Goal: Task Accomplishment & Management: Complete application form

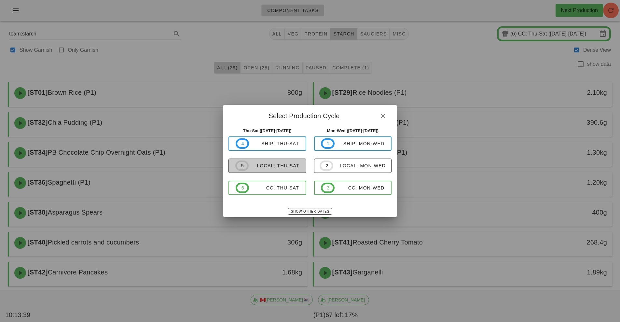
click at [291, 168] on div "local: Thu-Sat" at bounding box center [274, 165] width 51 height 5
type input "local: Thu-Sat ([DATE]-[DATE])"
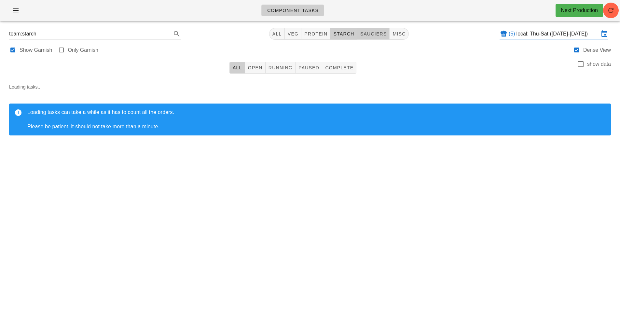
click at [381, 34] on span "sauciers" at bounding box center [373, 33] width 27 height 5
type input "team:sauciers"
click at [283, 72] on button "Running" at bounding box center [281, 68] width 30 height 12
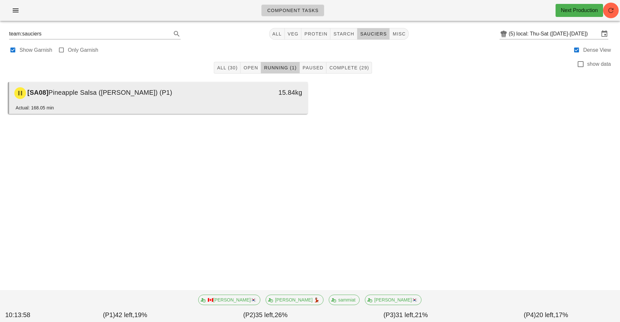
click at [231, 96] on div "[SA08] Pineapple Salsa (ramekin) (P1)" at bounding box center [121, 93] width 222 height 20
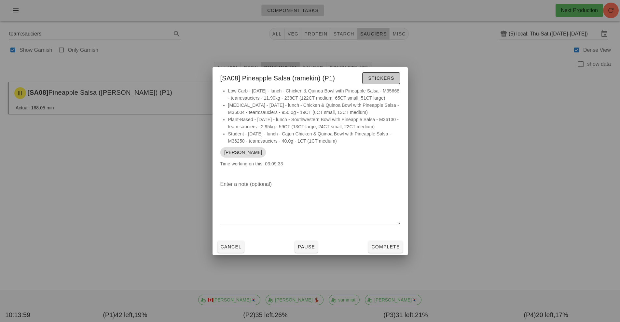
click at [384, 76] on span "Stickers" at bounding box center [381, 78] width 26 height 5
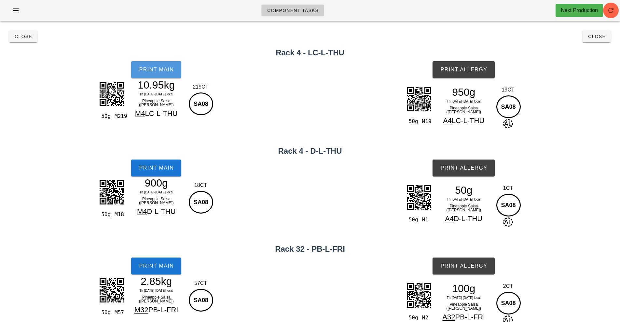
click at [162, 73] on button "Print Main" at bounding box center [156, 69] width 50 height 17
click at [464, 70] on span "Print Allergy" at bounding box center [463, 70] width 47 height 6
click at [162, 168] on span "Print Main" at bounding box center [156, 168] width 35 height 6
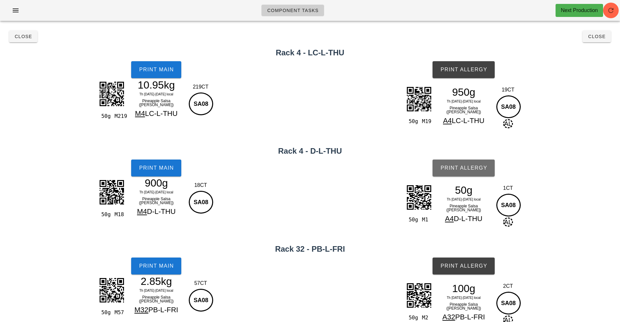
click at [466, 165] on span "Print Allergy" at bounding box center [463, 168] width 47 height 6
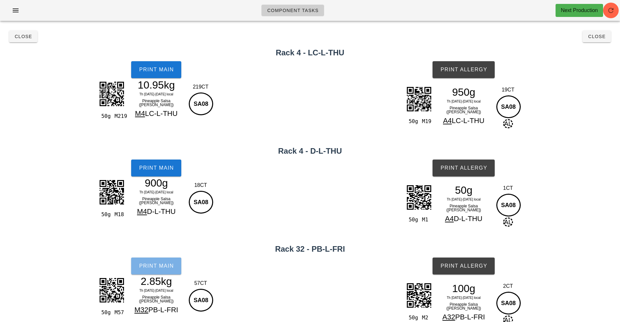
click at [160, 265] on span "Print Main" at bounding box center [156, 266] width 35 height 6
click at [467, 265] on span "Print Allergy" at bounding box center [463, 266] width 47 height 6
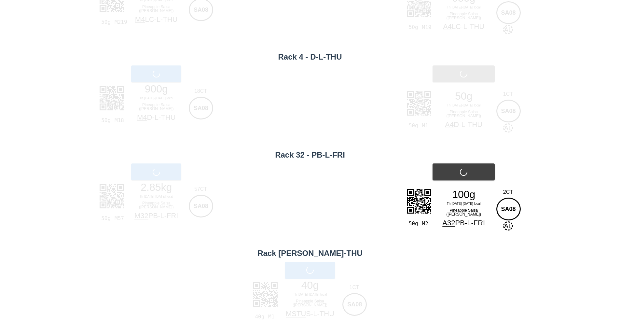
scroll to position [110, 0]
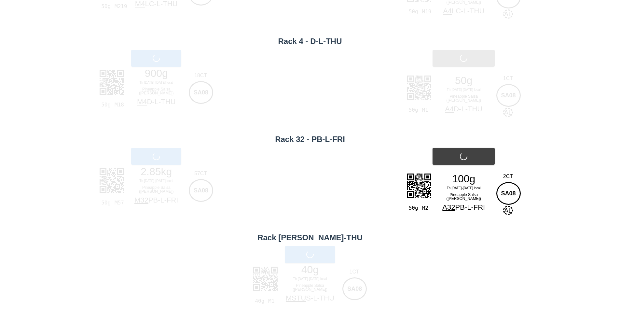
click at [308, 256] on div "Print Main" at bounding box center [310, 254] width 620 height 25
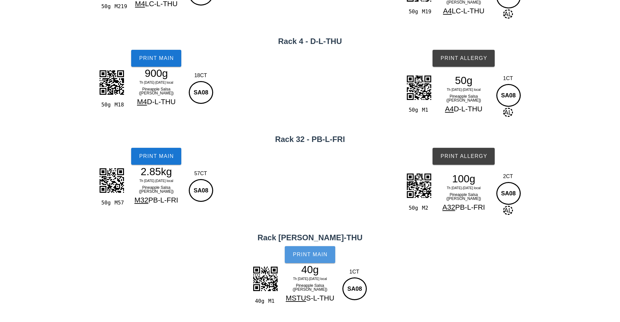
click at [320, 260] on button "Print Main" at bounding box center [310, 254] width 50 height 17
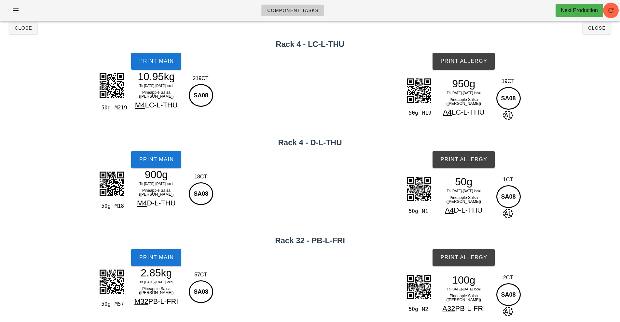
scroll to position [0, 0]
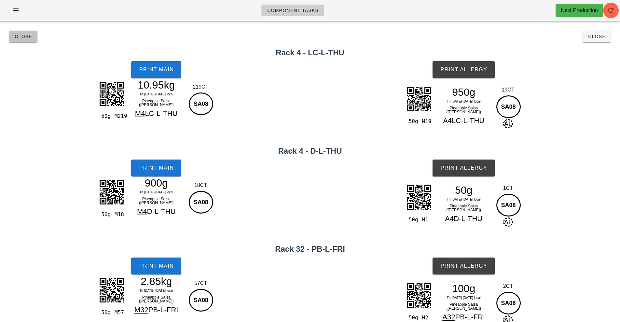
click at [23, 36] on span "Close" at bounding box center [23, 36] width 18 height 5
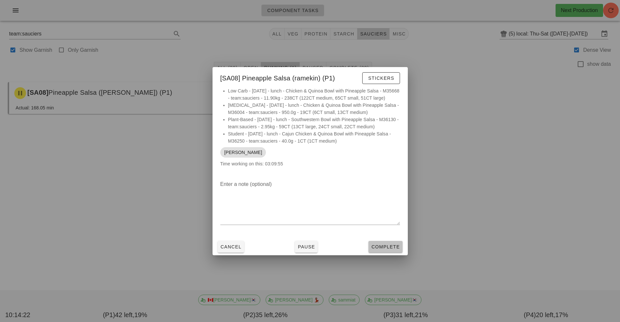
click at [386, 246] on button "Complete" at bounding box center [386, 247] width 34 height 12
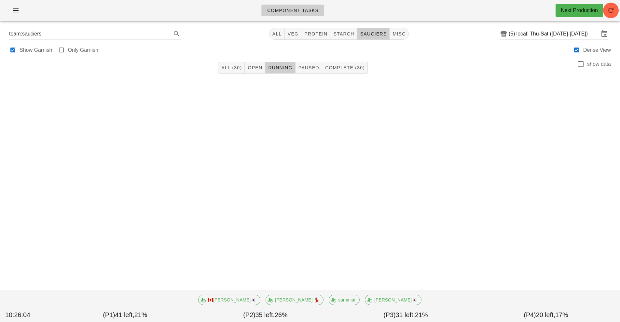
click at [88, 200] on div "Component Tasks Next Production team:sauciers All veg protein starch sauciers m…" at bounding box center [310, 161] width 620 height 322
click at [107, 186] on div "Component Tasks Next Production team:sauciers All veg protein starch sauciers m…" at bounding box center [310, 161] width 620 height 322
click at [109, 180] on div "Component Tasks Next Production team:sauciers All veg protein starch sauciers m…" at bounding box center [310, 161] width 620 height 322
click at [603, 7] on div "Next Production" at bounding box center [580, 10] width 48 height 13
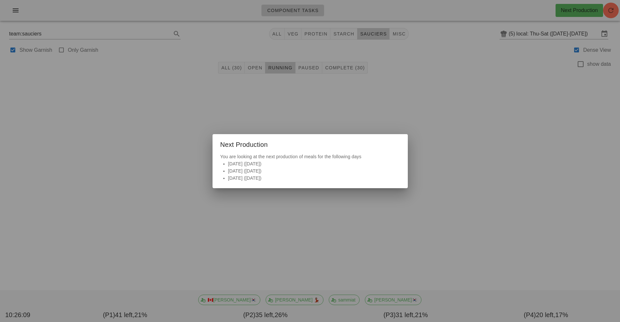
click at [547, 225] on div at bounding box center [310, 161] width 620 height 322
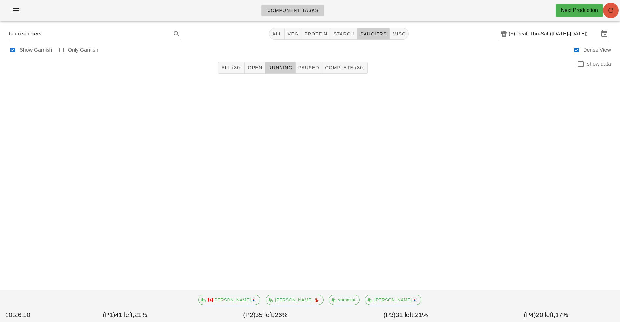
click at [609, 13] on icon "button" at bounding box center [611, 11] width 8 height 8
click at [341, 73] on button "Complete (30)" at bounding box center [345, 68] width 46 height 12
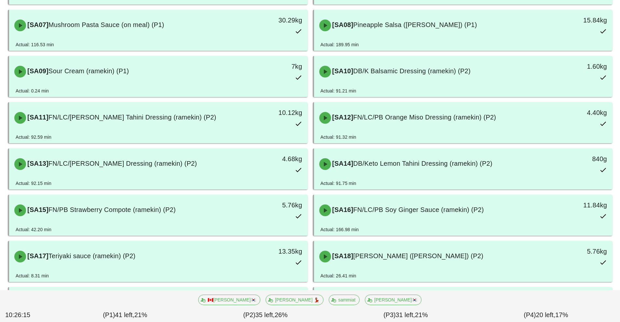
scroll to position [212, 0]
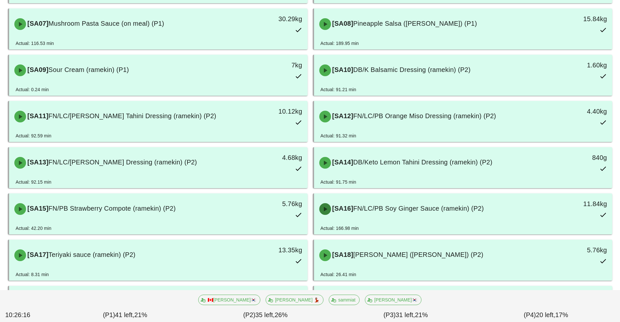
click at [330, 210] on span "button" at bounding box center [325, 209] width 12 height 8
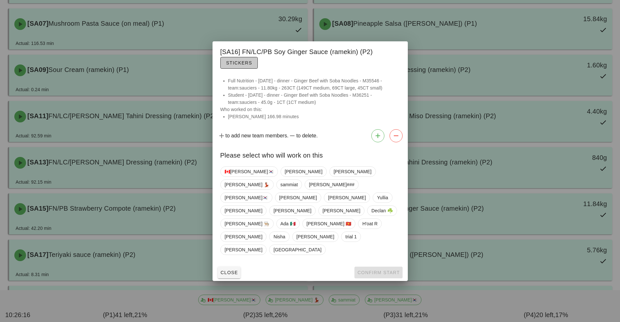
click at [229, 65] on span "Stickers" at bounding box center [239, 62] width 26 height 5
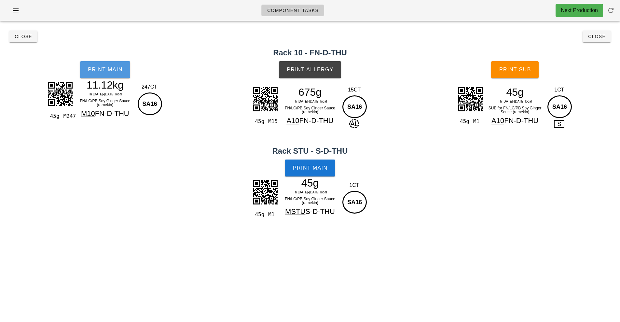
click at [82, 73] on button "Print Main" at bounding box center [105, 69] width 50 height 17
click at [96, 75] on button "Print Main" at bounding box center [105, 69] width 50 height 17
click at [111, 71] on span "Print Main" at bounding box center [105, 70] width 35 height 6
click at [26, 36] on span "Close" at bounding box center [23, 36] width 18 height 5
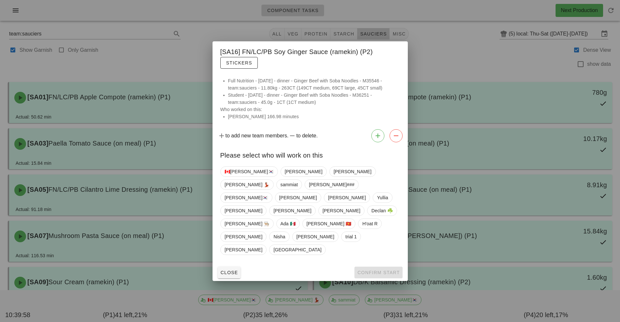
click at [137, 48] on div at bounding box center [310, 161] width 620 height 322
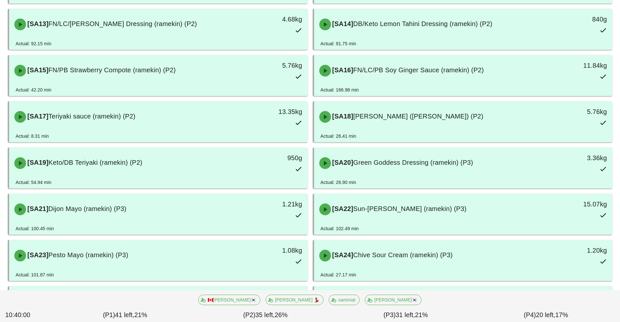
scroll to position [352, 0]
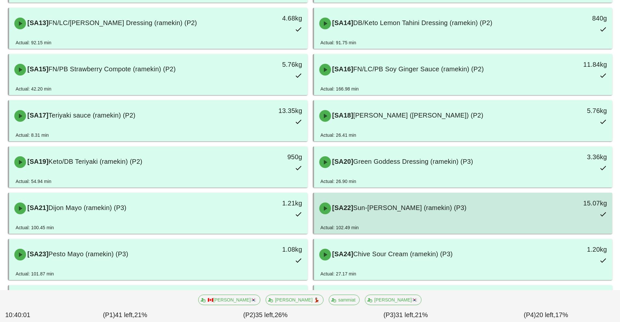
click at [377, 218] on div "[SA22] Sun-Dried Tomato Mayo (ramekin) (P3)" at bounding box center [427, 209] width 222 height 20
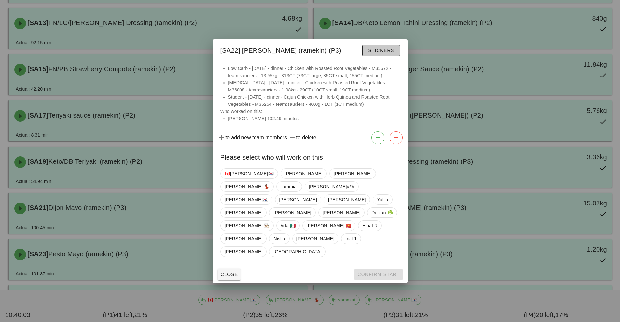
click at [374, 56] on button "Stickers" at bounding box center [380, 51] width 37 height 12
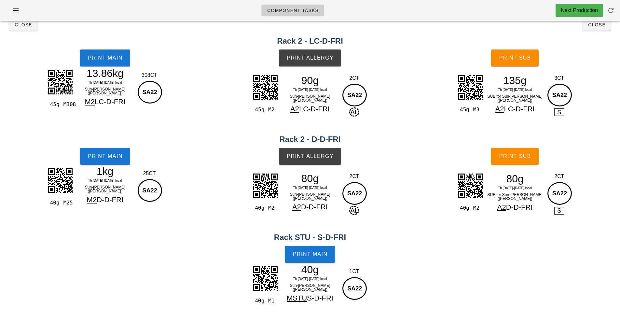
scroll to position [12, 0]
click at [95, 60] on span "Print Main" at bounding box center [105, 58] width 35 height 6
click at [98, 64] on button "Print Main" at bounding box center [105, 57] width 50 height 17
click at [101, 60] on span "Print Main" at bounding box center [105, 58] width 35 height 6
click at [16, 28] on button "Close" at bounding box center [23, 25] width 28 height 12
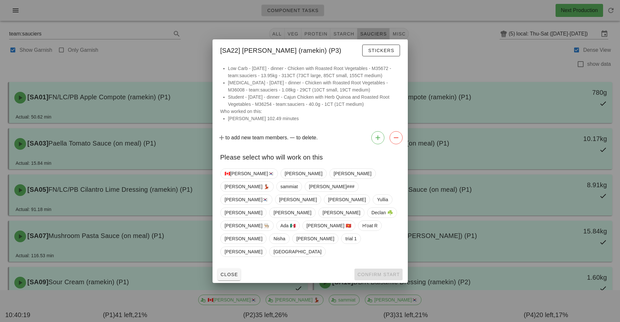
click at [74, 77] on div at bounding box center [310, 161] width 620 height 322
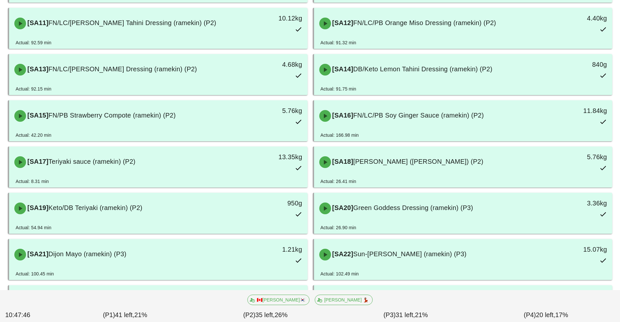
scroll to position [306, 0]
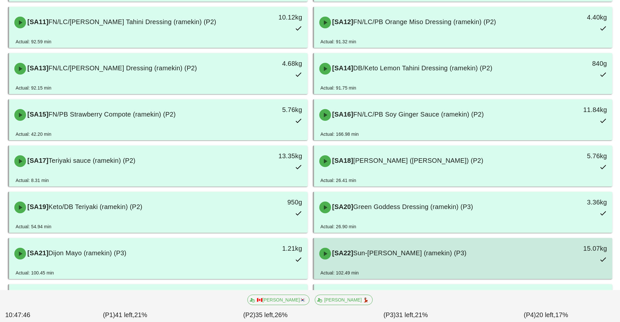
click at [371, 257] on div "[SA22] Sun-Dried Tomato Mayo (ramekin) (P3)" at bounding box center [427, 254] width 222 height 20
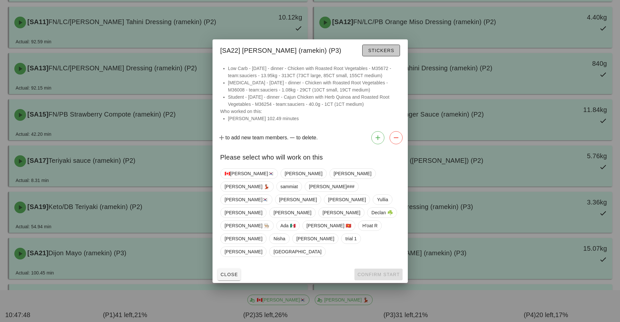
click at [367, 56] on button "Stickers" at bounding box center [380, 51] width 37 height 12
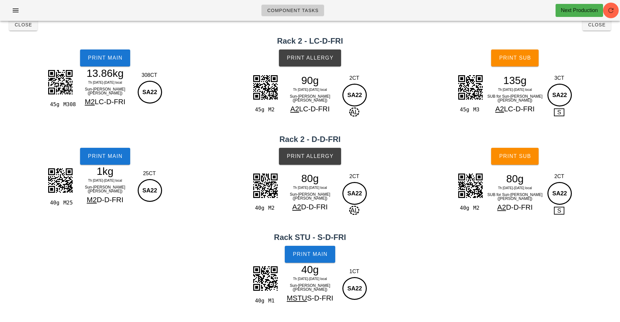
scroll to position [12, 0]
click at [92, 161] on button "Print Main" at bounding box center [105, 156] width 50 height 17
click at [586, 37] on h2 "Rack 2 - LC-D-FRI" at bounding box center [310, 41] width 613 height 12
click at [598, 28] on button "Close" at bounding box center [597, 25] width 28 height 12
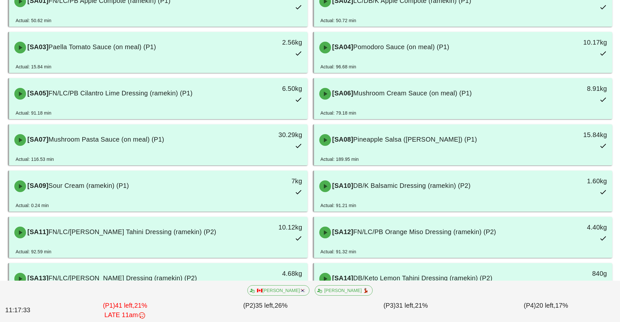
scroll to position [98, 0]
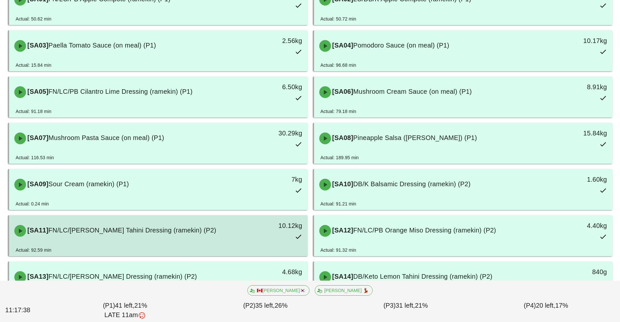
click at [151, 237] on div "[SA11] FN/LC/PB Lemon Tahini Dressing (ramekin) (P2)" at bounding box center [121, 231] width 222 height 20
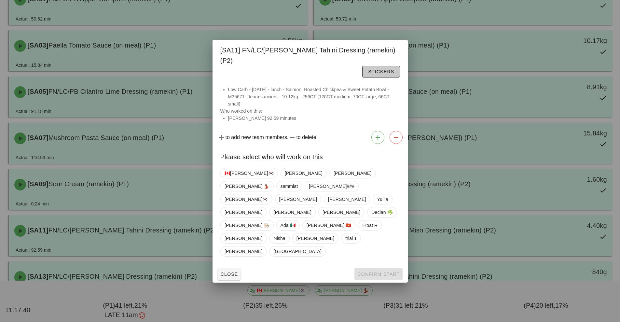
click at [362, 77] on button "Stickers" at bounding box center [380, 72] width 37 height 12
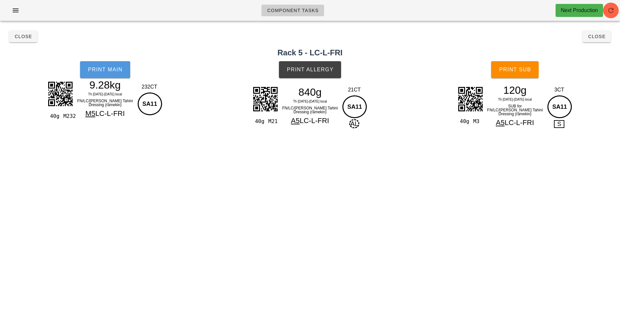
click at [106, 76] on button "Print Main" at bounding box center [105, 69] width 50 height 17
click at [32, 41] on button "Close" at bounding box center [23, 37] width 28 height 12
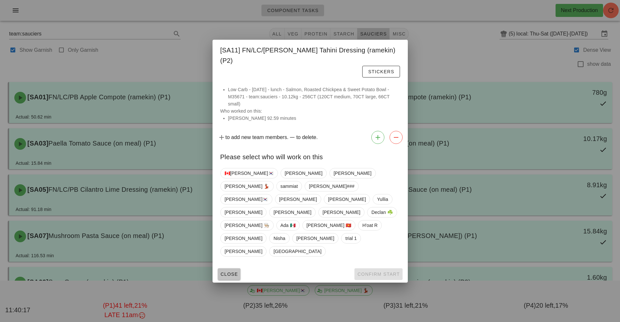
click at [233, 272] on span "Close" at bounding box center [229, 274] width 18 height 5
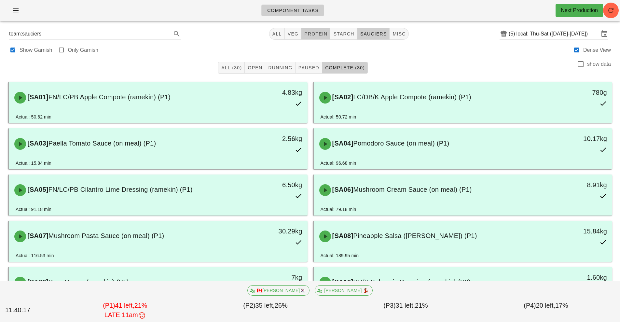
click at [319, 39] on button "protein" at bounding box center [316, 34] width 29 height 12
type input "team:protein"
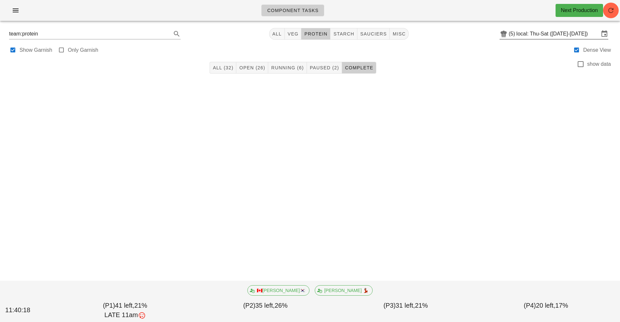
click at [534, 35] on input "local: Thu-Sat ([DATE]-[DATE])" at bounding box center [558, 34] width 83 height 10
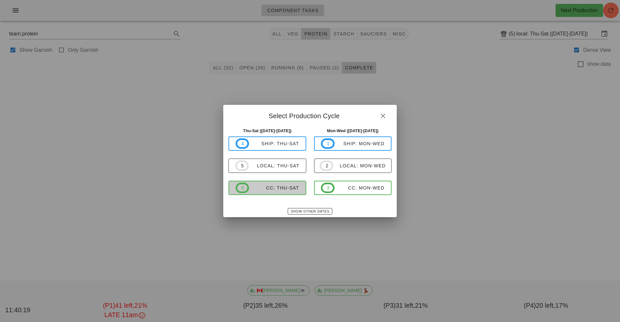
click at [289, 188] on div "CC: Thu-Sat" at bounding box center [274, 187] width 50 height 5
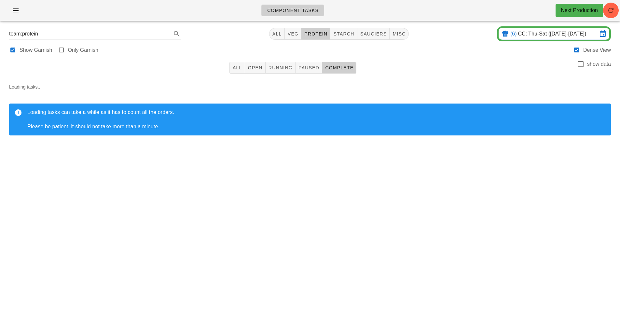
click at [545, 33] on input "CC: Thu-Sat (Sep 25-Sep 27)" at bounding box center [557, 34] width 79 height 10
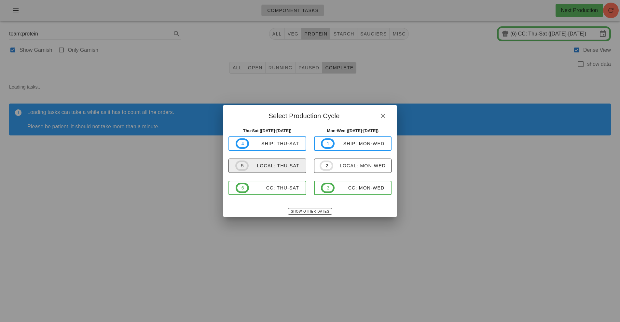
click at [289, 166] on div "local: Thu-Sat" at bounding box center [274, 165] width 51 height 5
type input "local: Thu-Sat ([DATE]-[DATE])"
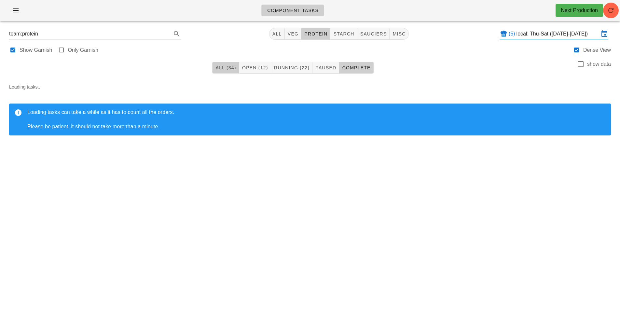
click at [220, 68] on span "All (34)" at bounding box center [225, 67] width 21 height 5
click at [251, 69] on span "Open (12)" at bounding box center [255, 67] width 26 height 5
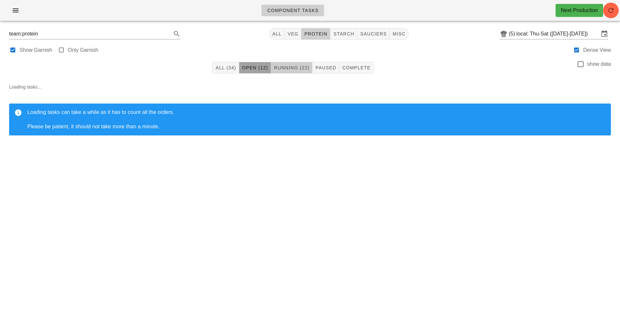
click at [288, 68] on span "Running (22)" at bounding box center [292, 67] width 36 height 5
click at [610, 17] on button "button" at bounding box center [611, 11] width 16 height 16
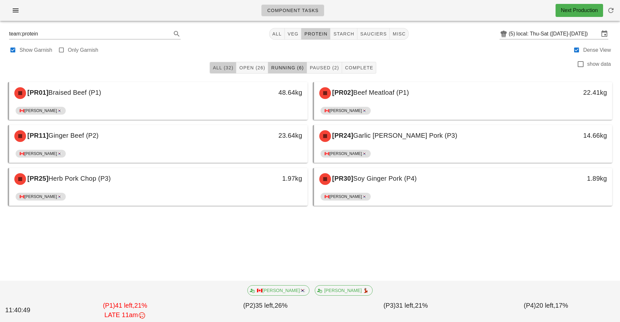
click at [221, 67] on span "All (32)" at bounding box center [223, 67] width 21 height 5
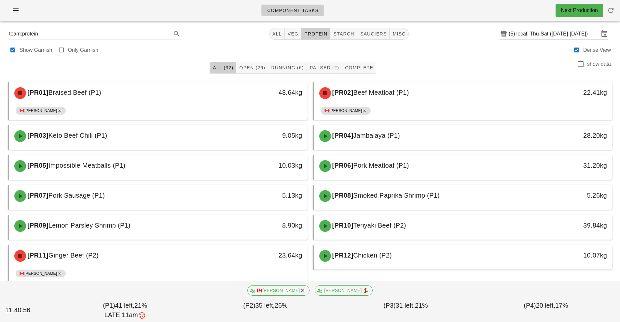
click at [537, 34] on input "local: Thu-Sat ([DATE]-[DATE])" at bounding box center [558, 34] width 83 height 10
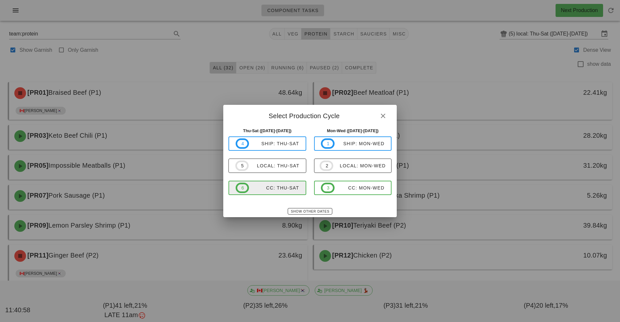
click at [281, 190] on div "CC: Thu-Sat" at bounding box center [274, 187] width 50 height 5
type input "CC: Thu-Sat ([DATE]-[DATE])"
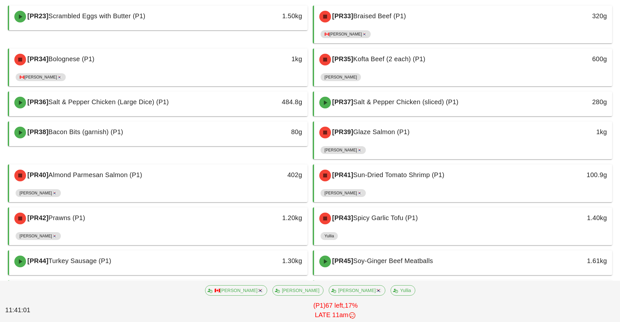
scroll to position [77, 0]
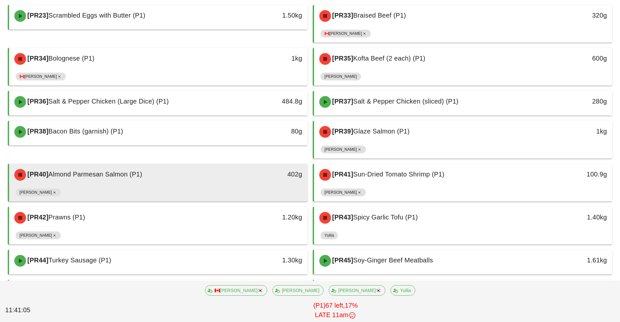
click at [202, 182] on div "[PR40] Almond Parmesan Salmon (P1)" at bounding box center [121, 175] width 222 height 20
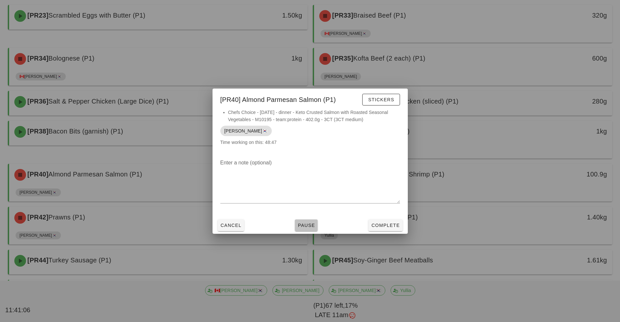
click at [304, 230] on button "Pause" at bounding box center [306, 225] width 23 height 12
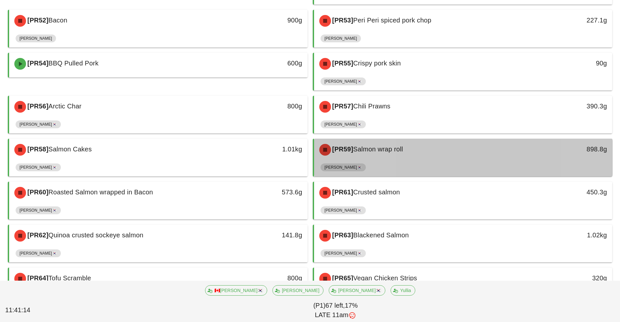
scroll to position [461, 0]
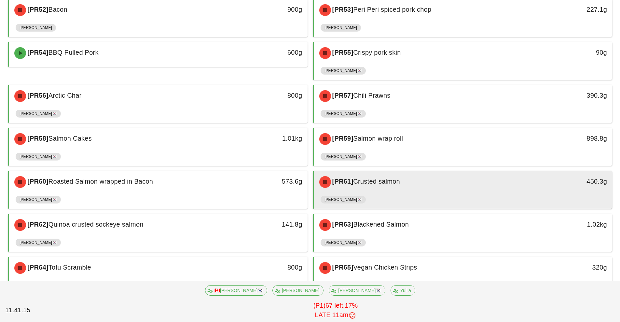
click at [416, 194] on div "[PERSON_NAME]🇰🇷" at bounding box center [464, 201] width 286 height 16
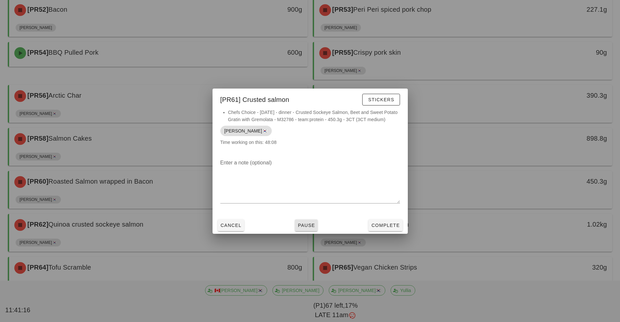
click at [306, 227] on span "Pause" at bounding box center [307, 225] width 18 height 5
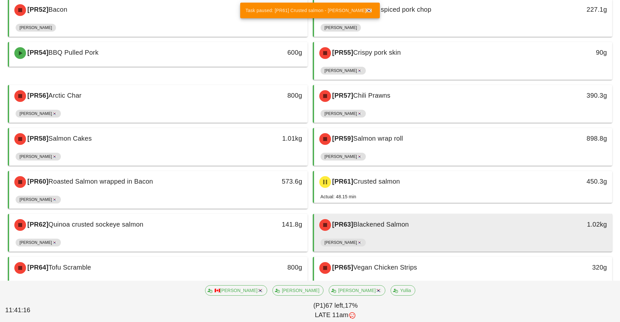
click at [406, 238] on div "[PERSON_NAME]🇰🇷" at bounding box center [464, 244] width 286 height 16
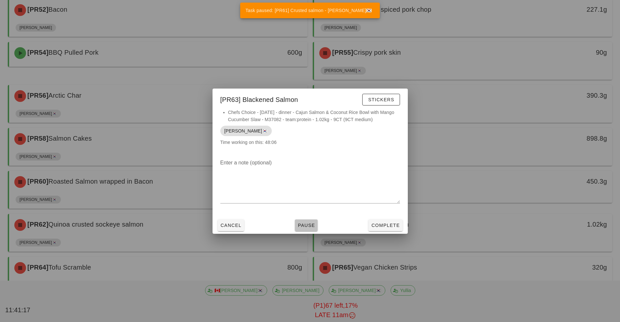
click at [306, 226] on span "Pause" at bounding box center [307, 225] width 18 height 5
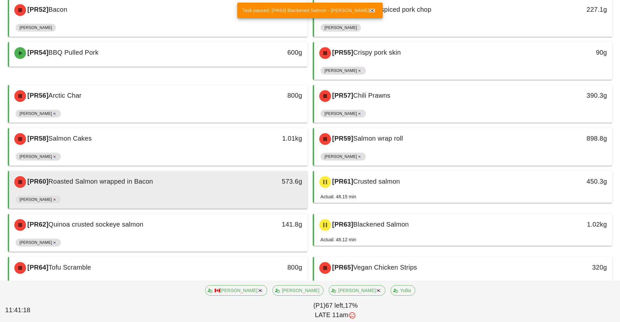
click at [189, 193] on div "[PERSON_NAME]🇰🇷" at bounding box center [159, 201] width 286 height 16
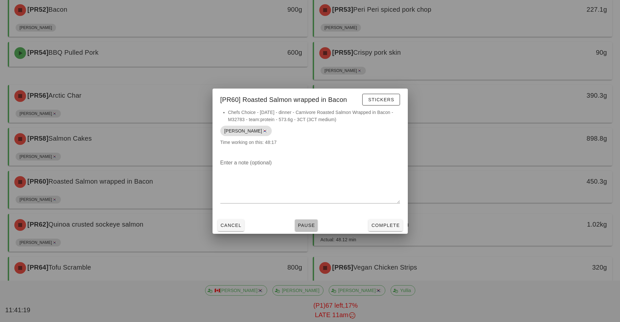
click at [301, 223] on span "Pause" at bounding box center [307, 225] width 18 height 5
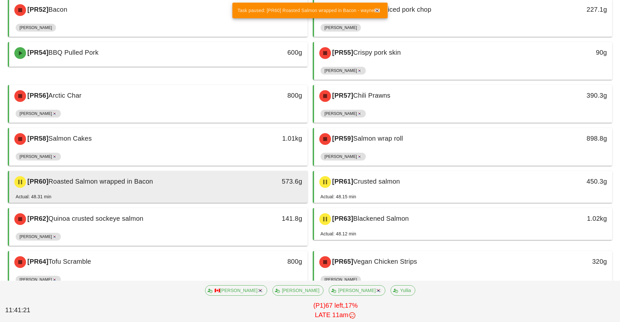
scroll to position [474, 0]
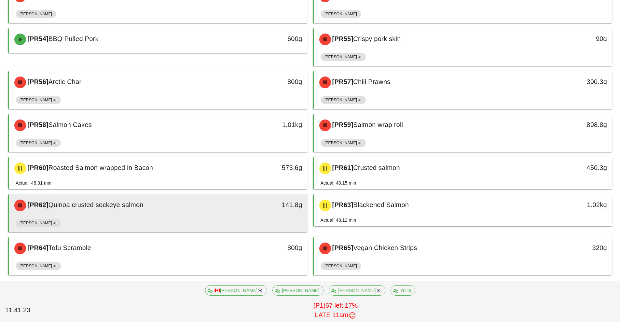
click at [222, 217] on div "wayne🇰🇷" at bounding box center [159, 225] width 286 height 16
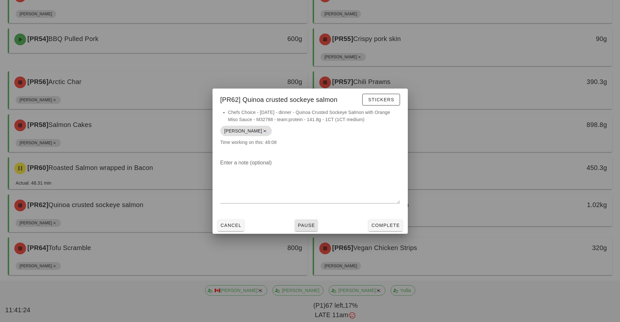
click at [300, 229] on button "Pause" at bounding box center [306, 225] width 23 height 12
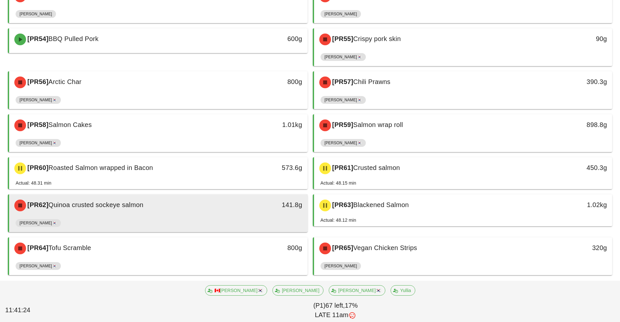
scroll to position [469, 0]
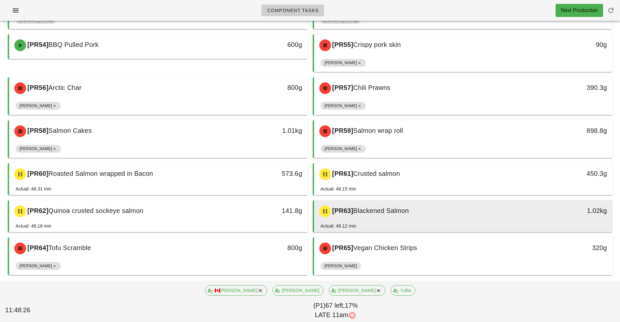
click at [481, 220] on div "[PR63] Blackened Salmon" at bounding box center [427, 212] width 222 height 20
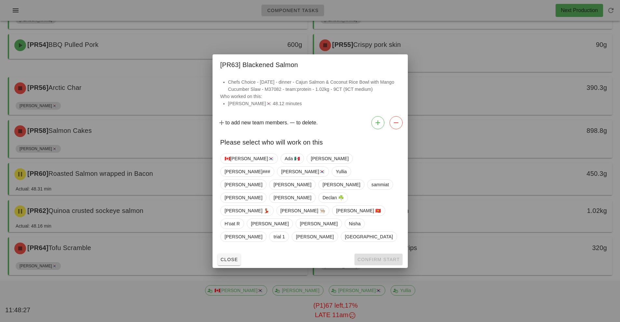
click at [526, 151] on div at bounding box center [310, 161] width 620 height 322
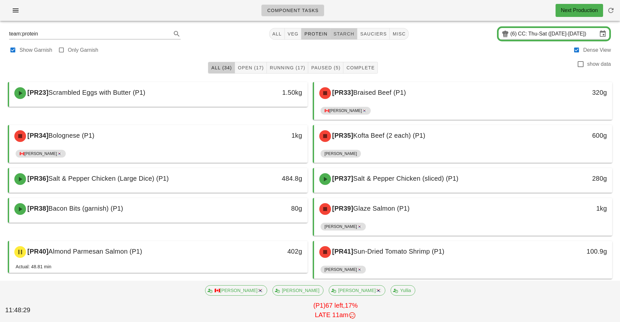
click at [350, 35] on span "starch" at bounding box center [343, 33] width 21 height 5
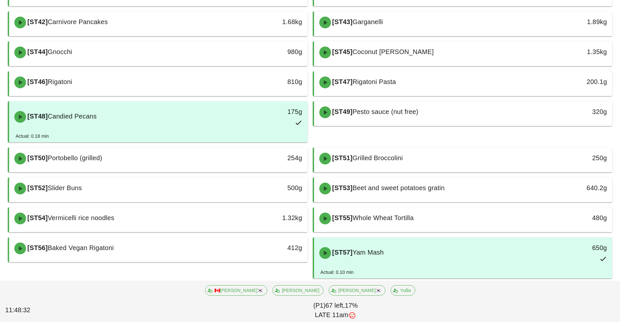
scroll to position [284, 0]
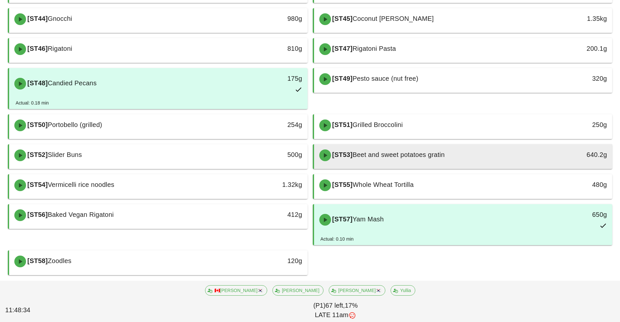
click at [508, 163] on div "[ST53] Beet and sweet potatoes gratin" at bounding box center [427, 156] width 222 height 20
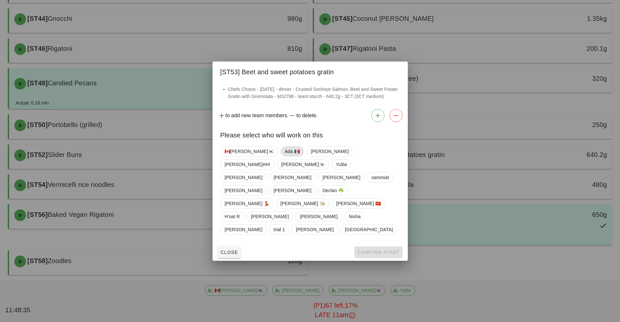
click at [285, 156] on span "Ada 🇲🇽" at bounding box center [292, 152] width 15 height 10
click at [372, 250] on span "Confirm Start" at bounding box center [378, 252] width 43 height 5
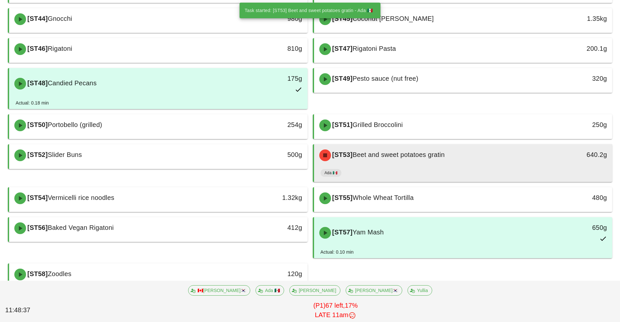
click at [496, 164] on div "[ST53] Beet and sweet potatoes gratin" at bounding box center [427, 156] width 222 height 20
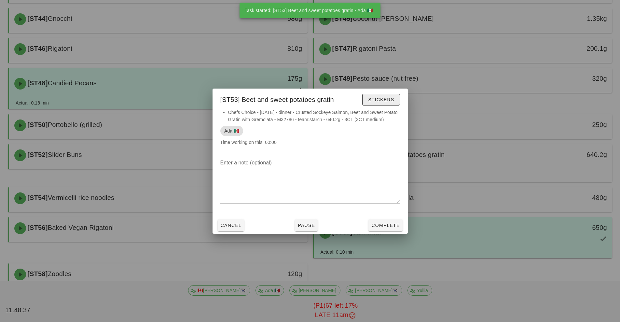
click at [386, 98] on span "Stickers" at bounding box center [381, 99] width 26 height 5
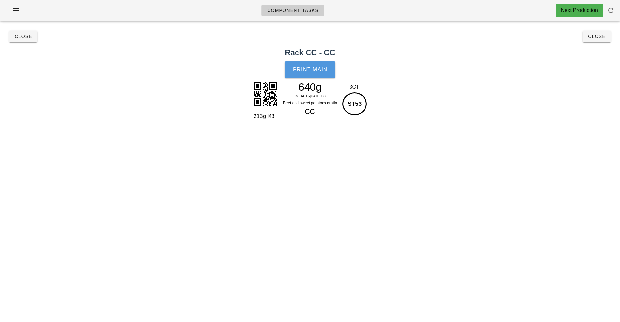
click at [314, 72] on span "Print Main" at bounding box center [310, 70] width 35 height 6
click at [600, 41] on button "Close" at bounding box center [597, 37] width 28 height 12
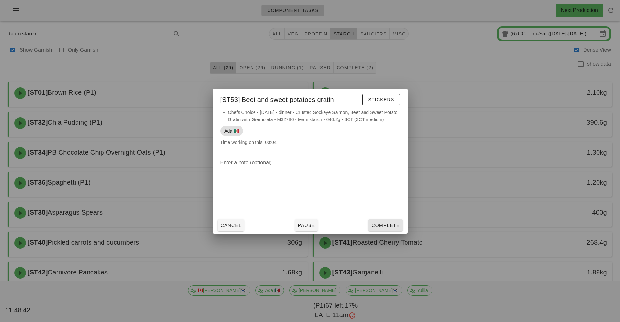
click at [396, 229] on button "Complete" at bounding box center [386, 225] width 34 height 12
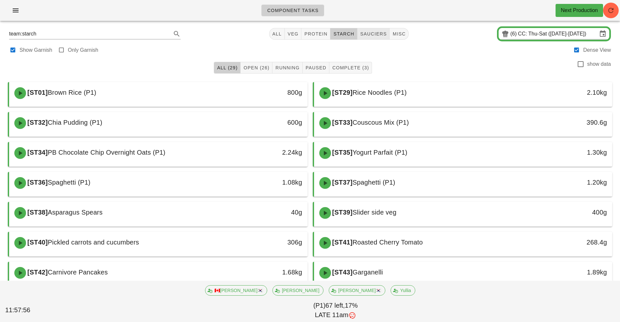
click at [366, 39] on button "sauciers" at bounding box center [374, 34] width 33 height 12
type input "team:sauciers"
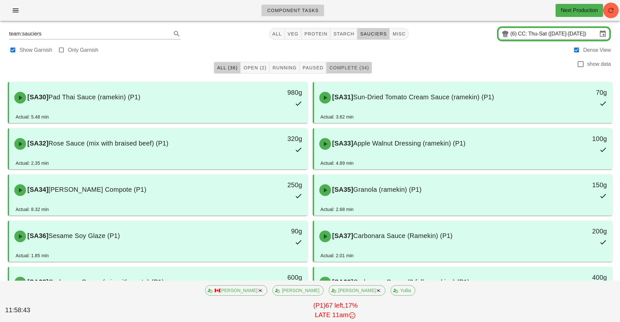
click at [344, 69] on span "Complete (34)" at bounding box center [349, 67] width 40 height 5
click at [227, 72] on button "All (36)" at bounding box center [227, 68] width 27 height 12
click at [525, 29] on input "CC: Thu-Sat ([DATE]-[DATE])" at bounding box center [557, 34] width 79 height 10
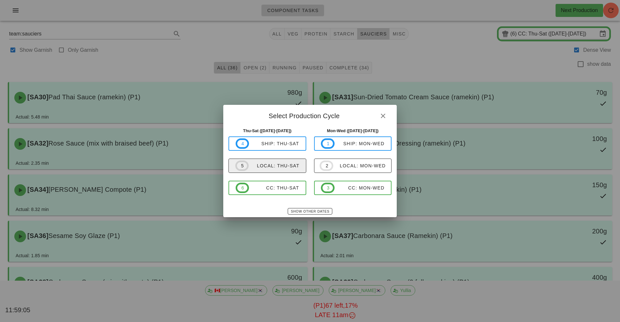
click at [275, 168] on div "local: Thu-Sat" at bounding box center [274, 165] width 51 height 5
type input "local: Thu-Sat (Sep 25-Sep 27)"
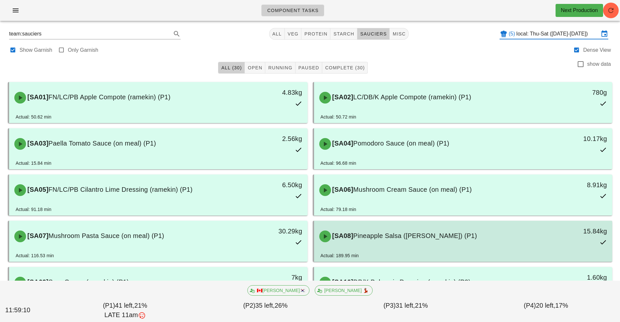
click at [389, 239] on span "Pineapple Salsa (ramekin) (P1)" at bounding box center [415, 235] width 124 height 7
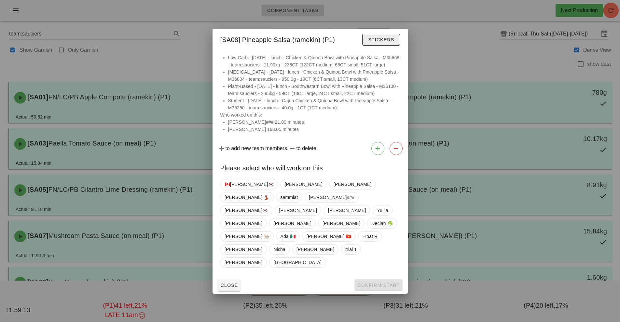
click at [374, 42] on span "Stickers" at bounding box center [381, 39] width 26 height 5
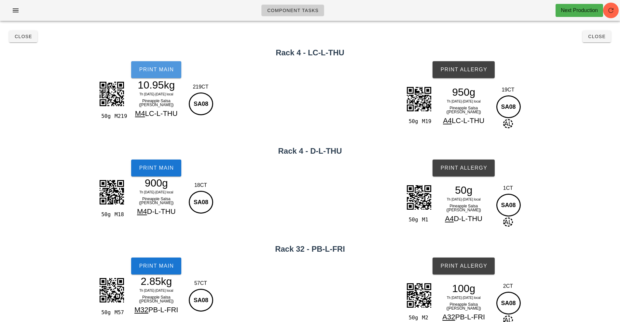
click at [149, 74] on button "Print Main" at bounding box center [156, 69] width 50 height 17
click at [369, 243] on h2 "Rack 32 - PB-L-FRI" at bounding box center [310, 249] width 613 height 12
click at [595, 36] on span "Close" at bounding box center [597, 36] width 18 height 5
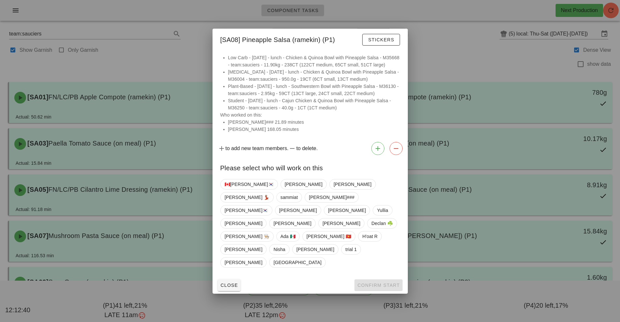
click at [612, 11] on div at bounding box center [310, 161] width 620 height 322
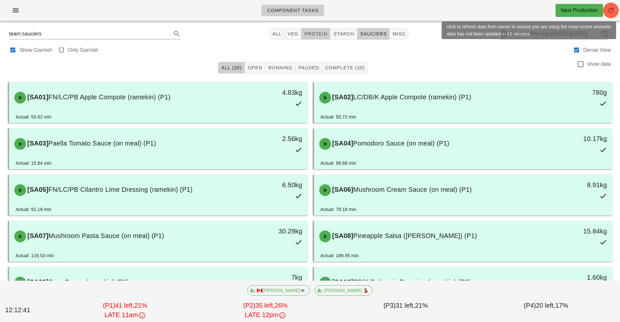
click at [314, 35] on span "protein" at bounding box center [315, 33] width 23 height 5
type input "team:protein"
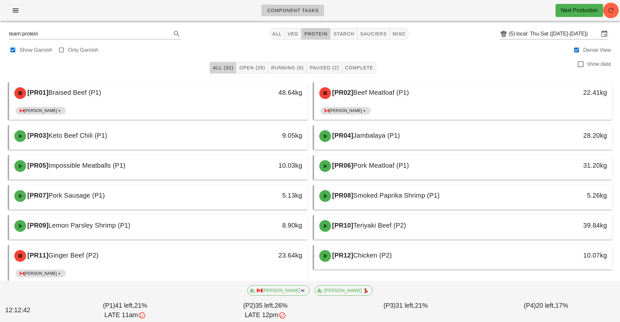
click at [217, 68] on span "All (32)" at bounding box center [223, 67] width 21 height 5
click at [541, 39] on input "local: Thu-Sat (Sep 25-Sep 27)" at bounding box center [558, 34] width 83 height 10
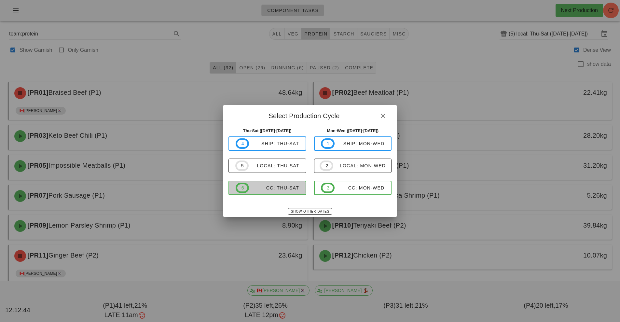
click at [283, 188] on div "CC: Thu-Sat" at bounding box center [274, 187] width 50 height 5
type input "CC: Thu-Sat ([DATE]-[DATE])"
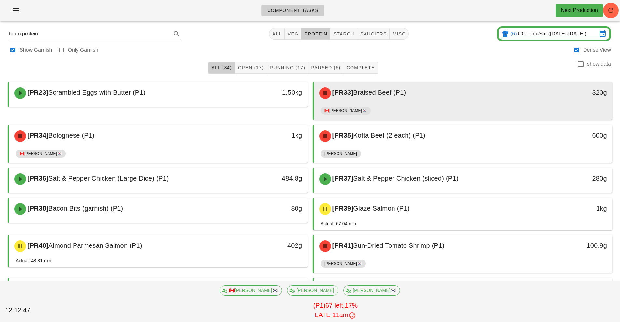
click at [417, 104] on div "🇨🇦[PERSON_NAME]🇰🇷" at bounding box center [464, 112] width 286 height 16
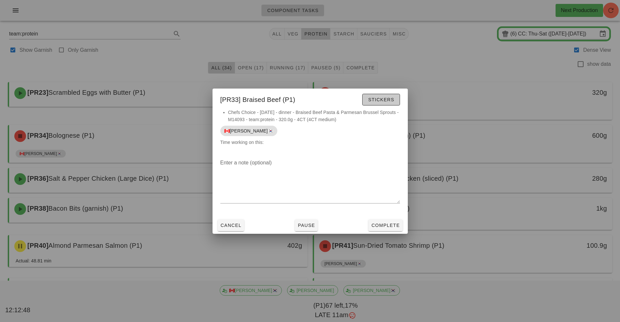
click at [393, 98] on span "Stickers" at bounding box center [381, 99] width 26 height 5
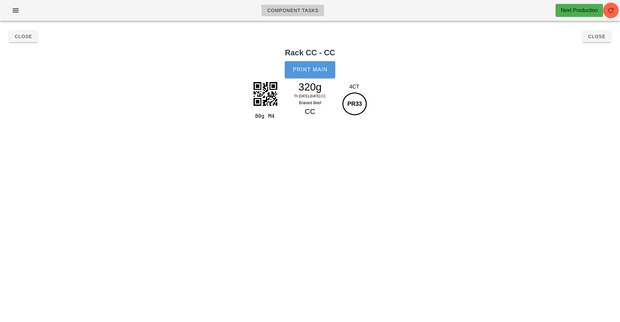
click at [318, 70] on span "Print Main" at bounding box center [310, 70] width 35 height 6
click at [596, 36] on span "Close" at bounding box center [597, 36] width 18 height 5
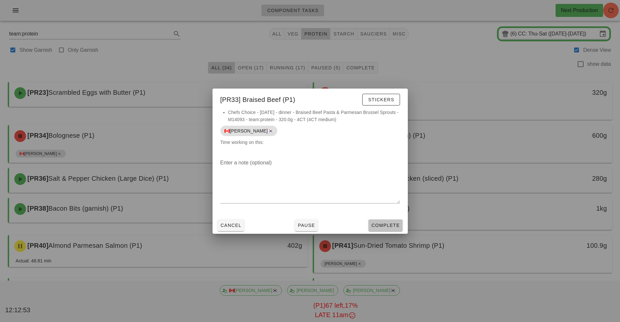
click at [392, 227] on span "Complete" at bounding box center [385, 225] width 29 height 5
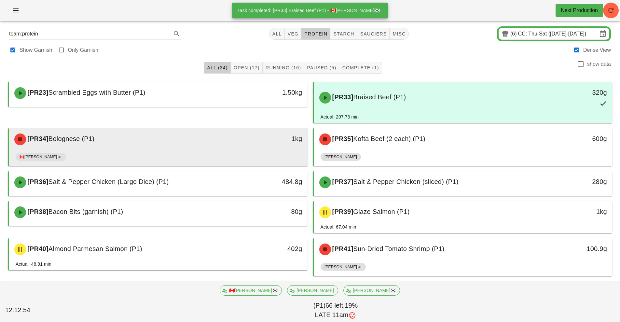
click at [243, 144] on div "1kg" at bounding box center [269, 140] width 74 height 20
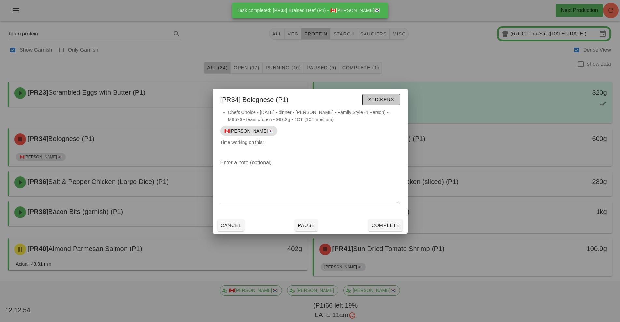
click at [395, 102] on button "Stickers" at bounding box center [380, 100] width 37 height 12
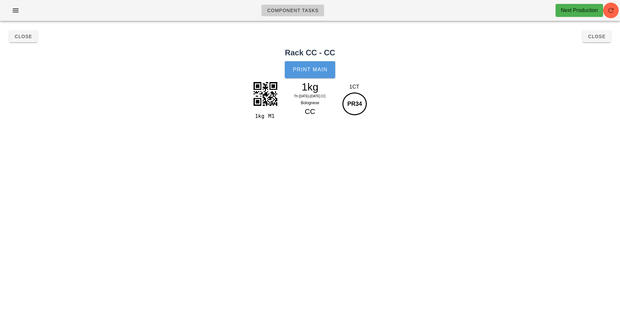
click at [320, 71] on span "Print Main" at bounding box center [310, 70] width 35 height 6
click at [600, 40] on button "Close" at bounding box center [597, 37] width 28 height 12
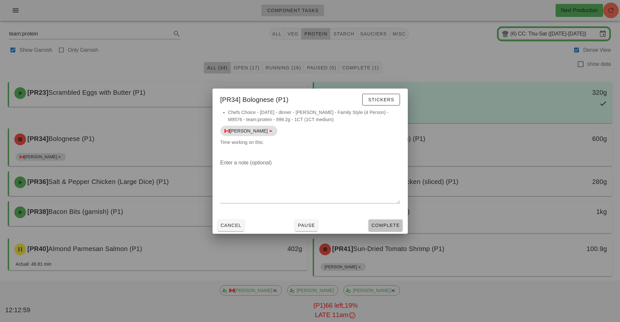
click at [394, 230] on button "Complete" at bounding box center [386, 225] width 34 height 12
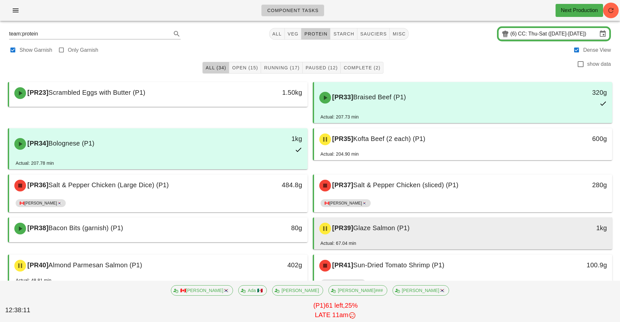
click at [435, 221] on div "[PR39] Glaze Salmon (P1)" at bounding box center [427, 229] width 222 height 20
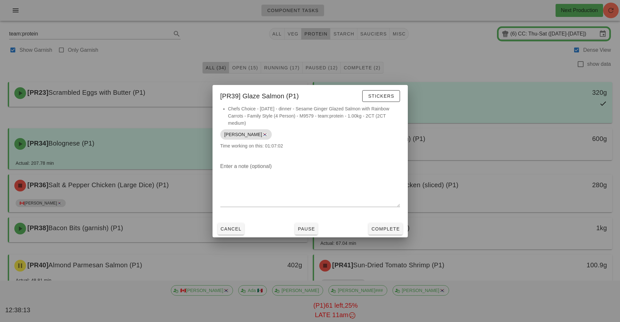
click at [472, 47] on div at bounding box center [310, 161] width 620 height 322
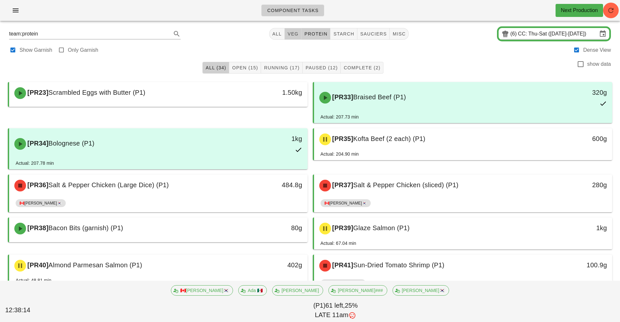
click at [291, 38] on button "veg" at bounding box center [293, 34] width 17 height 12
type input "team:veg"
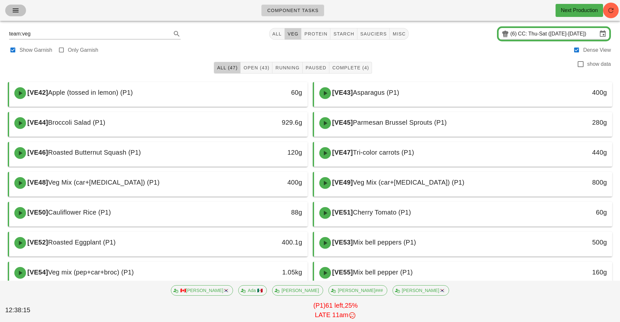
click at [18, 14] on icon "button" at bounding box center [16, 11] width 8 height 8
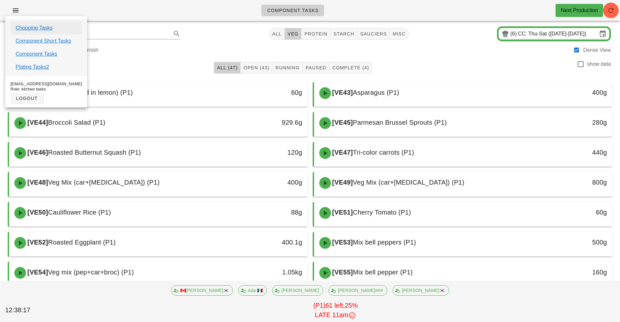
click at [46, 27] on link "Chopping Tasks" at bounding box center [34, 28] width 37 height 8
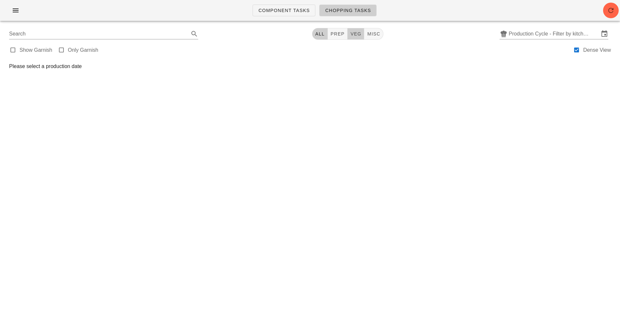
click at [356, 37] on button "veg" at bounding box center [356, 34] width 17 height 12
type input "team:veg"
click at [563, 37] on input "Production Cycle - Filter by kitchen production schedules" at bounding box center [554, 34] width 91 height 10
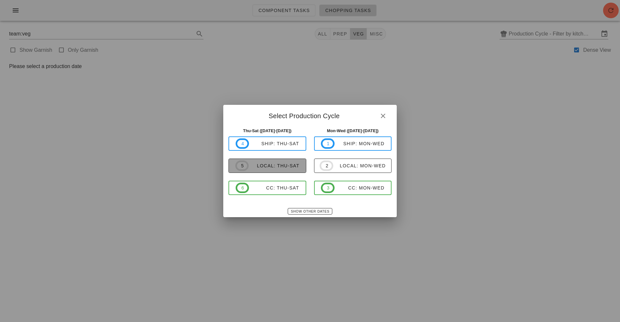
click at [284, 169] on span "5 local: Thu-Sat" at bounding box center [267, 166] width 64 height 10
type input "local: Thu-Sat (Sep 25-Sep 27)"
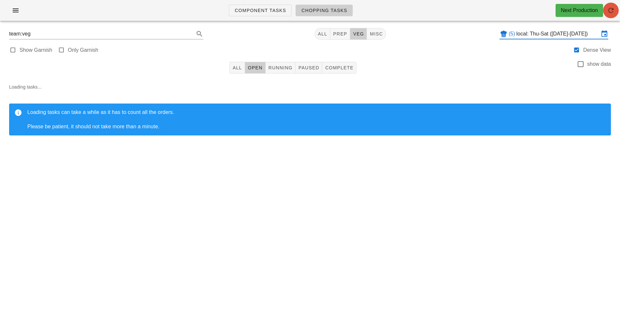
click at [609, 9] on icon "button" at bounding box center [611, 11] width 8 height 8
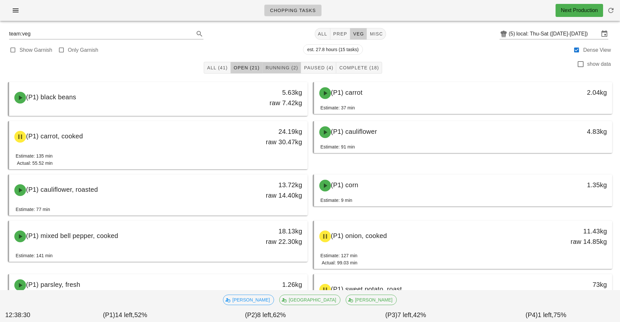
click at [287, 67] on span "Running (2)" at bounding box center [281, 67] width 33 height 5
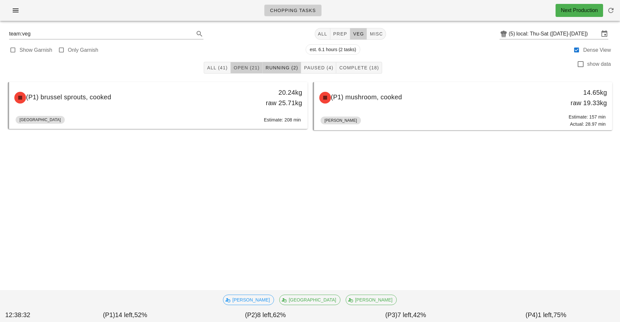
click at [247, 67] on span "Open (21)" at bounding box center [246, 67] width 26 height 5
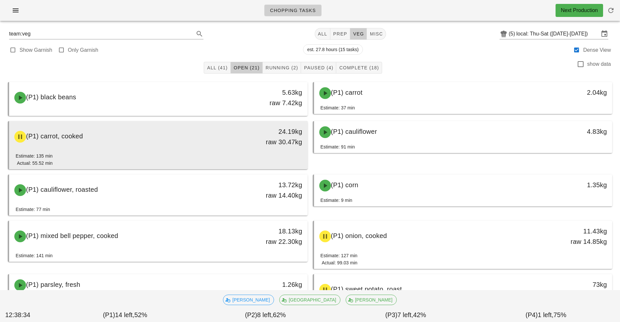
click at [199, 140] on div "(P1) carrot, cooked" at bounding box center [121, 137] width 222 height 20
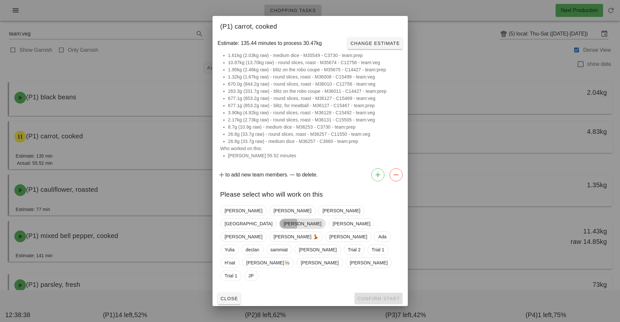
click at [321, 220] on span "Nick" at bounding box center [303, 224] width 38 height 10
click at [378, 296] on span "Confirm Start" at bounding box center [378, 298] width 43 height 5
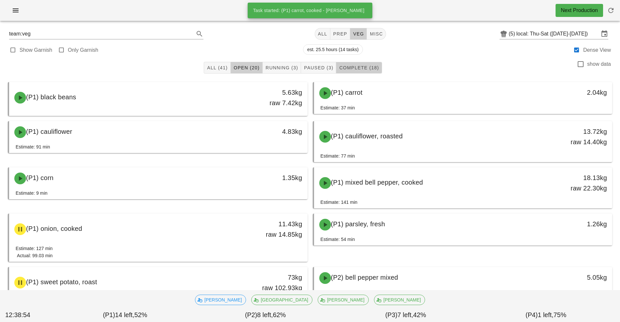
click at [371, 73] on button "Complete (18)" at bounding box center [359, 68] width 46 height 12
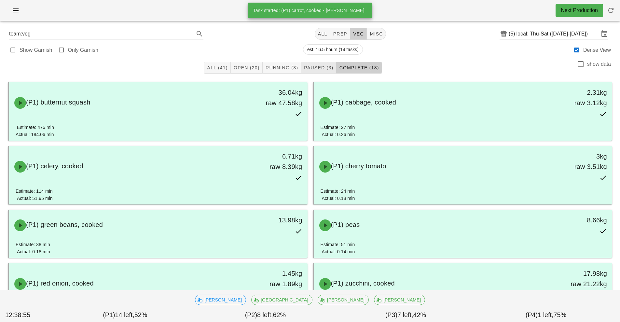
click at [315, 65] on span "Paused (3)" at bounding box center [319, 67] width 30 height 5
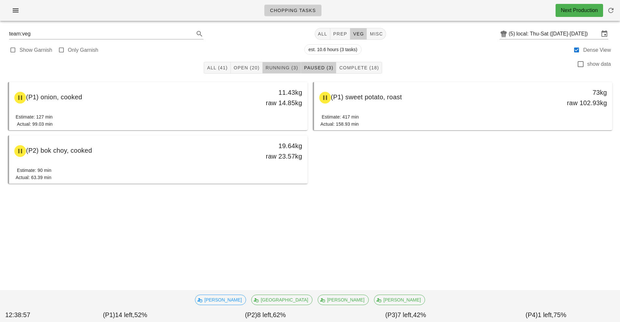
click at [282, 68] on span "Running (3)" at bounding box center [281, 67] width 33 height 5
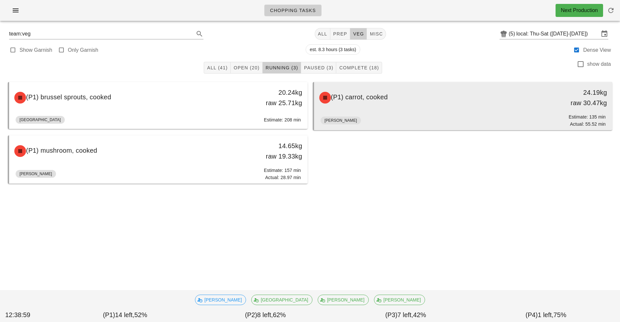
click at [409, 112] on div "(P1) carrot, cooked 24.19kg raw 30.47kg" at bounding box center [464, 97] width 296 height 29
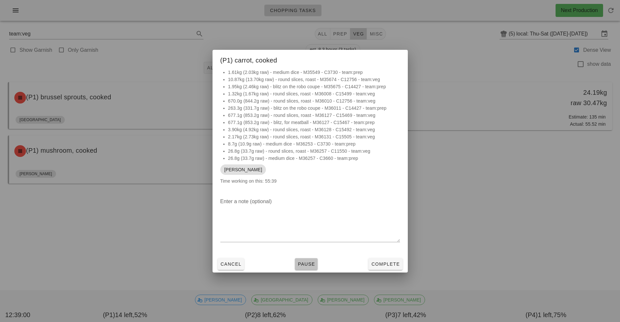
click at [308, 266] on span "Pause" at bounding box center [307, 263] width 18 height 5
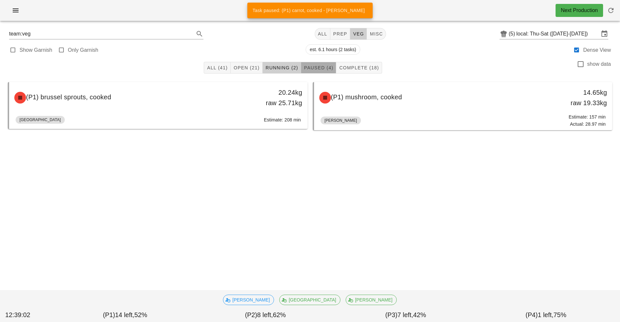
click at [323, 66] on span "Paused (4)" at bounding box center [319, 67] width 30 height 5
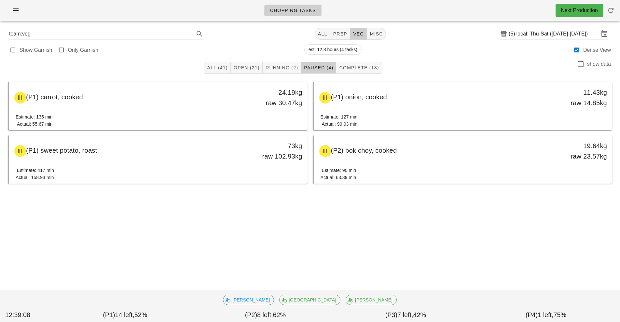
click at [148, 123] on div "Estimate: 135 min Actual: 55.67 min" at bounding box center [159, 121] width 286 height 17
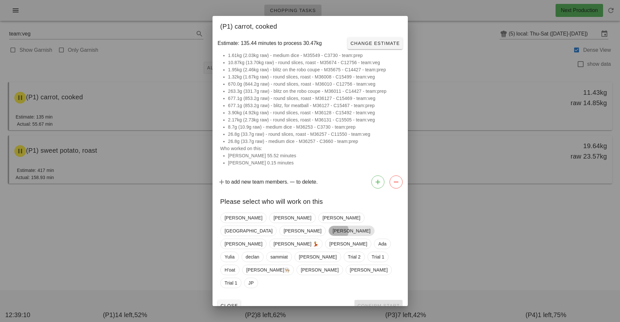
click at [350, 227] on span "Peter" at bounding box center [351, 231] width 38 height 10
click at [390, 303] on span "Confirm Start" at bounding box center [378, 305] width 43 height 5
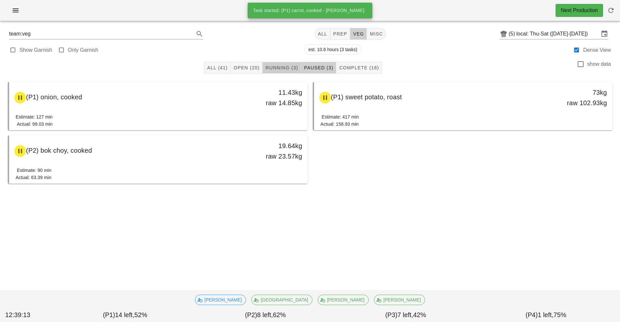
click at [282, 68] on span "Running (3)" at bounding box center [281, 67] width 33 height 5
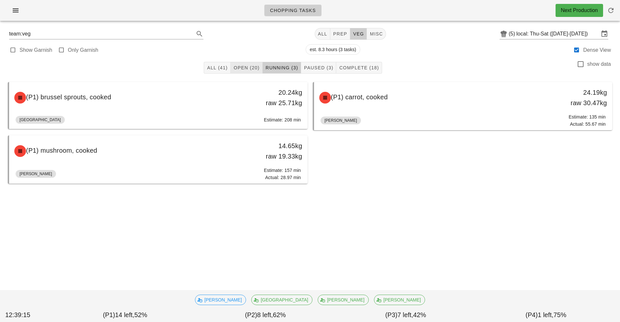
click at [249, 68] on span "Open (20)" at bounding box center [246, 67] width 26 height 5
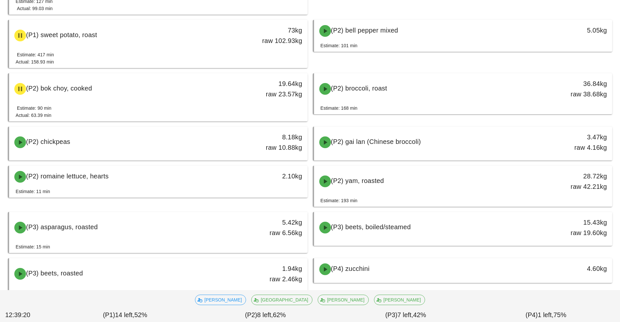
scroll to position [264, 0]
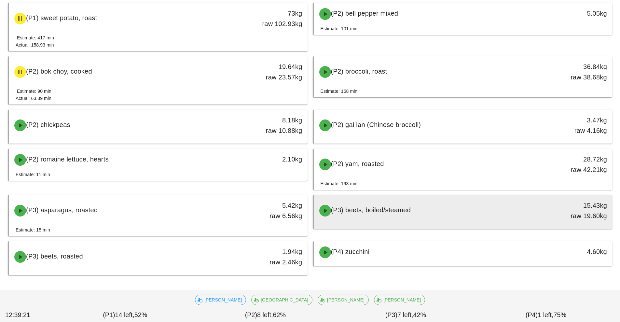
click at [376, 210] on span "(P3) beets, boiled/steamed" at bounding box center [371, 209] width 80 height 7
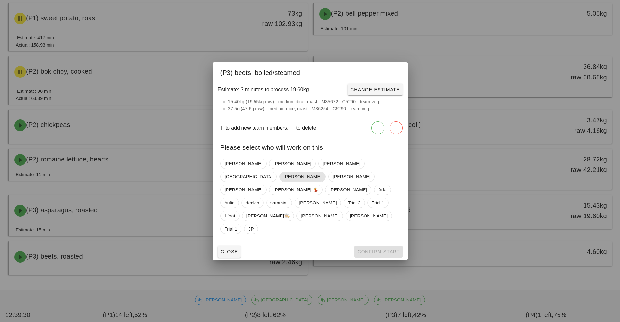
click at [321, 177] on span "Nick" at bounding box center [303, 177] width 38 height 10
click at [376, 249] on span "Confirm Start" at bounding box center [378, 251] width 43 height 5
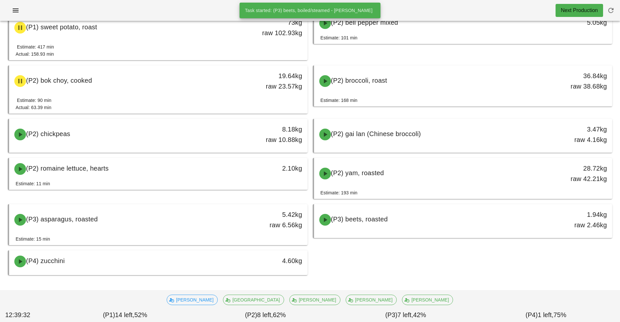
scroll to position [255, 0]
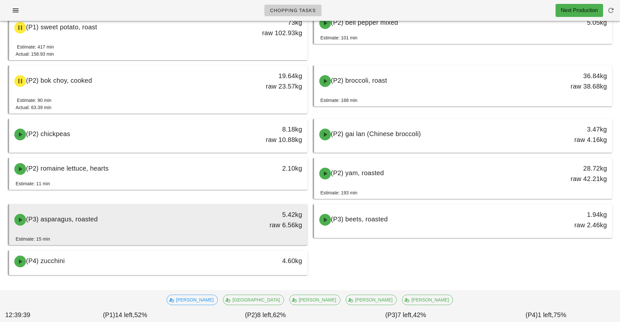
click at [186, 227] on div "(P3) asparagus, roasted" at bounding box center [121, 220] width 222 height 20
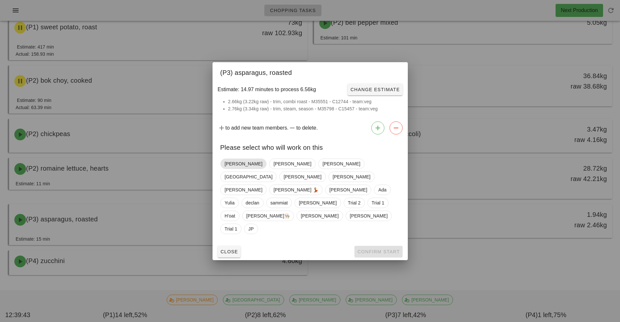
click at [235, 169] on span "[PERSON_NAME]" at bounding box center [244, 164] width 38 height 10
click at [386, 249] on span "Confirm Start" at bounding box center [378, 251] width 43 height 5
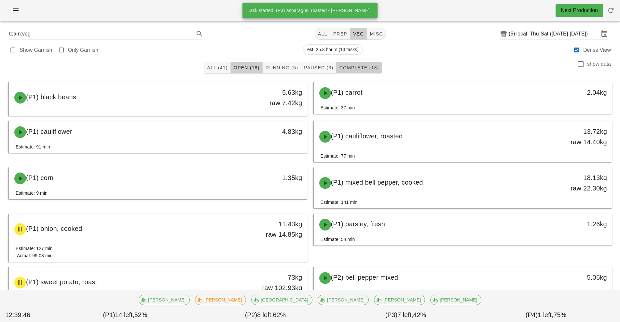
click at [372, 68] on span "Complete (18)" at bounding box center [359, 67] width 40 height 5
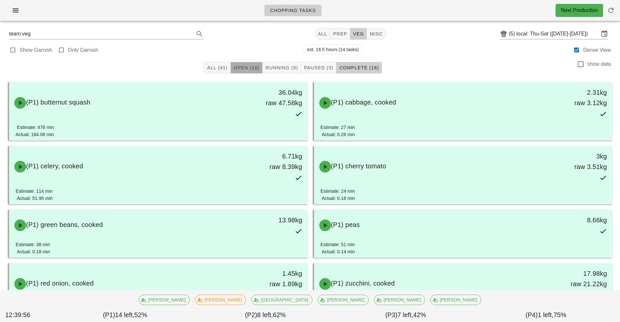
click at [245, 66] on span "Open (18)" at bounding box center [246, 67] width 26 height 5
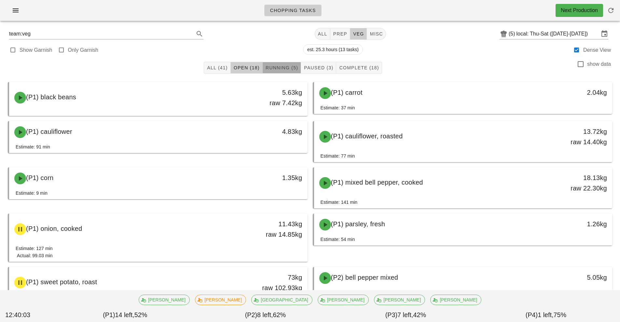
click at [278, 65] on span "Running (5)" at bounding box center [281, 67] width 33 height 5
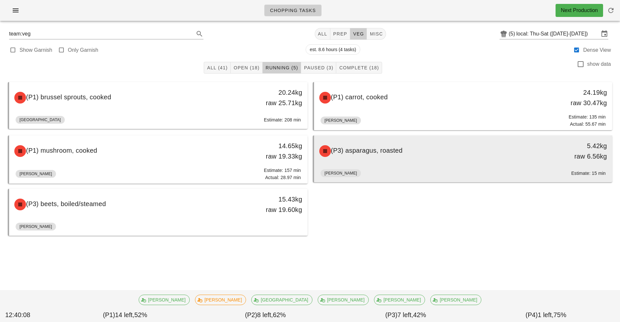
click at [448, 152] on div "(P3) asparagus, roasted" at bounding box center [427, 151] width 222 height 20
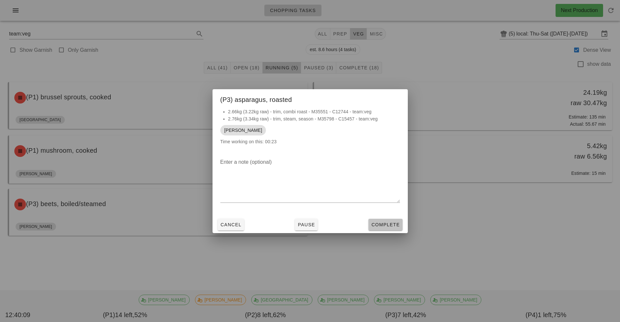
click at [392, 226] on span "Complete" at bounding box center [385, 224] width 29 height 5
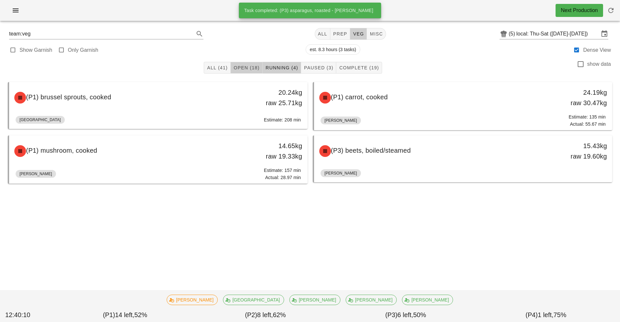
click at [246, 68] on span "Open (18)" at bounding box center [246, 67] width 26 height 5
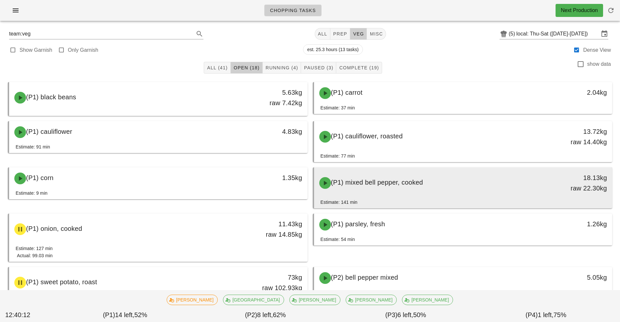
click at [405, 190] on div "(P1) mixed bell pepper, cooked" at bounding box center [427, 183] width 222 height 20
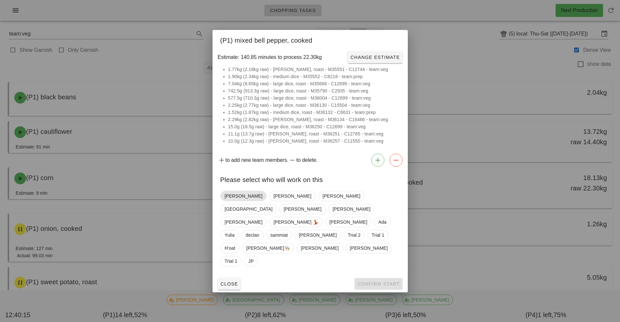
click at [234, 201] on span "Adrian" at bounding box center [244, 196] width 38 height 10
click at [377, 281] on span "Confirm Start" at bounding box center [378, 283] width 43 height 5
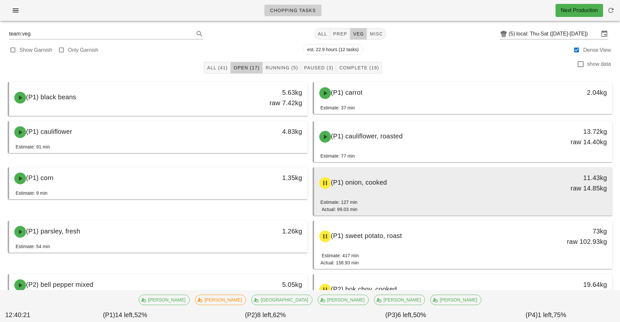
click at [421, 191] on div "(P1) onion, cooked" at bounding box center [427, 183] width 222 height 20
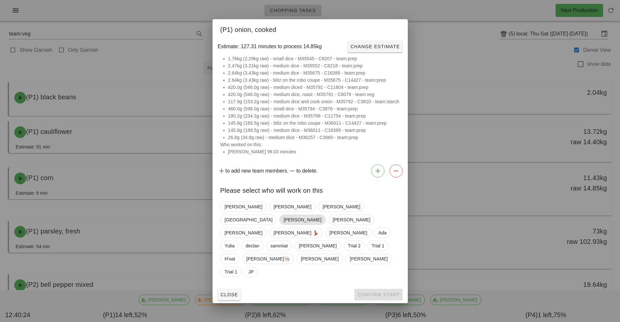
click at [321, 222] on span "Nick" at bounding box center [303, 220] width 38 height 10
click at [383, 292] on span "Confirm Start" at bounding box center [378, 294] width 43 height 5
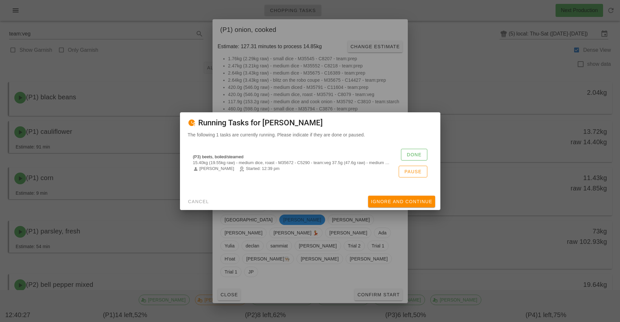
click at [503, 243] on div at bounding box center [310, 161] width 620 height 322
click at [452, 22] on div at bounding box center [310, 161] width 620 height 322
click at [412, 202] on span "Ignore And Continue" at bounding box center [402, 201] width 62 height 5
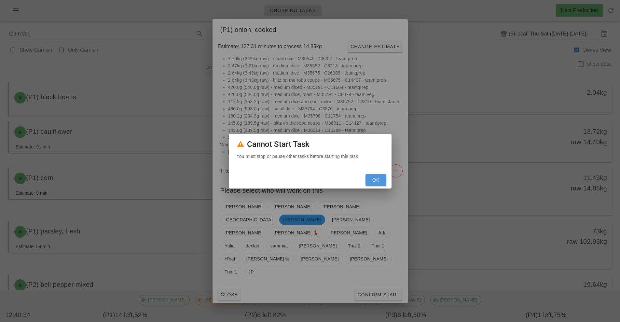
click at [376, 180] on span "OK" at bounding box center [376, 179] width 16 height 5
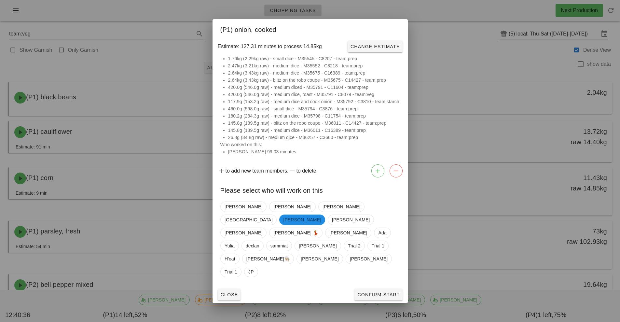
click at [448, 35] on div at bounding box center [310, 161] width 620 height 322
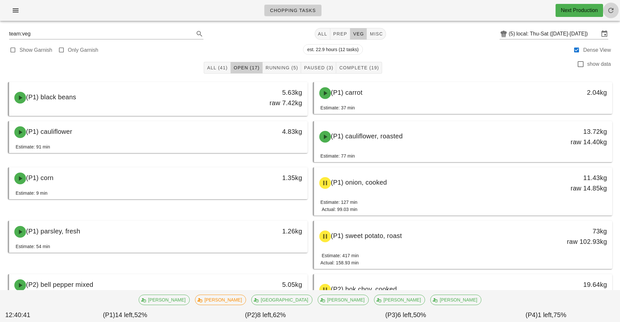
click at [616, 7] on span "button" at bounding box center [611, 11] width 16 height 8
click at [280, 70] on span "Running (5)" at bounding box center [281, 67] width 33 height 5
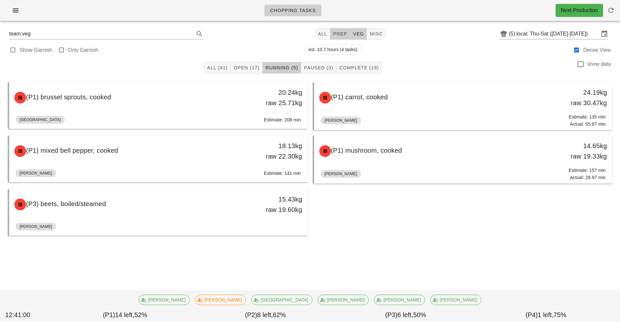
click at [341, 35] on span "prep" at bounding box center [340, 33] width 14 height 5
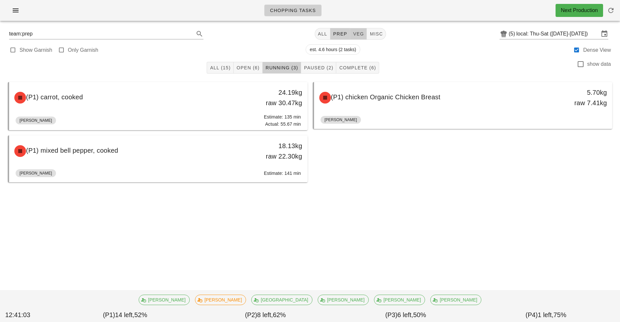
click at [357, 36] on span "veg" at bounding box center [358, 33] width 11 height 5
type input "team:veg"
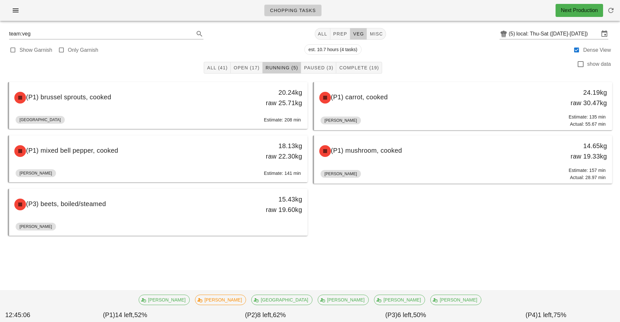
click at [583, 15] on div "Next Production" at bounding box center [580, 10] width 48 height 13
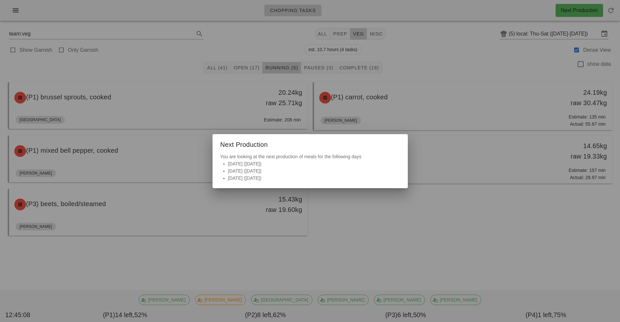
click at [613, 17] on div at bounding box center [310, 161] width 620 height 322
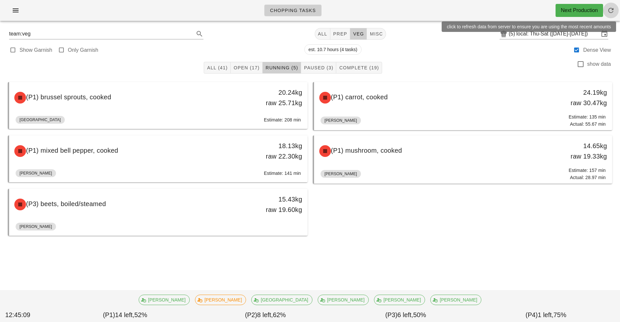
click at [613, 17] on button "button" at bounding box center [611, 11] width 16 height 16
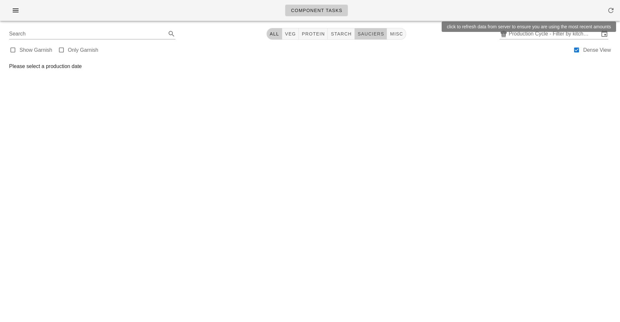
click at [368, 33] on span "sauciers" at bounding box center [371, 33] width 27 height 5
type input "team:sauciers"
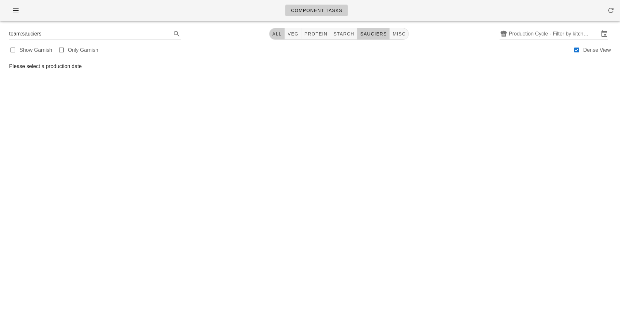
click at [277, 35] on span "All" at bounding box center [277, 33] width 10 height 5
click at [19, 15] on button "button" at bounding box center [15, 11] width 21 height 12
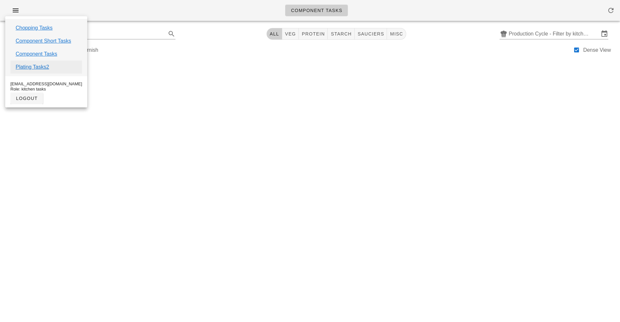
click at [44, 65] on link "Plating Tasks2" at bounding box center [33, 67] width 34 height 8
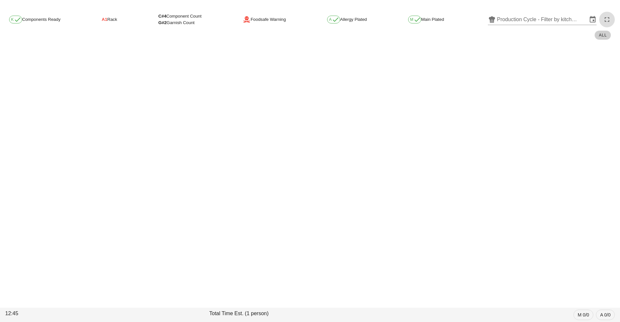
click at [602, 18] on span "button" at bounding box center [607, 20] width 16 height 8
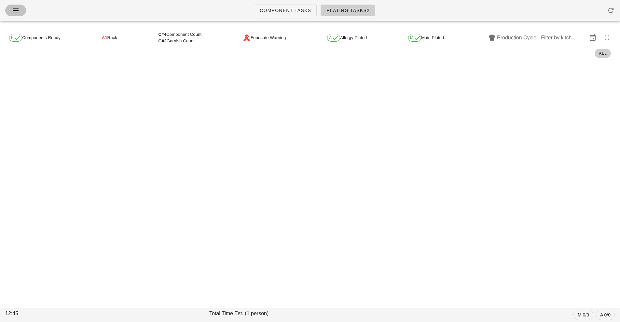
click at [15, 14] on icon "button" at bounding box center [16, 11] width 8 height 8
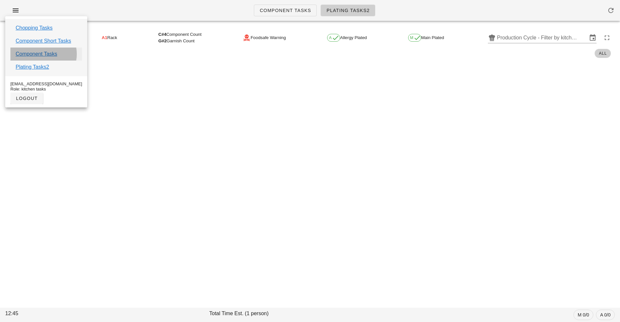
click at [42, 55] on link "Component Tasks" at bounding box center [37, 54] width 42 height 8
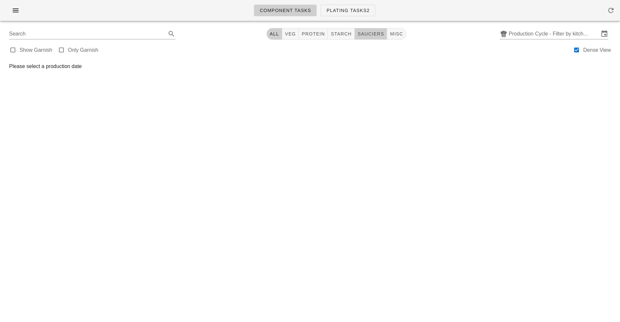
click at [372, 34] on span "sauciers" at bounding box center [371, 33] width 27 height 5
type input "team:sauciers"
click at [281, 37] on button "All" at bounding box center [277, 34] width 16 height 12
click at [13, 15] on button "button" at bounding box center [15, 11] width 21 height 12
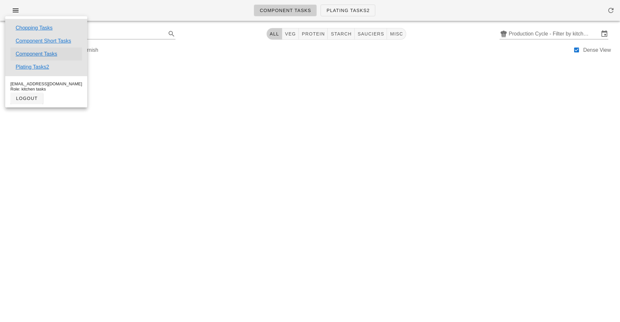
click at [49, 55] on link "Component Tasks" at bounding box center [37, 54] width 42 height 8
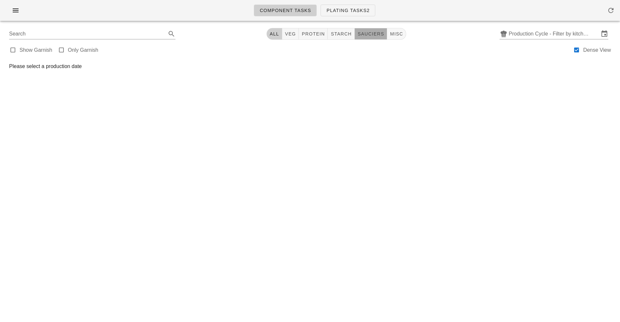
click at [377, 33] on span "sauciers" at bounding box center [371, 33] width 27 height 5
type input "team:sauciers"
click at [373, 35] on span "sauciers" at bounding box center [373, 33] width 27 height 5
click at [276, 33] on span "All" at bounding box center [275, 33] width 10 height 5
click at [288, 34] on span "veg" at bounding box center [290, 33] width 11 height 5
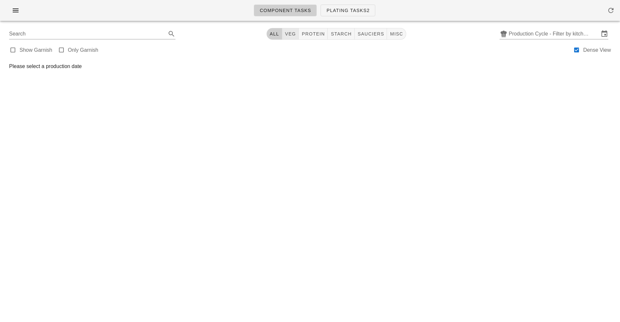
type input "team:veg"
click at [11, 51] on div at bounding box center [12, 50] width 9 height 9
checkbox input "true"
click at [63, 52] on div at bounding box center [61, 50] width 9 height 9
type input "garnish"
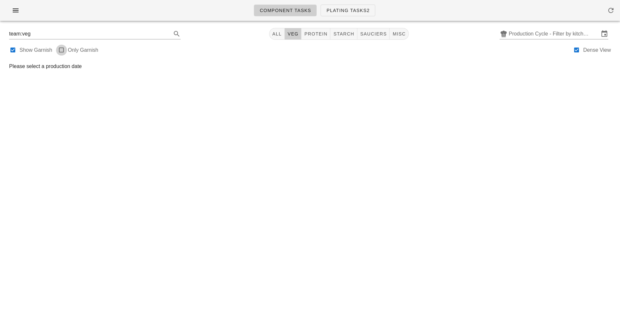
checkbox input "true"
click at [22, 35] on input "garnish" at bounding box center [85, 34] width 153 height 10
click at [20, 15] on button "button" at bounding box center [15, 11] width 21 height 12
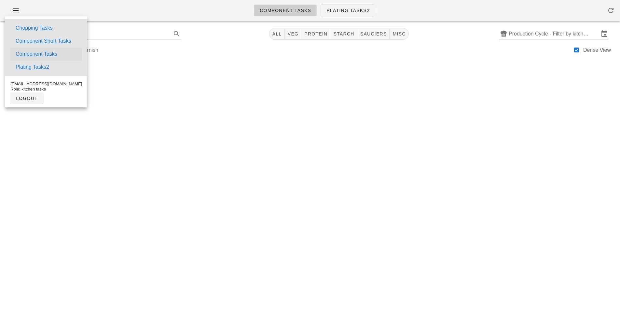
click at [52, 56] on link "Component Tasks" at bounding box center [37, 54] width 42 height 8
checkbox input "false"
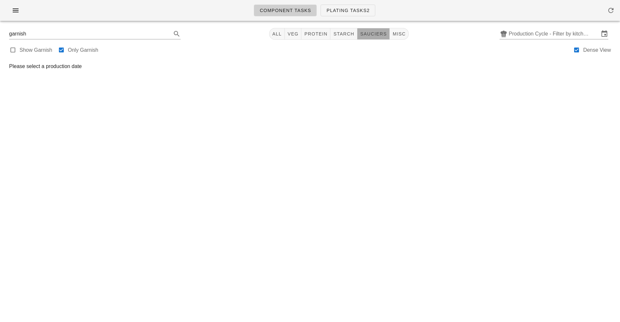
click at [374, 35] on span "sauciers" at bounding box center [373, 33] width 27 height 5
type input "team:sauciers"
click at [276, 34] on span "All" at bounding box center [277, 33] width 10 height 5
click at [586, 51] on label "Dense View" at bounding box center [598, 50] width 28 height 7
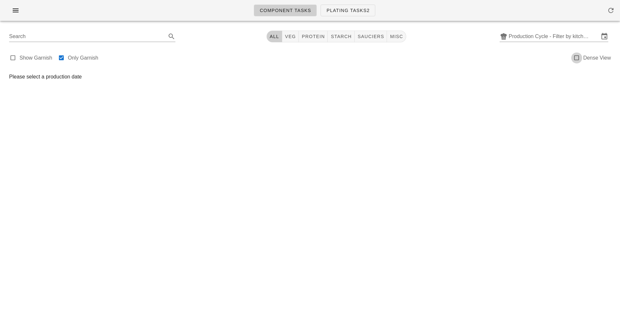
click at [578, 61] on div at bounding box center [576, 57] width 9 height 9
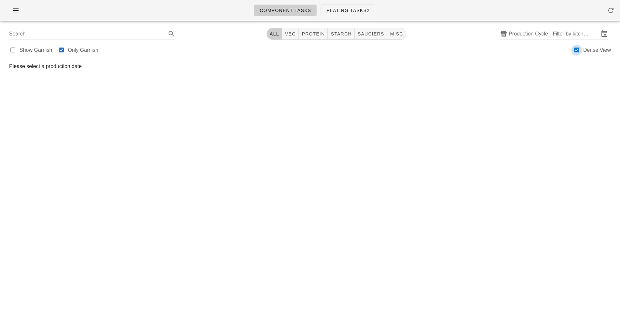
click at [581, 54] on div at bounding box center [576, 50] width 9 height 9
checkbox input "false"
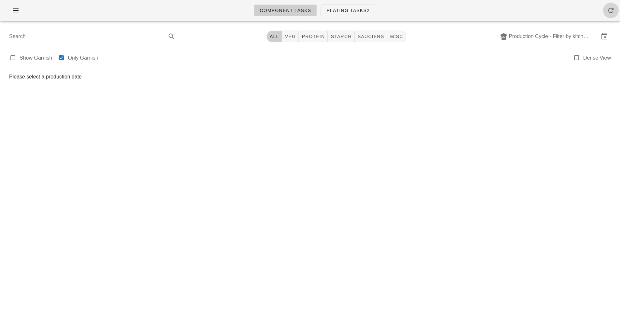
click at [614, 13] on icon "button" at bounding box center [611, 11] width 8 height 8
click at [373, 40] on button "sauciers" at bounding box center [371, 37] width 33 height 12
type input "team:sauciers"
click at [276, 39] on span "All" at bounding box center [277, 36] width 10 height 5
click at [20, 13] on span "button" at bounding box center [15, 11] width 10 height 8
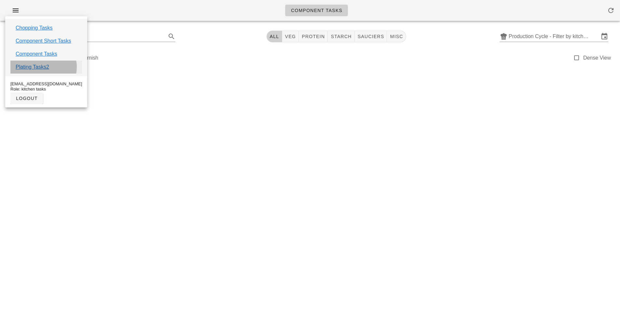
click at [44, 65] on link "Plating Tasks2" at bounding box center [33, 67] width 34 height 8
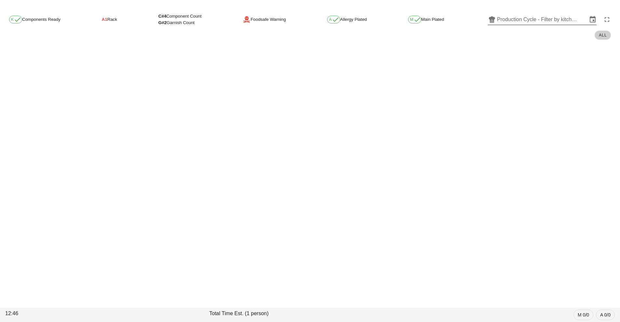
click at [501, 19] on input "Production Cycle - Filter by kitchen production schedules" at bounding box center [542, 19] width 91 height 10
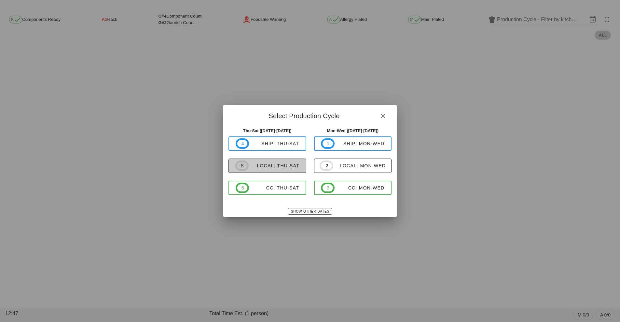
click at [243, 167] on span "5" at bounding box center [242, 165] width 3 height 7
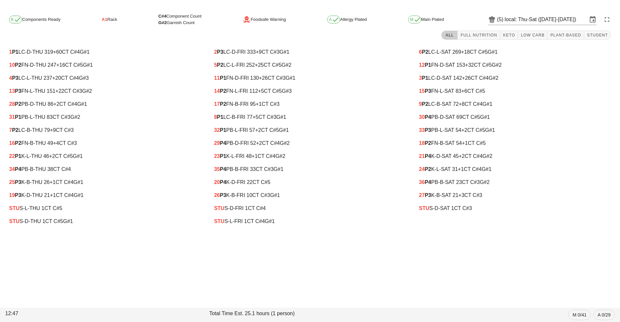
click at [13, 18] on span "K" at bounding box center [15, 20] width 9 height 4
click at [607, 26] on button "button" at bounding box center [607, 20] width 16 height 16
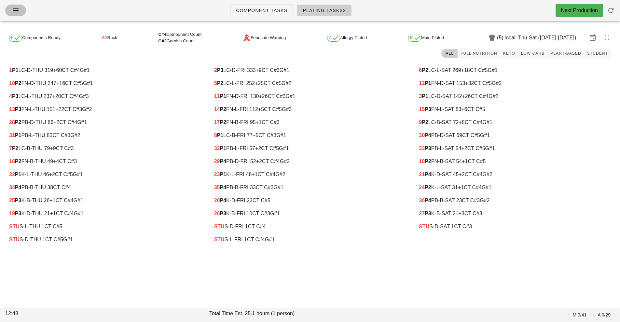
click at [20, 15] on button "button" at bounding box center [15, 11] width 21 height 12
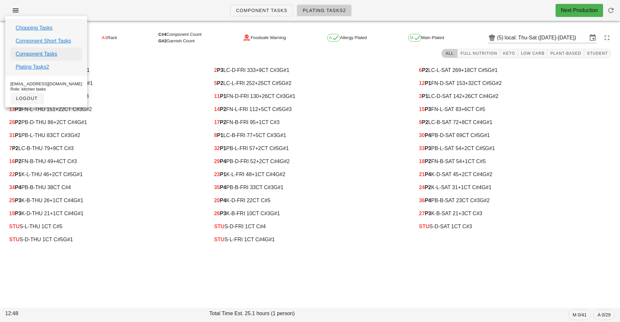
click at [27, 55] on link "Component Tasks" at bounding box center [37, 54] width 42 height 8
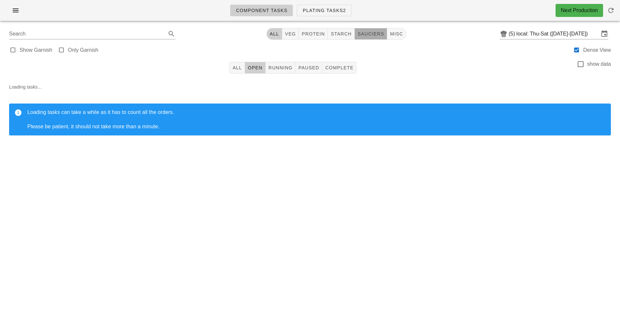
click at [369, 39] on button "sauciers" at bounding box center [371, 34] width 33 height 12
type input "team:sauciers"
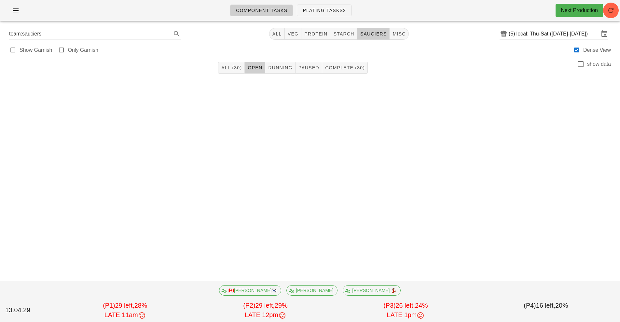
click at [553, 260] on div "Component Tasks Plating Tasks2 Next Production team:sauciers All veg protein st…" at bounding box center [310, 161] width 620 height 322
click at [550, 268] on div "Component Tasks Plating Tasks2 Next Production team:sauciers All veg protein st…" at bounding box center [310, 161] width 620 height 322
click at [545, 273] on div "Component Tasks Plating Tasks2 Next Production team:sauciers All veg protein st…" at bounding box center [310, 161] width 620 height 322
click at [544, 279] on div "Component Tasks Plating Tasks2 Next Production team:sauciers All veg protein st…" at bounding box center [310, 161] width 620 height 322
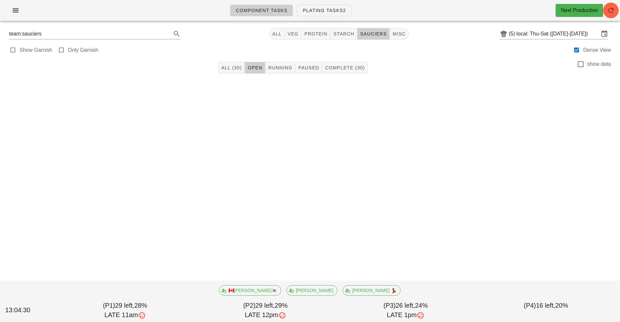
click at [540, 281] on footer "🇨🇦KEN🇰🇷 Richard Ruth 💃🏽 13:04:30 (P1) 29 left, 28% LATE 11am (P2) 29 left, 29% …" at bounding box center [310, 301] width 620 height 41
click at [537, 35] on input "local: Thu-Sat (Sep 25-Sep 27)" at bounding box center [558, 34] width 83 height 10
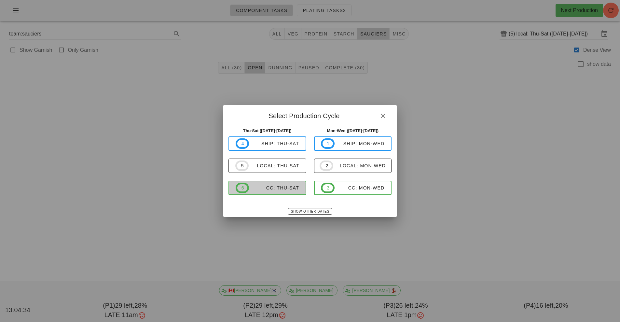
click at [290, 184] on span "6 CC: Thu-Sat" at bounding box center [267, 188] width 63 height 10
type input "CC: Thu-Sat ([DATE]-[DATE])"
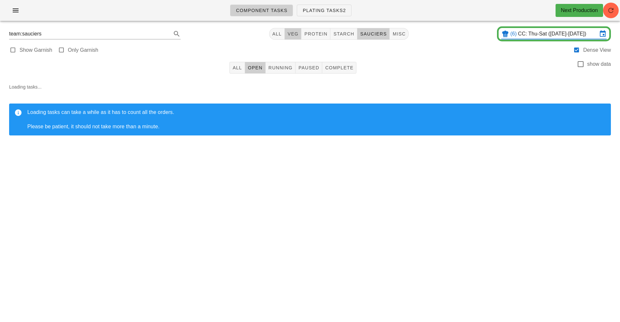
click at [300, 39] on button "veg" at bounding box center [293, 34] width 17 height 12
type input "team:veg"
click at [612, 15] on button "button" at bounding box center [611, 11] width 16 height 16
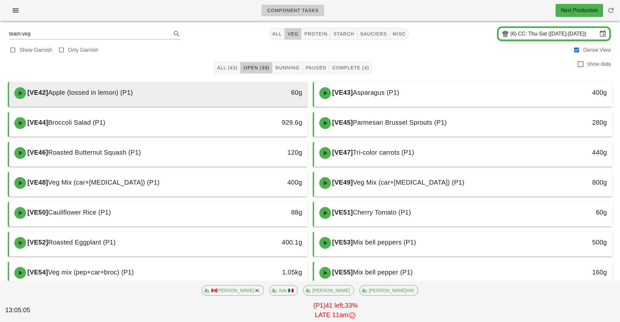
click at [236, 95] on div "60g" at bounding box center [269, 92] width 66 height 10
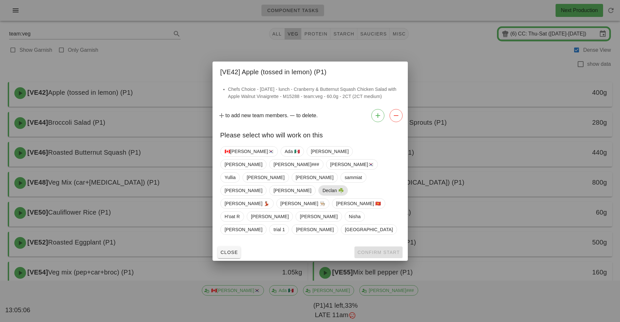
click at [344, 186] on span "Declan ☘️" at bounding box center [332, 191] width 21 height 10
click at [388, 250] on span "Confirm Start" at bounding box center [378, 252] width 43 height 5
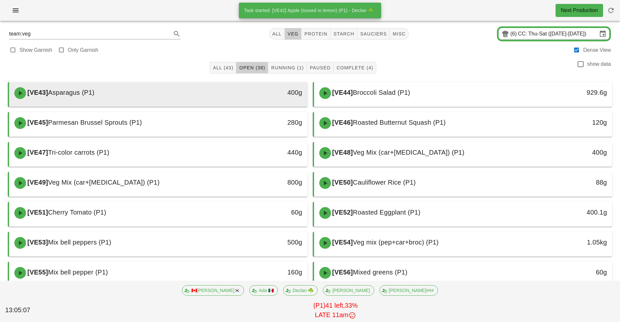
click at [218, 88] on div "[VE43] Asparagus (P1)" at bounding box center [121, 93] width 222 height 20
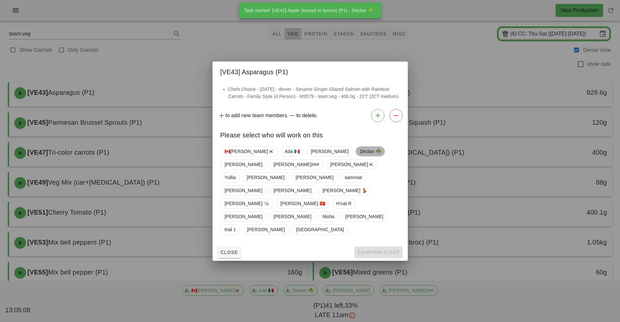
click at [360, 156] on span "Declan ☘️" at bounding box center [370, 152] width 21 height 10
click at [383, 250] on span "Confirm Start" at bounding box center [378, 252] width 43 height 5
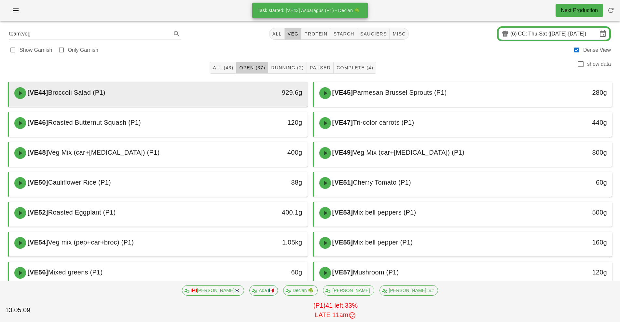
click at [209, 93] on div "[VE44] Broccoli Salad (P1)" at bounding box center [121, 93] width 222 height 20
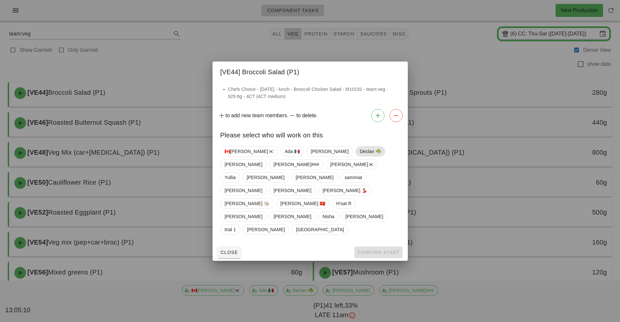
click at [360, 156] on span "Declan ☘️" at bounding box center [370, 152] width 21 height 10
click at [384, 250] on span "Confirm Start" at bounding box center [378, 252] width 43 height 5
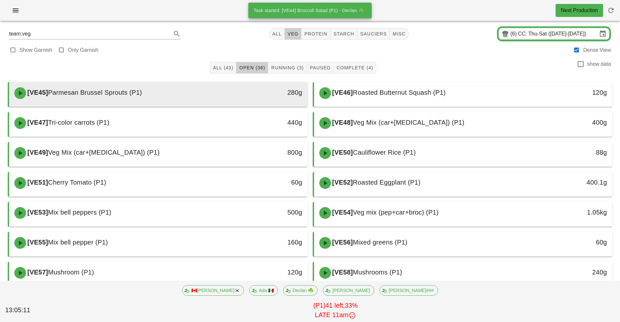
click at [199, 93] on div "[VE45] Parmesan Brussel Sprouts (P1)" at bounding box center [121, 93] width 222 height 20
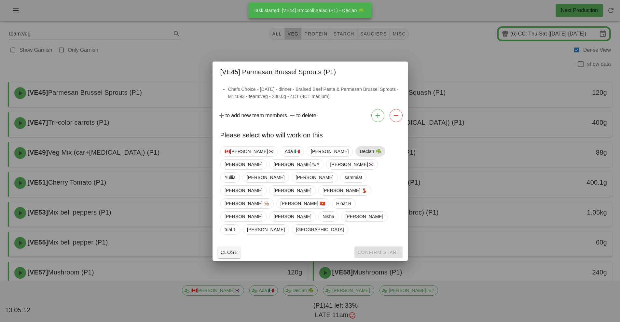
click at [360, 156] on span "Declan ☘️" at bounding box center [370, 152] width 21 height 10
click at [373, 250] on span "Confirm Start" at bounding box center [378, 252] width 43 height 5
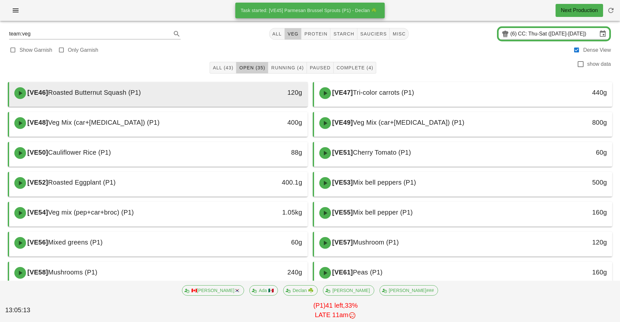
click at [224, 90] on div "[VE46] Roasted Butternut Squash (P1)" at bounding box center [121, 93] width 222 height 20
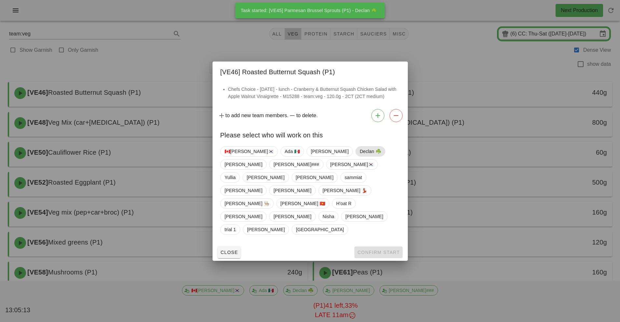
click at [360, 156] on span "Declan ☘️" at bounding box center [370, 152] width 21 height 10
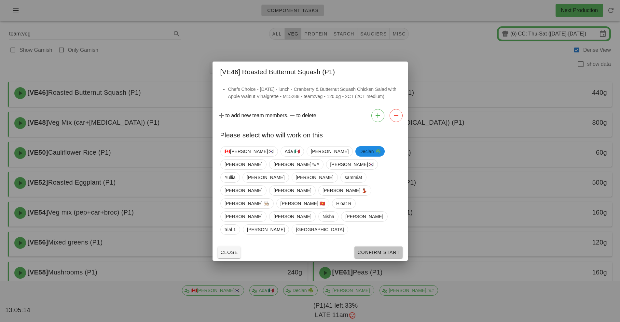
click at [377, 250] on span "Confirm Start" at bounding box center [378, 252] width 43 height 5
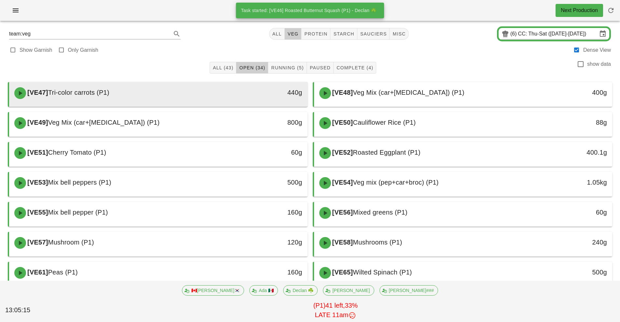
click at [224, 94] on div "[VE47] Tri-color carrots (P1)" at bounding box center [121, 93] width 222 height 20
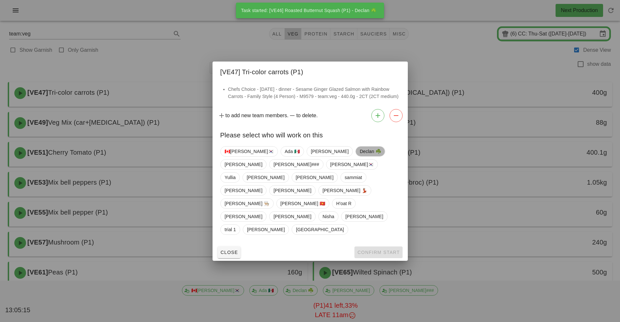
click at [360, 156] on span "Declan ☘️" at bounding box center [370, 152] width 21 height 10
click at [379, 244] on div "Close Confirm Start" at bounding box center [310, 252] width 195 height 17
click at [385, 250] on span "Confirm Start" at bounding box center [378, 252] width 43 height 5
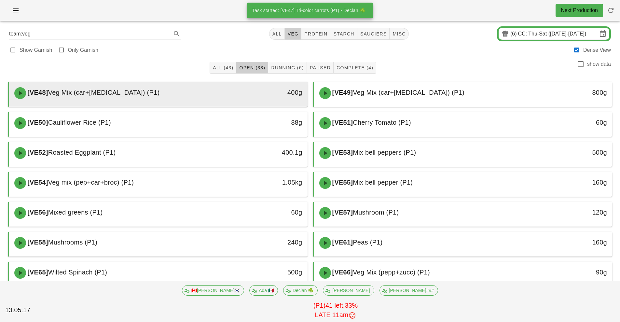
click at [208, 90] on div "[VE48] Veg Mix (car+[MEDICAL_DATA]) (P1)" at bounding box center [121, 93] width 222 height 20
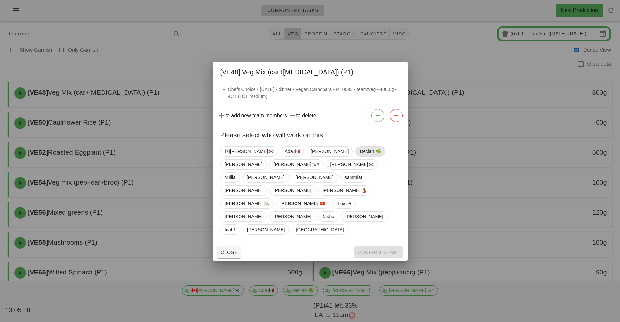
click at [360, 156] on span "Declan ☘️" at bounding box center [370, 152] width 21 height 10
click at [387, 246] on button "Confirm Start" at bounding box center [379, 252] width 48 height 12
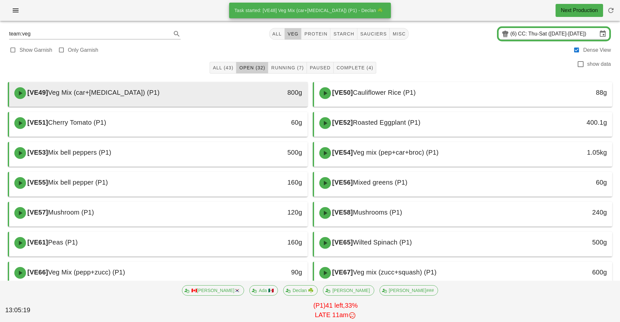
click at [219, 98] on div "[VE49] Veg Mix (car+[MEDICAL_DATA]) (P1)" at bounding box center [121, 93] width 222 height 20
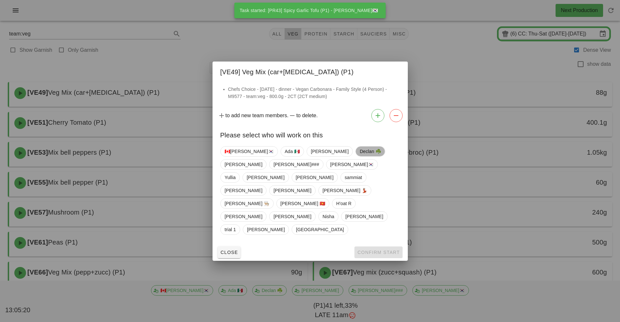
click at [360, 156] on span "Declan ☘️" at bounding box center [370, 152] width 21 height 10
click at [377, 246] on button "Confirm Start" at bounding box center [379, 252] width 48 height 12
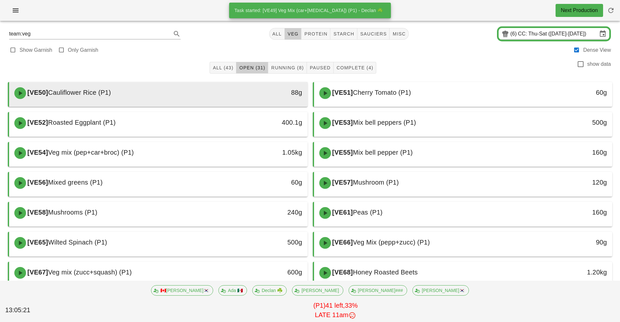
click at [235, 96] on div "88g" at bounding box center [269, 93] width 74 height 20
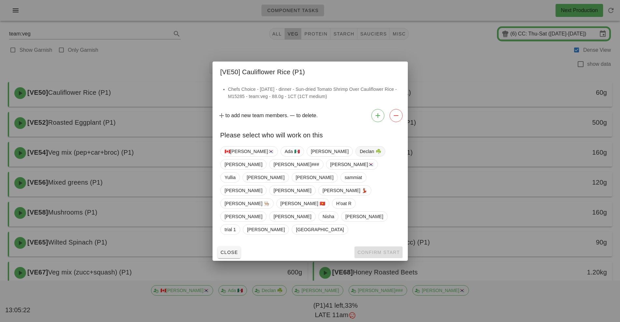
click at [360, 156] on span "Declan ☘️" at bounding box center [370, 152] width 21 height 10
click at [381, 250] on span "Confirm Start" at bounding box center [378, 252] width 43 height 5
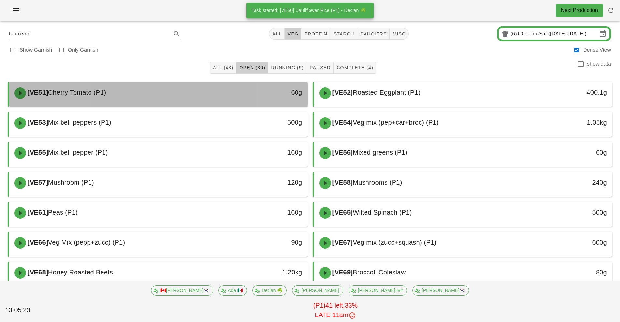
click at [242, 102] on div "60g" at bounding box center [269, 93] width 74 height 20
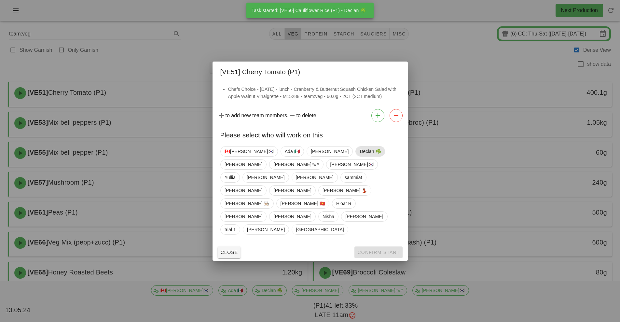
click at [360, 156] on span "Declan ☘️" at bounding box center [370, 152] width 21 height 10
click at [376, 250] on span "Confirm Start" at bounding box center [378, 252] width 43 height 5
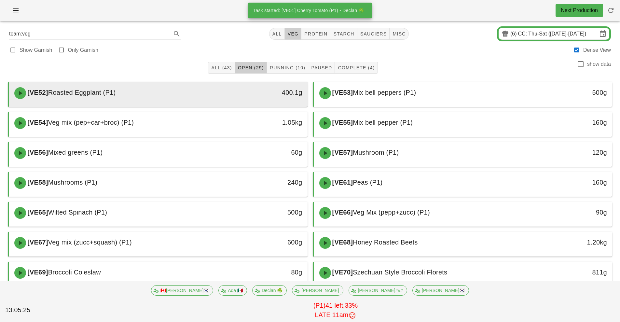
click at [237, 98] on div "400.1g" at bounding box center [269, 93] width 74 height 20
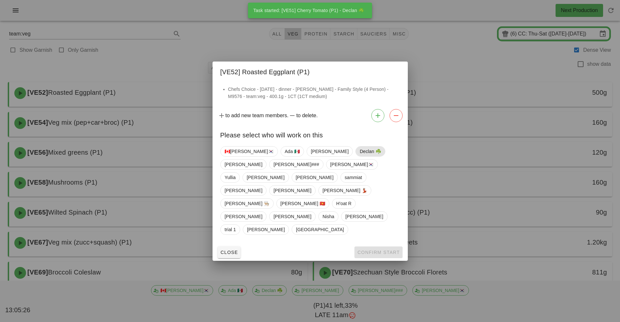
click at [360, 156] on span "Declan ☘️" at bounding box center [370, 152] width 21 height 10
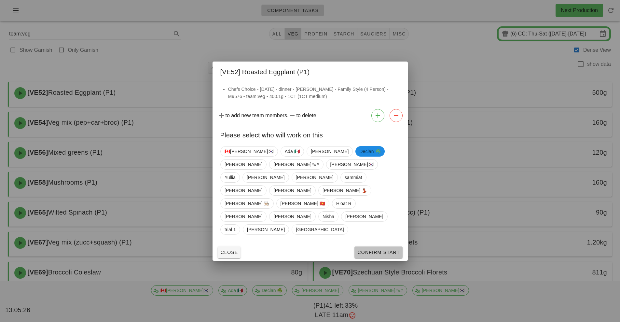
click at [380, 250] on span "Confirm Start" at bounding box center [378, 252] width 43 height 5
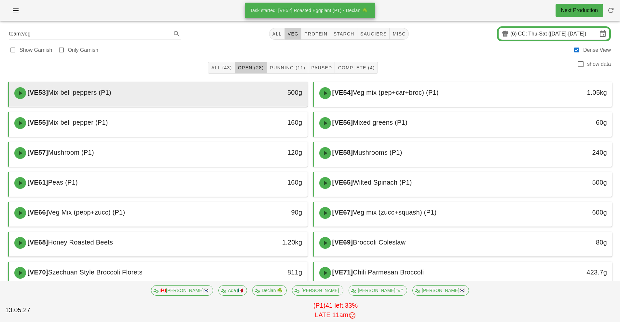
click at [249, 97] on div "500g" at bounding box center [269, 92] width 66 height 10
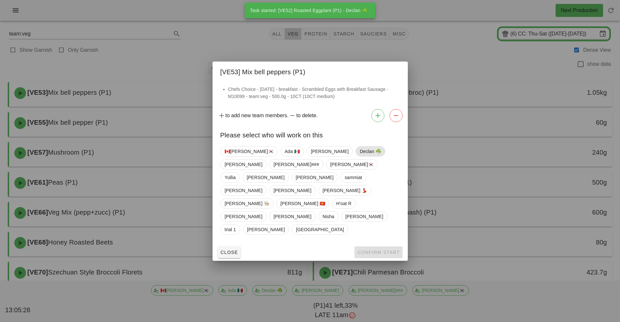
click at [360, 156] on span "Declan ☘️" at bounding box center [370, 152] width 21 height 10
click at [378, 250] on span "Confirm Start" at bounding box center [378, 252] width 43 height 5
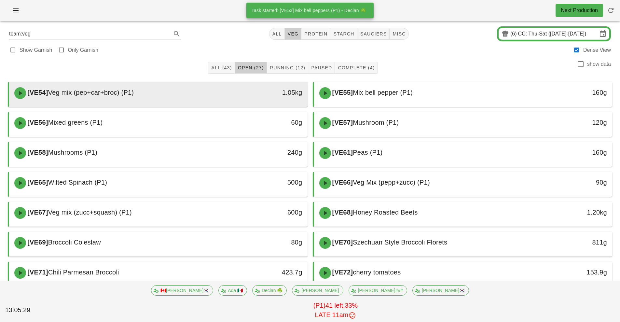
click at [237, 104] on div at bounding box center [159, 105] width 286 height 3
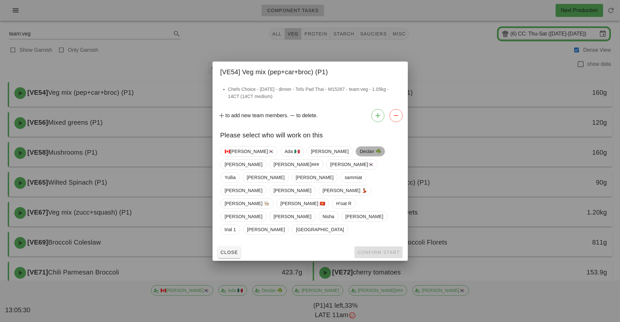
click at [360, 156] on span "Declan ☘️" at bounding box center [370, 152] width 21 height 10
click at [386, 250] on span "Confirm Start" at bounding box center [378, 252] width 43 height 5
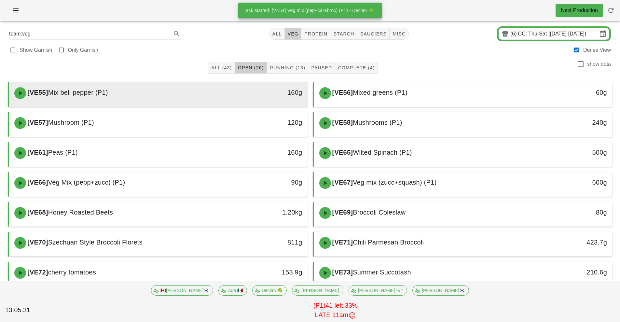
click at [241, 98] on div "160g" at bounding box center [269, 93] width 74 height 20
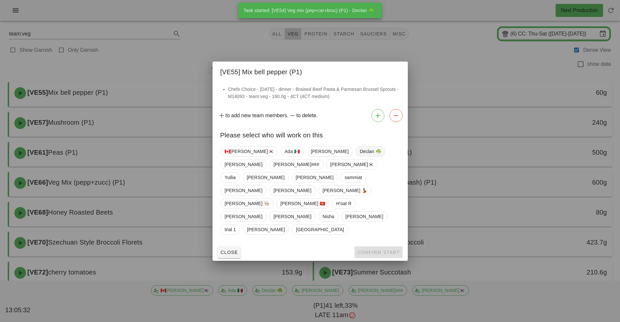
click at [360, 156] on span "Declan ☘️" at bounding box center [370, 152] width 21 height 10
click at [381, 250] on span "Confirm Start" at bounding box center [378, 252] width 43 height 5
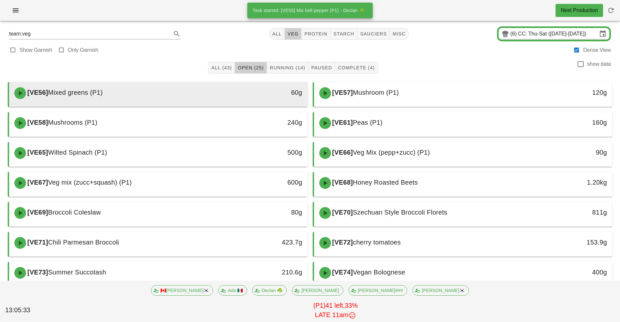
click at [239, 96] on div "60g" at bounding box center [269, 92] width 66 height 10
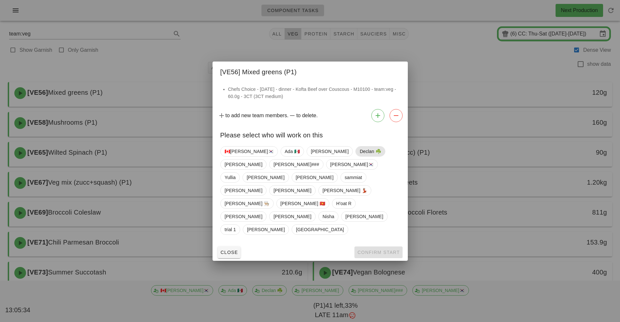
click at [360, 156] on span "Declan ☘️" at bounding box center [370, 152] width 21 height 10
click at [392, 250] on span "Confirm Start" at bounding box center [378, 252] width 43 height 5
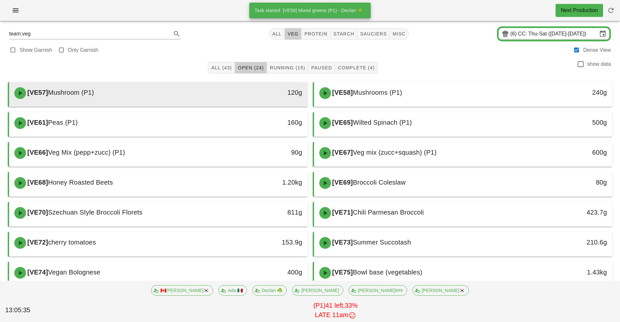
click at [242, 106] on div at bounding box center [159, 105] width 286 height 3
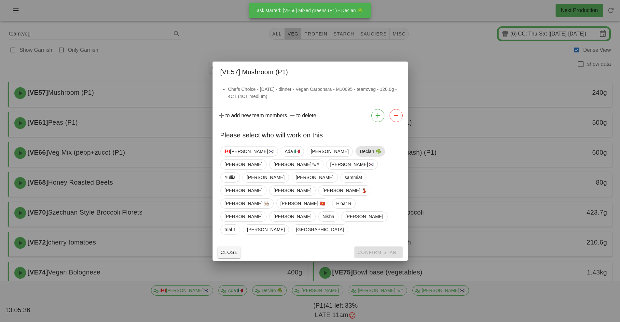
click at [360, 156] on span "Declan ☘️" at bounding box center [370, 152] width 21 height 10
click at [384, 246] on button "Confirm Start" at bounding box center [379, 252] width 48 height 12
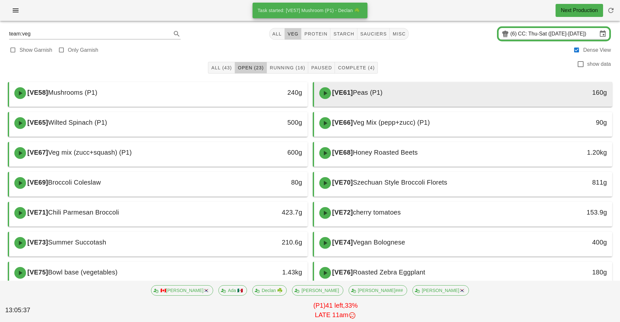
click at [378, 98] on div "[VE61] Peas (P1)" at bounding box center [427, 93] width 222 height 20
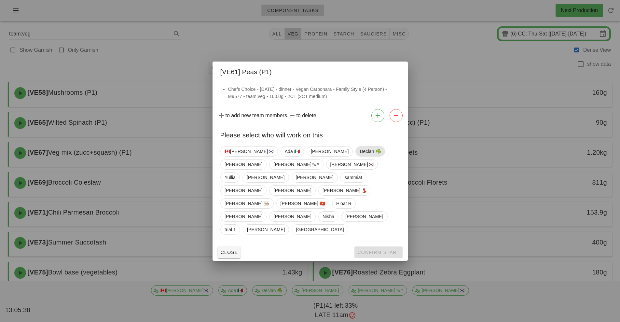
click at [360, 156] on span "Declan ☘️" at bounding box center [370, 152] width 21 height 10
click at [384, 250] on span "Confirm Start" at bounding box center [378, 252] width 43 height 5
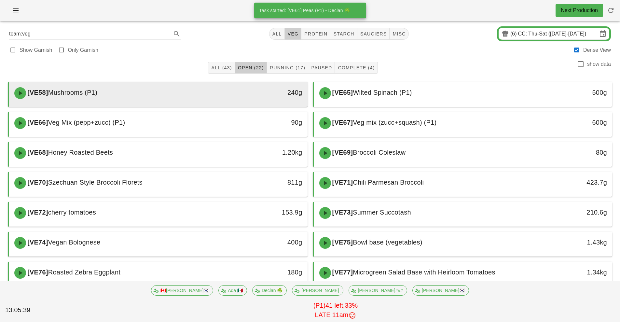
click at [228, 96] on div "[VE58] Mushrooms (P1)" at bounding box center [121, 93] width 222 height 20
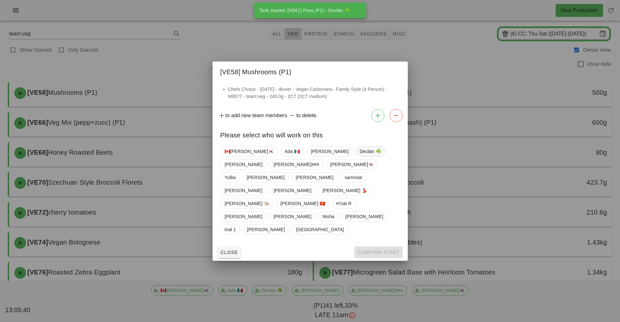
click at [356, 157] on span "Declan ☘️" at bounding box center [371, 151] width 30 height 10
click at [384, 246] on button "Confirm Start" at bounding box center [379, 252] width 48 height 12
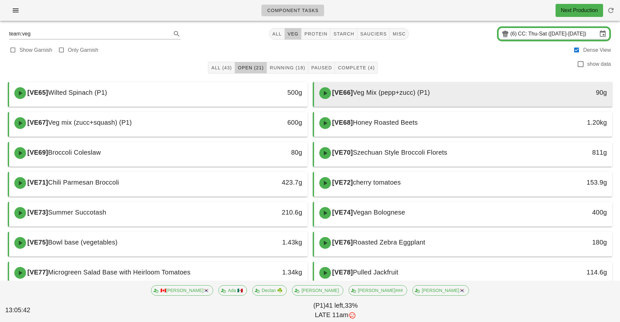
click at [414, 98] on div "[VE66] Veg Mix (pepp+zucc) (P1)" at bounding box center [427, 93] width 222 height 20
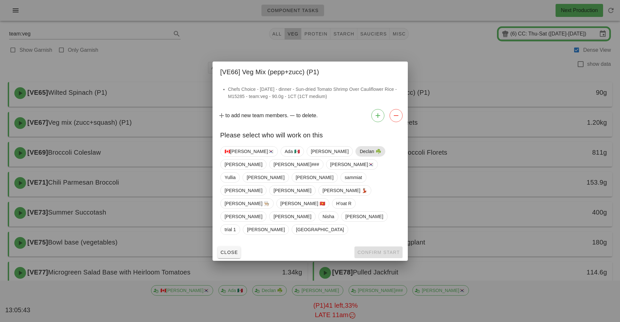
click at [360, 156] on span "Declan ☘️" at bounding box center [370, 152] width 21 height 10
click at [379, 246] on button "Confirm Start" at bounding box center [379, 252] width 48 height 12
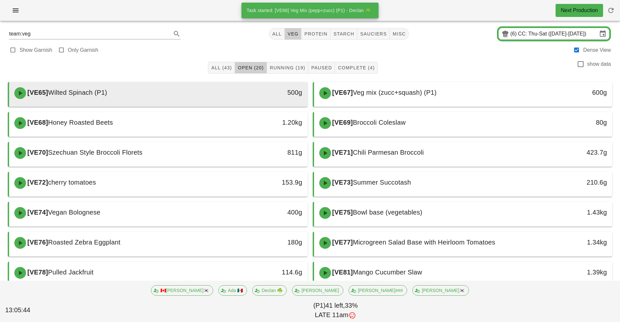
click at [218, 99] on div "[VE65] Wilted Spinach (P1)" at bounding box center [121, 93] width 222 height 20
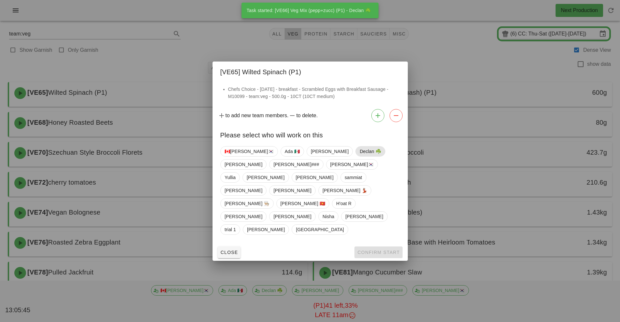
click at [360, 156] on span "Declan ☘️" at bounding box center [370, 152] width 21 height 10
click at [386, 246] on button "Confirm Start" at bounding box center [379, 252] width 48 height 12
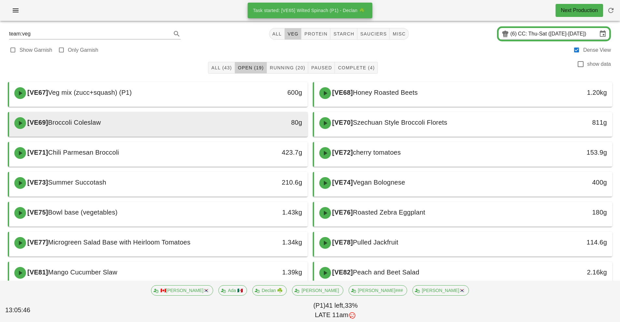
click at [237, 124] on div "80g" at bounding box center [269, 122] width 66 height 10
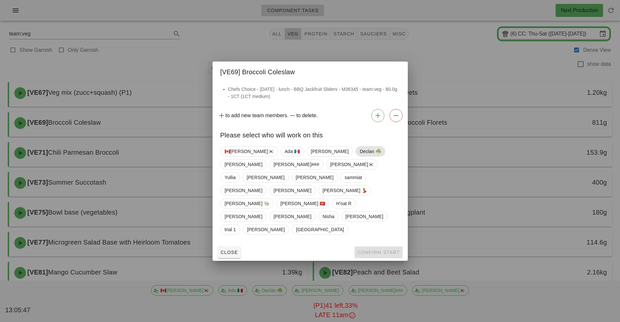
click at [360, 156] on span "Declan ☘️" at bounding box center [370, 152] width 21 height 10
click at [387, 246] on button "Confirm Start" at bounding box center [379, 252] width 48 height 12
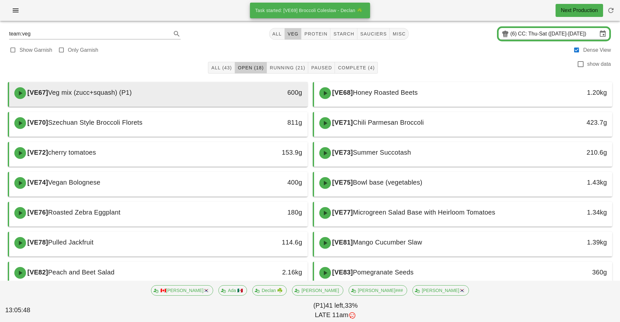
click at [249, 96] on div "600g" at bounding box center [269, 92] width 66 height 10
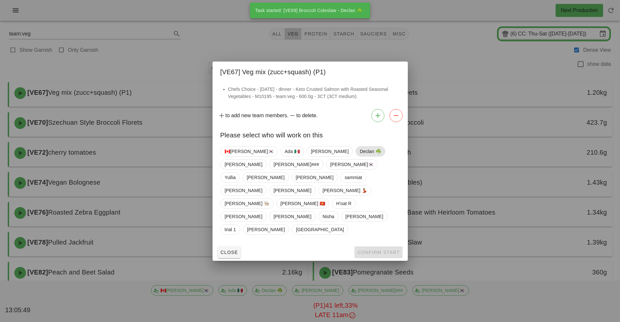
click at [360, 156] on span "Declan ☘️" at bounding box center [370, 152] width 21 height 10
click at [388, 246] on button "Confirm Start" at bounding box center [379, 252] width 48 height 12
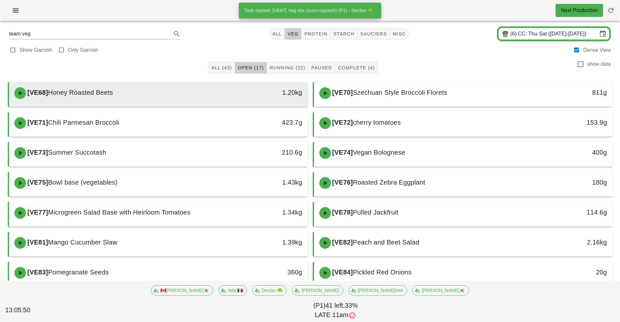
click at [235, 98] on div "1.20kg" at bounding box center [269, 93] width 74 height 20
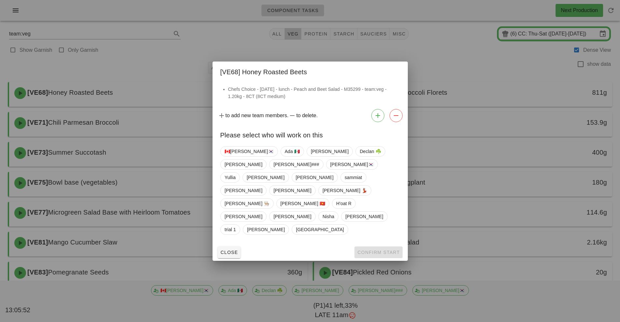
click at [482, 122] on div at bounding box center [310, 161] width 620 height 322
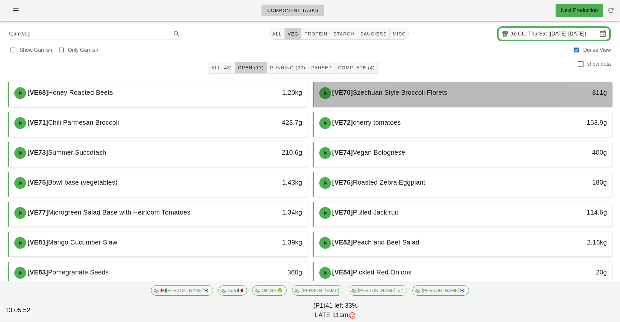
click at [429, 96] on div "[VE70] Szechuan Style Broccoli Florets" at bounding box center [427, 93] width 222 height 20
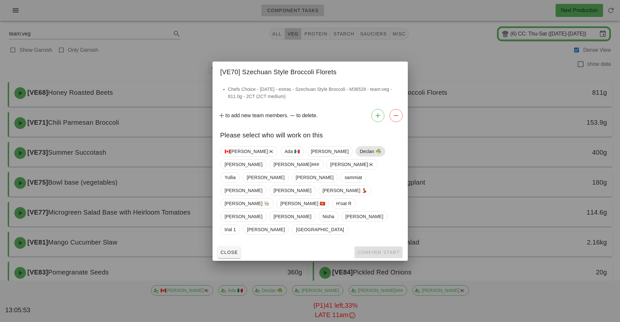
click at [360, 156] on span "Declan ☘️" at bounding box center [370, 152] width 21 height 10
click at [388, 246] on button "Confirm Start" at bounding box center [379, 252] width 48 height 12
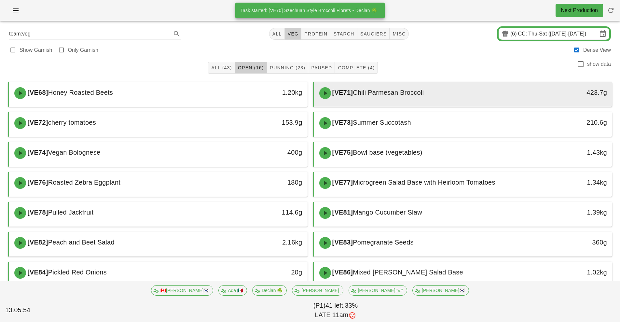
click at [400, 94] on span "Chili Parmesan Broccoli" at bounding box center [388, 92] width 71 height 7
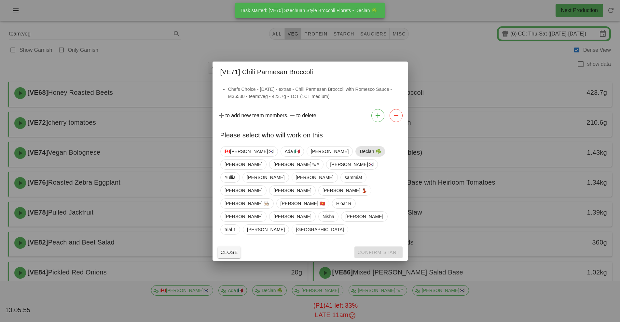
click at [360, 156] on span "Declan ☘️" at bounding box center [370, 152] width 21 height 10
click at [383, 250] on span "Confirm Start" at bounding box center [378, 252] width 43 height 5
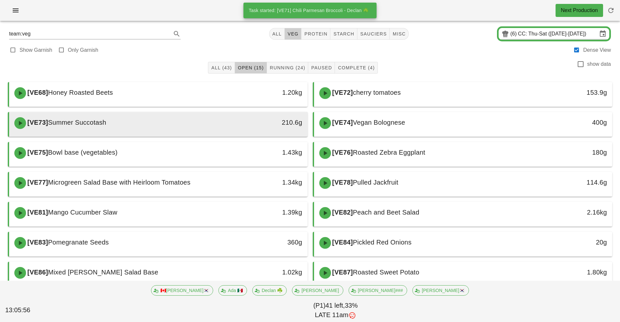
click at [246, 123] on div "210.6g" at bounding box center [269, 122] width 66 height 10
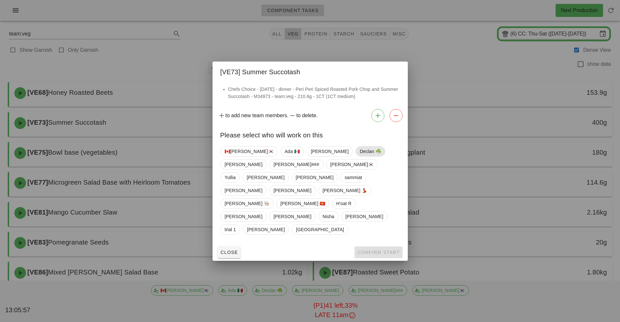
click at [360, 156] on span "Declan ☘️" at bounding box center [370, 152] width 21 height 10
click at [388, 250] on span "Confirm Start" at bounding box center [378, 252] width 43 height 5
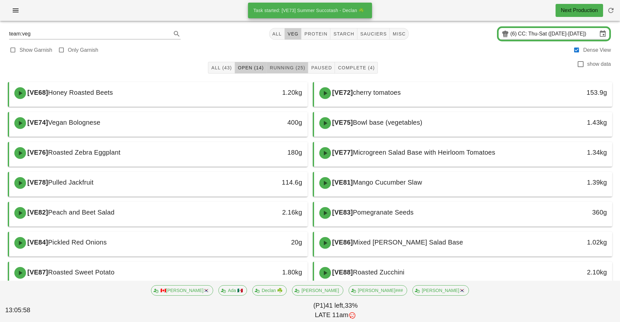
click at [301, 73] on button "Running (25)" at bounding box center [287, 68] width 41 height 12
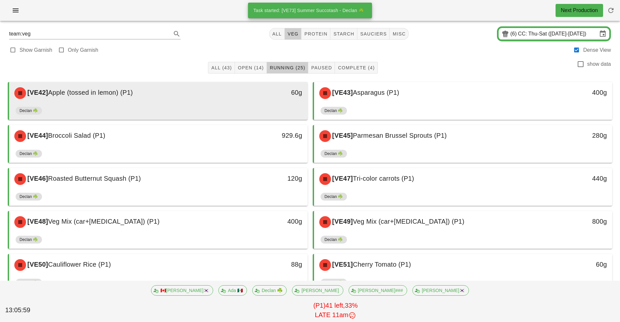
click at [269, 92] on div "60g" at bounding box center [269, 92] width 66 height 10
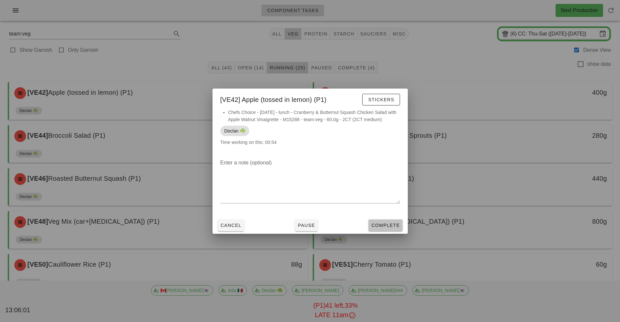
click at [384, 231] on button "Complete" at bounding box center [386, 225] width 34 height 12
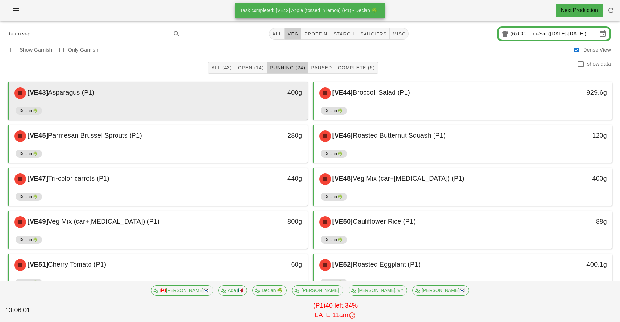
click at [253, 104] on div "[VE43] Asparagus (P1) 400g" at bounding box center [158, 93] width 299 height 22
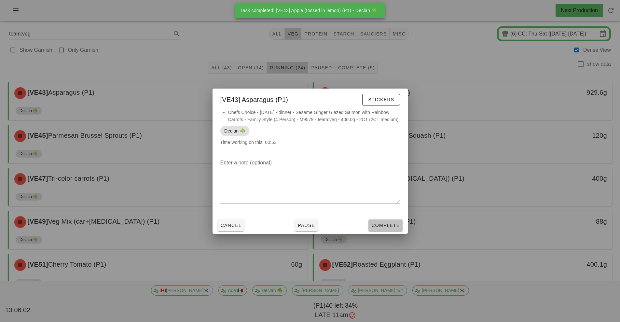
click at [386, 226] on span "Complete" at bounding box center [385, 225] width 29 height 5
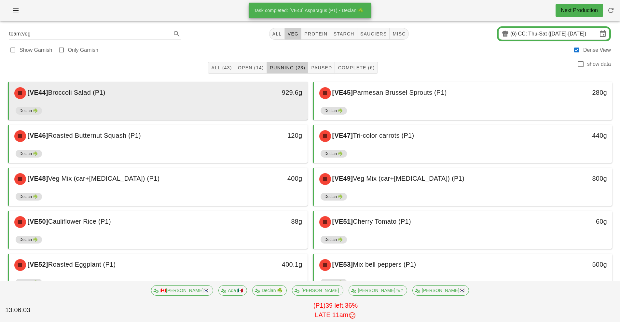
click at [248, 103] on div "[VE44] Broccoli Salad (P1) 929.6g" at bounding box center [158, 93] width 299 height 22
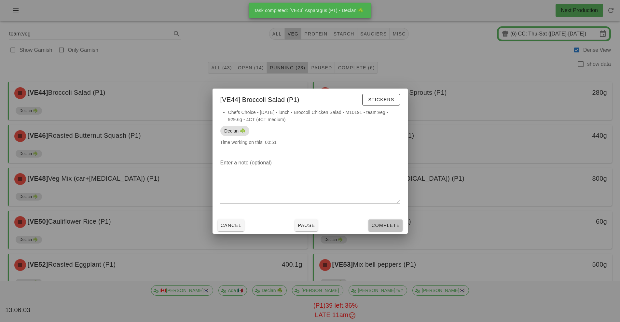
click at [377, 226] on span "Complete" at bounding box center [385, 225] width 29 height 5
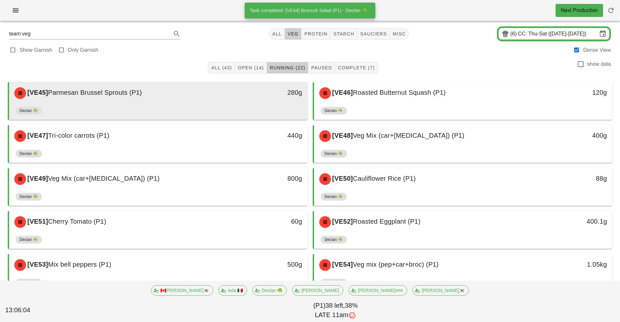
click at [236, 105] on div "Declan ☘️" at bounding box center [159, 112] width 286 height 16
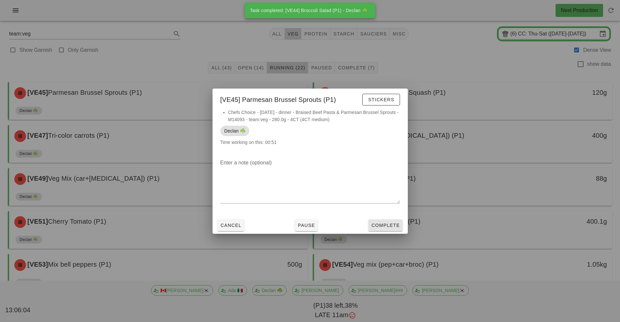
click at [380, 226] on span "Complete" at bounding box center [385, 225] width 29 height 5
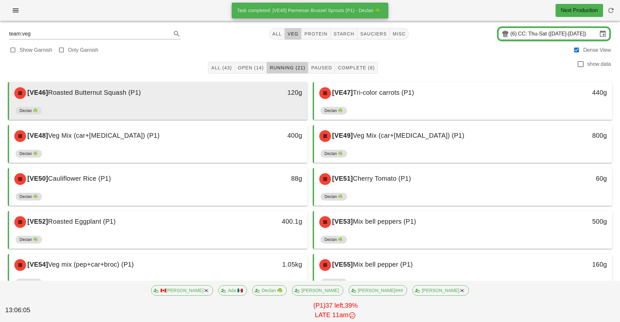
click at [237, 102] on div "120g" at bounding box center [269, 93] width 74 height 20
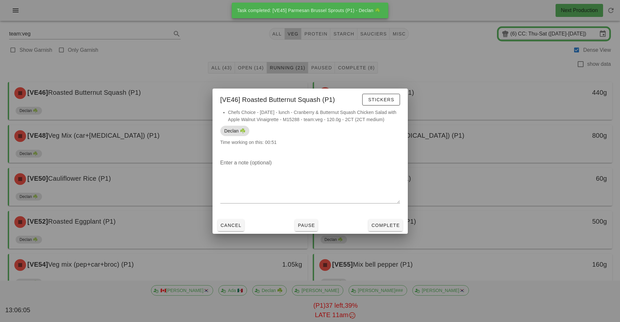
click at [379, 232] on div "Cancel Pause Complete" at bounding box center [310, 225] width 195 height 17
click at [381, 225] on span "Complete" at bounding box center [385, 225] width 29 height 5
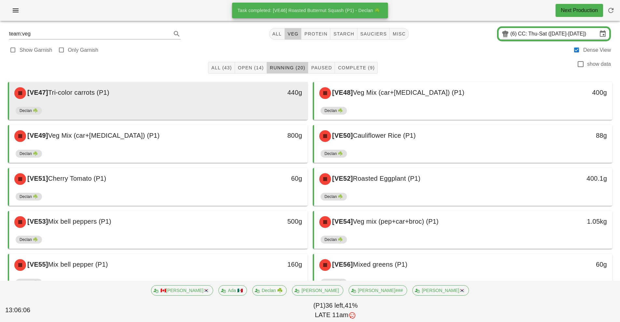
click at [230, 103] on div "[VE47] Tri-color carrots (P1) 440g" at bounding box center [158, 93] width 299 height 22
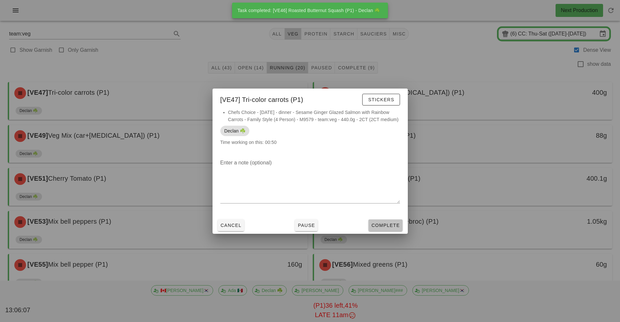
click at [395, 226] on span "Complete" at bounding box center [385, 225] width 29 height 5
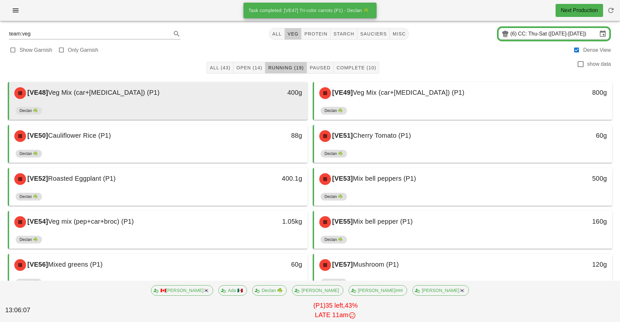
click at [69, 88] on div "[VE48] Veg Mix (car+[MEDICAL_DATA]) (P1)" at bounding box center [121, 93] width 222 height 20
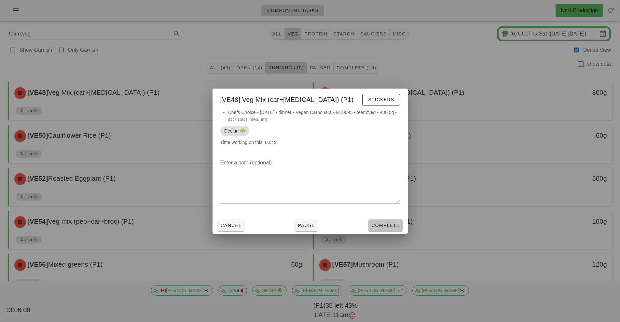
click at [381, 223] on span "Complete" at bounding box center [385, 225] width 29 height 5
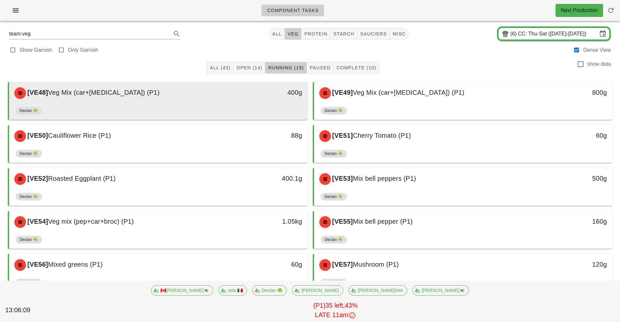
click at [166, 104] on div "[VE48] Veg Mix (car+[MEDICAL_DATA]) (P1) 400g" at bounding box center [158, 93] width 299 height 22
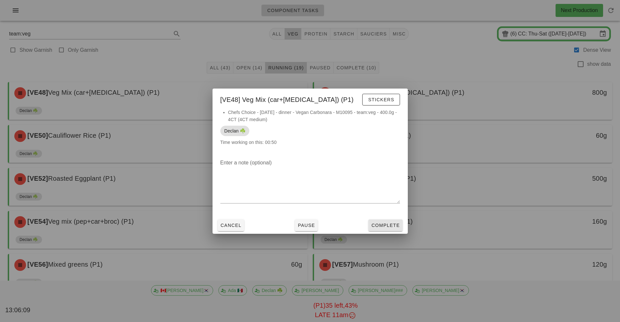
click at [394, 224] on span "Complete" at bounding box center [385, 225] width 29 height 5
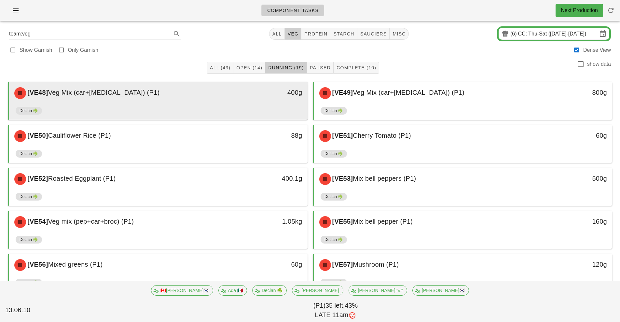
click at [146, 100] on div "[VE48] Veg Mix (car+[MEDICAL_DATA]) (P1)" at bounding box center [121, 93] width 222 height 20
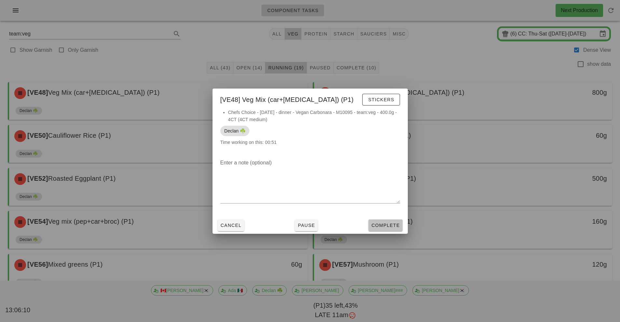
click at [389, 230] on button "Complete" at bounding box center [386, 225] width 34 height 12
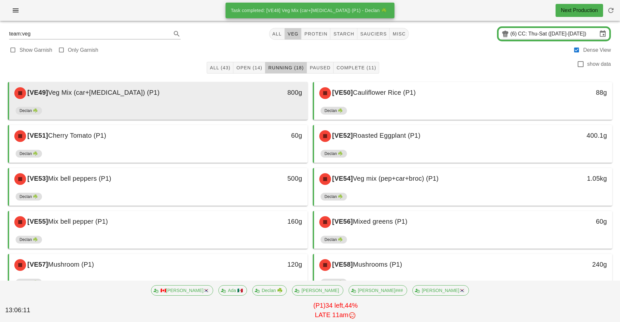
click at [140, 105] on div "Declan ☘️" at bounding box center [159, 112] width 286 height 16
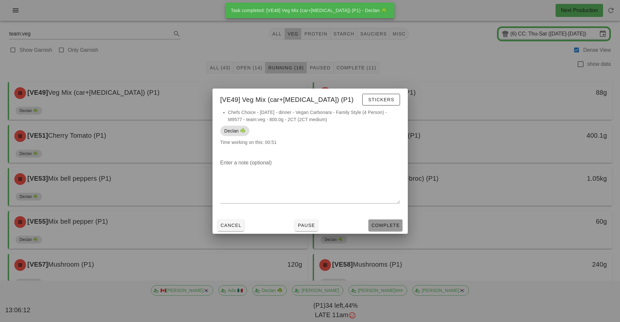
click at [387, 229] on button "Complete" at bounding box center [386, 225] width 34 height 12
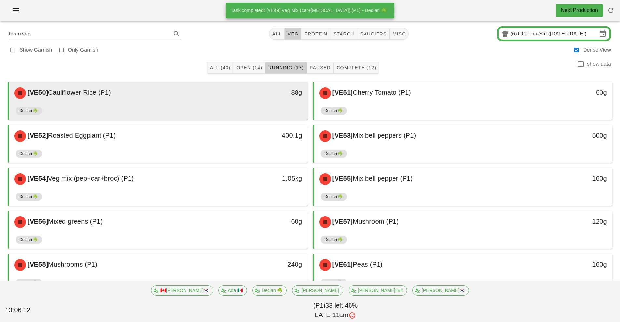
click at [143, 105] on div "Declan ☘️" at bounding box center [159, 112] width 286 height 16
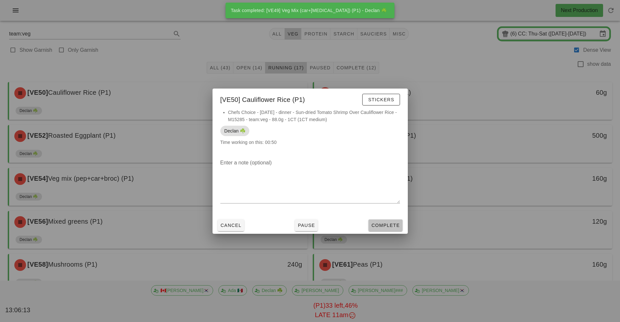
click at [383, 223] on span "Complete" at bounding box center [385, 225] width 29 height 5
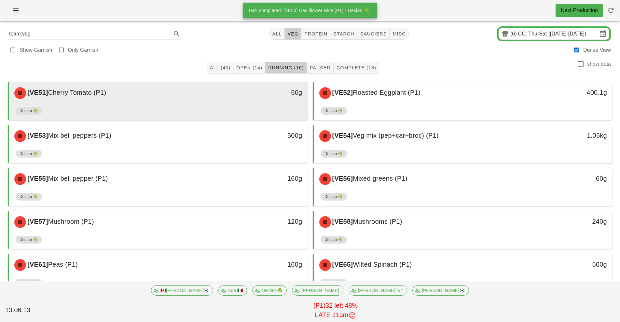
click at [143, 100] on div "[VE51] Cherry Tomato (P1)" at bounding box center [121, 93] width 222 height 20
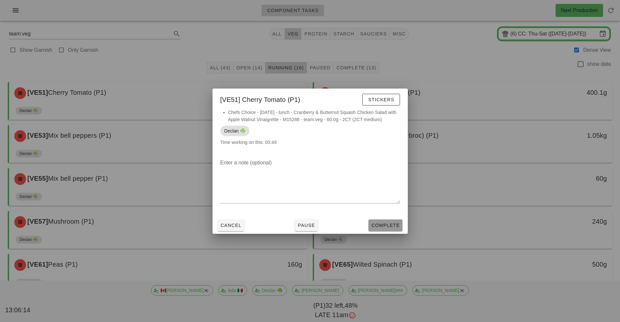
click at [388, 225] on span "Complete" at bounding box center [385, 225] width 29 height 5
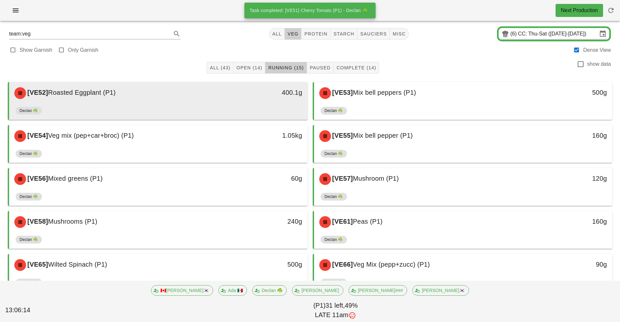
click at [146, 98] on div "[VE52] Roasted Eggplant (P1)" at bounding box center [121, 93] width 222 height 20
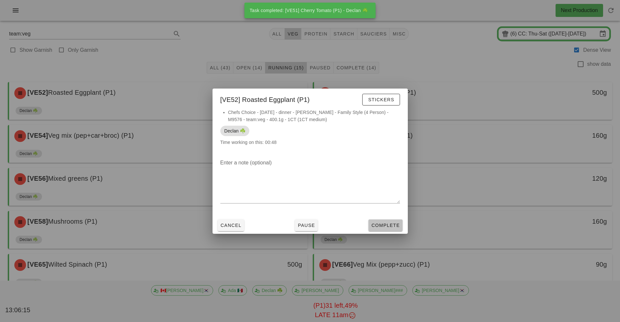
click at [391, 223] on span "Complete" at bounding box center [385, 225] width 29 height 5
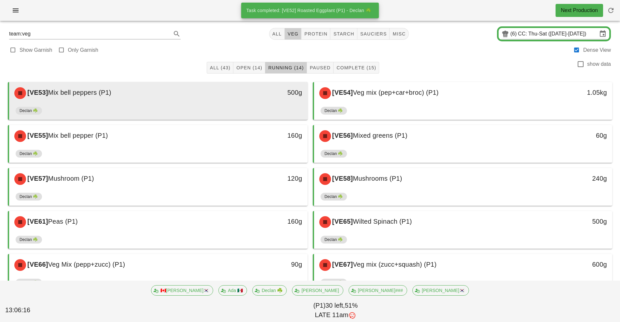
click at [142, 106] on div "Declan ☘️" at bounding box center [159, 112] width 286 height 16
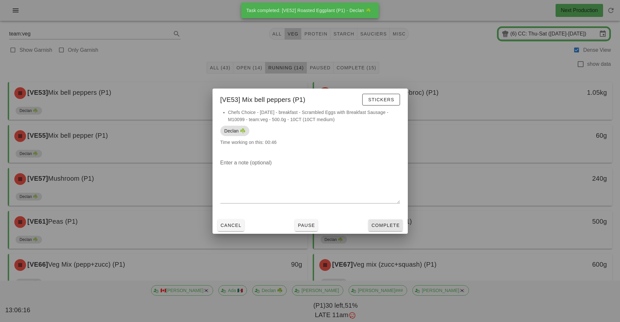
click at [387, 227] on span "Complete" at bounding box center [385, 225] width 29 height 5
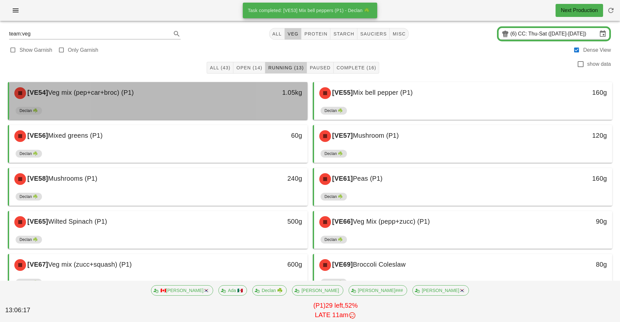
click at [141, 108] on div "Declan ☘️" at bounding box center [159, 112] width 286 height 16
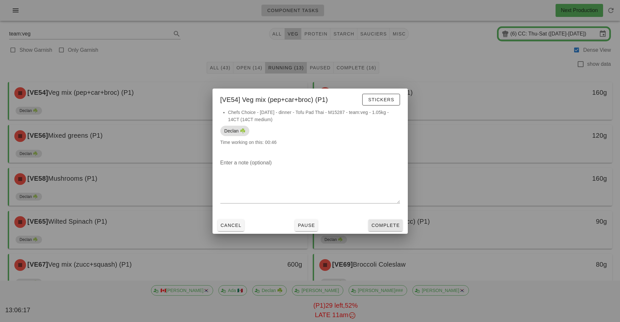
click at [393, 227] on span "Complete" at bounding box center [385, 225] width 29 height 5
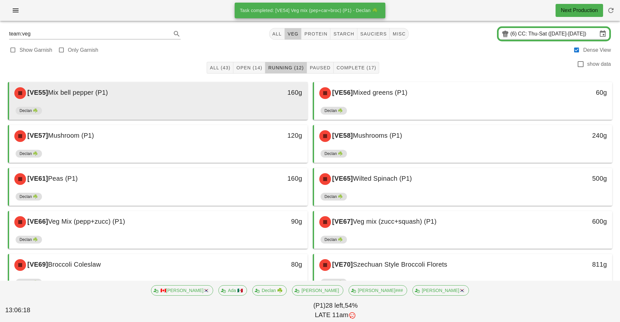
click at [141, 100] on div "[VE55] Mix bell pepper (P1)" at bounding box center [121, 93] width 222 height 20
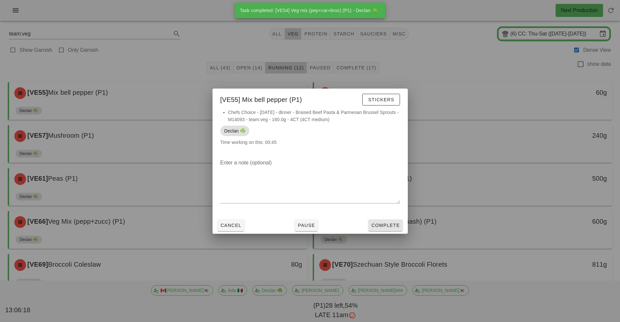
click at [388, 226] on span "Complete" at bounding box center [385, 225] width 29 height 5
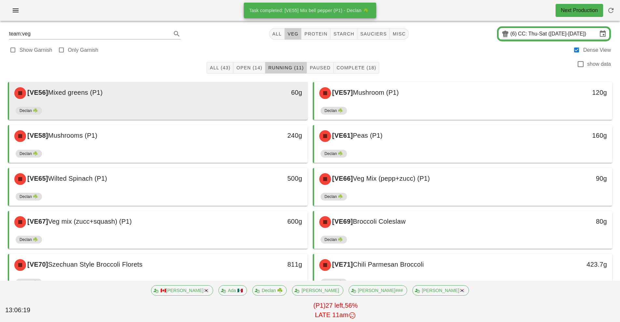
click at [135, 103] on div "[VE56] Mixed greens (P1)" at bounding box center [121, 93] width 222 height 20
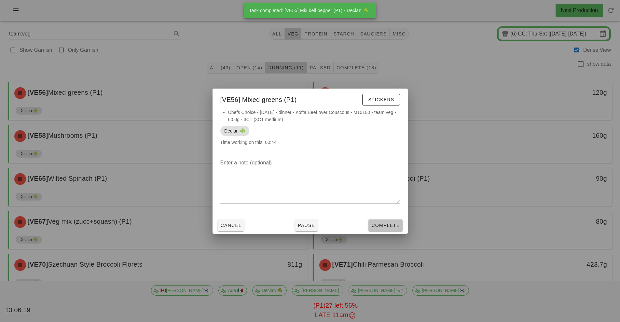
click at [387, 229] on button "Complete" at bounding box center [386, 225] width 34 height 12
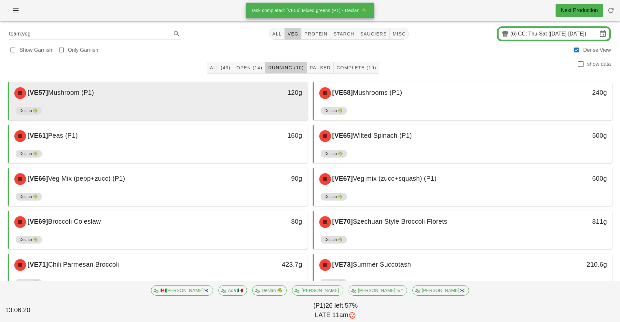
click at [135, 98] on div "[VE57] Mushroom (P1)" at bounding box center [121, 93] width 222 height 20
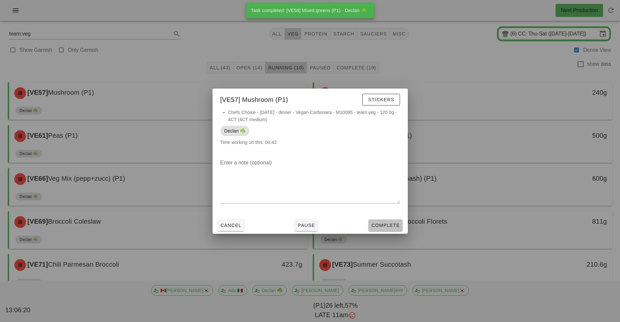
click at [392, 226] on span "Complete" at bounding box center [385, 225] width 29 height 5
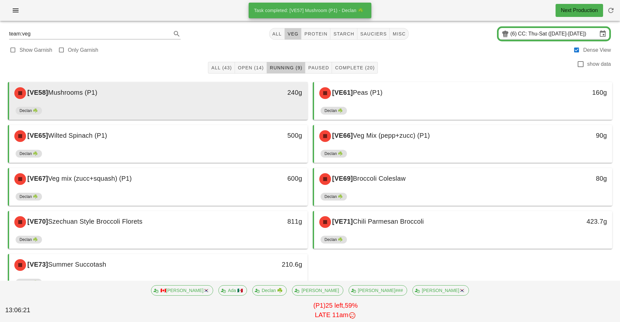
click at [144, 101] on div "[VE58] Mushrooms (P1)" at bounding box center [121, 93] width 222 height 20
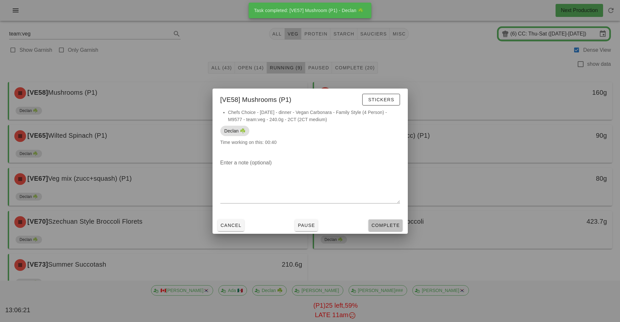
click at [393, 226] on span "Complete" at bounding box center [385, 225] width 29 height 5
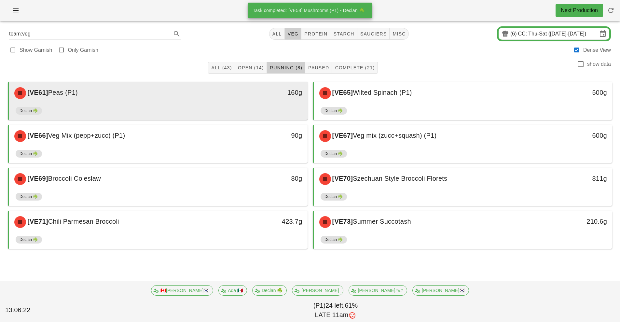
click at [140, 101] on div "[VE61] Peas (P1)" at bounding box center [121, 93] width 222 height 20
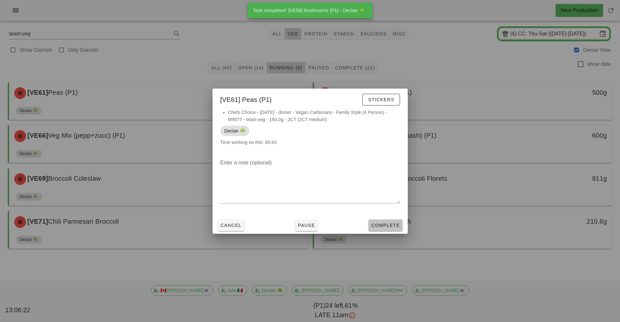
click at [392, 227] on span "Complete" at bounding box center [385, 225] width 29 height 5
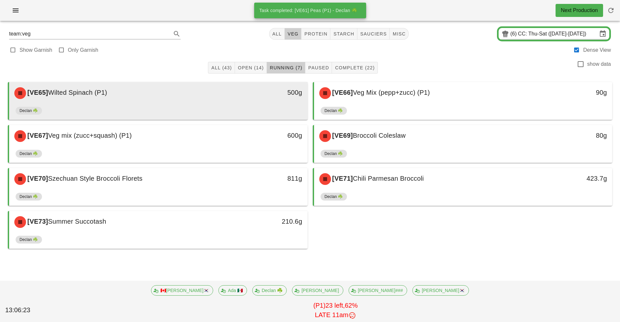
click at [141, 97] on div "[VE65] Wilted Spinach (P1)" at bounding box center [121, 93] width 222 height 20
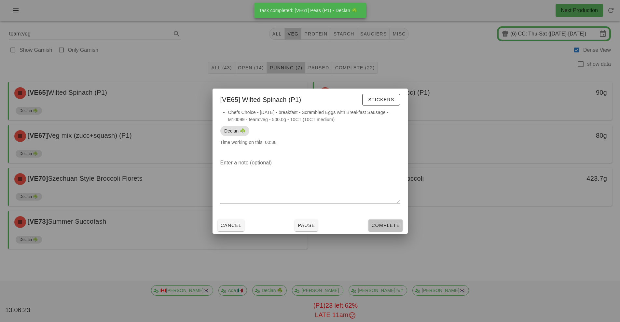
click at [388, 224] on span "Complete" at bounding box center [385, 225] width 29 height 5
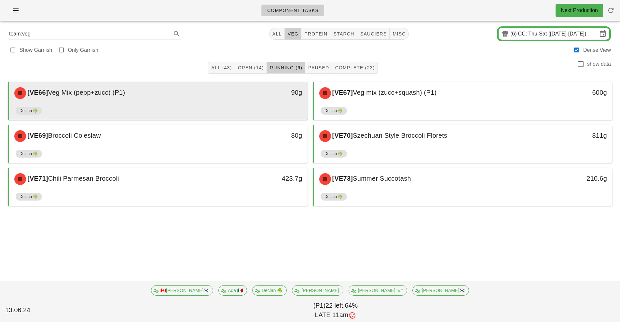
click at [147, 103] on div "[VE66] Veg Mix (pepp+zucc) (P1) 90g" at bounding box center [158, 93] width 299 height 22
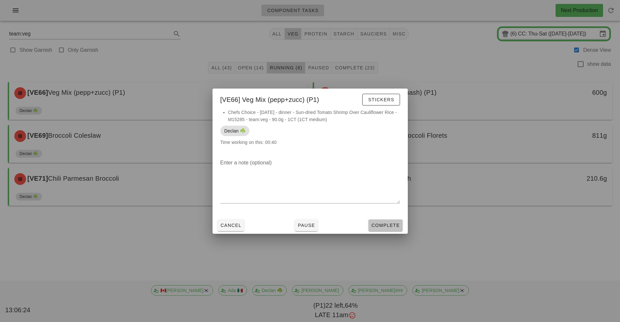
click at [390, 225] on span "Complete" at bounding box center [385, 225] width 29 height 5
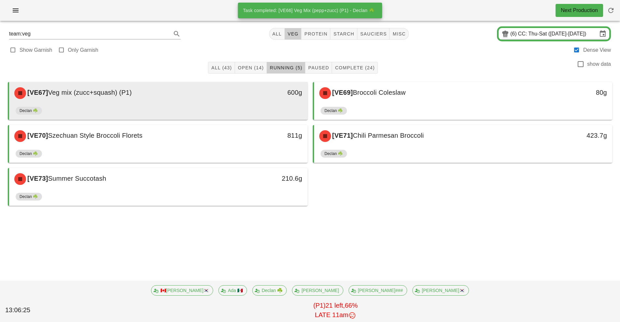
click at [155, 104] on div "[VE67] Veg mix (zucc+squash) (P1) 600g" at bounding box center [158, 93] width 299 height 22
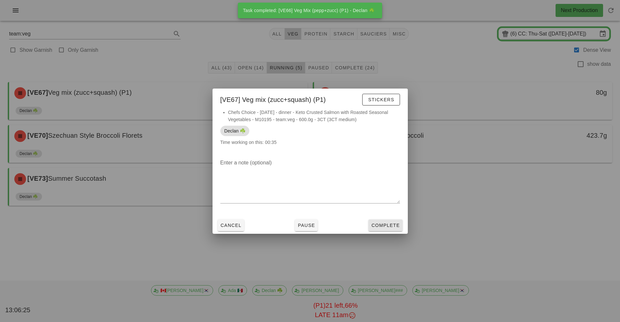
click at [380, 226] on span "Complete" at bounding box center [385, 225] width 29 height 5
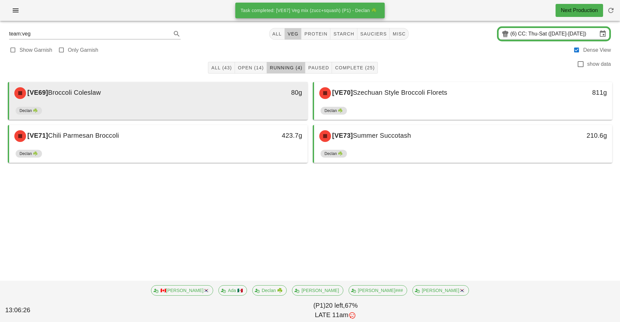
click at [153, 107] on div "Declan ☘️" at bounding box center [159, 112] width 286 height 16
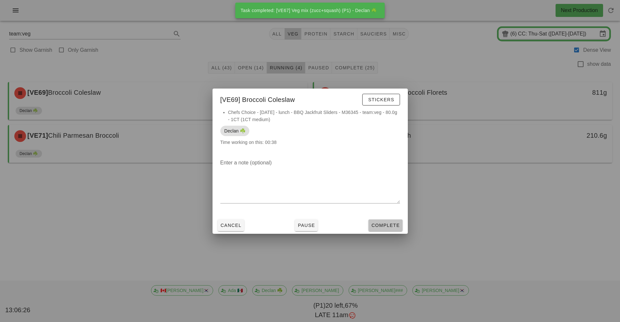
click at [384, 223] on span "Complete" at bounding box center [385, 225] width 29 height 5
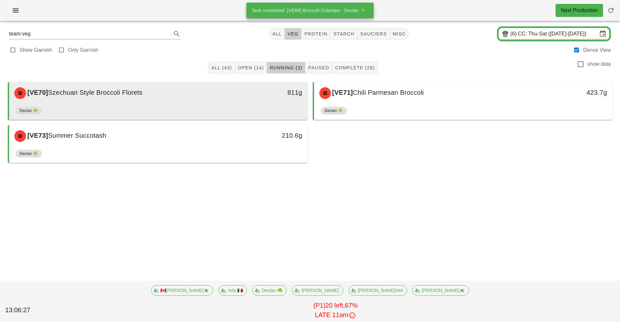
click at [158, 98] on div "[VE70] Szechuan Style Broccoli Florets" at bounding box center [121, 93] width 222 height 20
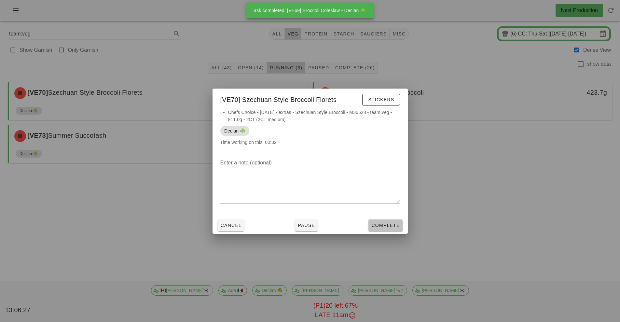
click at [382, 224] on span "Complete" at bounding box center [385, 225] width 29 height 5
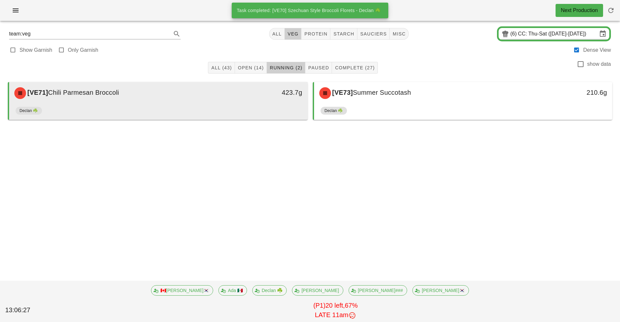
click at [152, 102] on div "[VE71] Chili Parmesan Broccoli" at bounding box center [121, 93] width 222 height 20
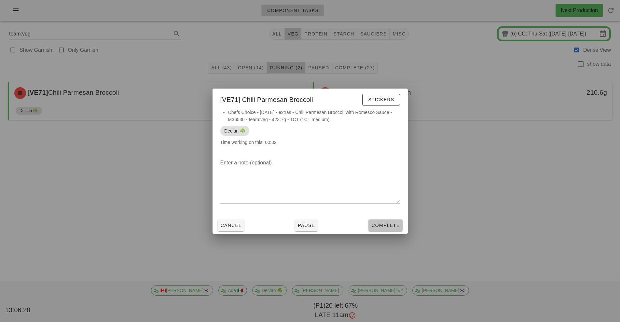
click at [382, 229] on button "Complete" at bounding box center [386, 225] width 34 height 12
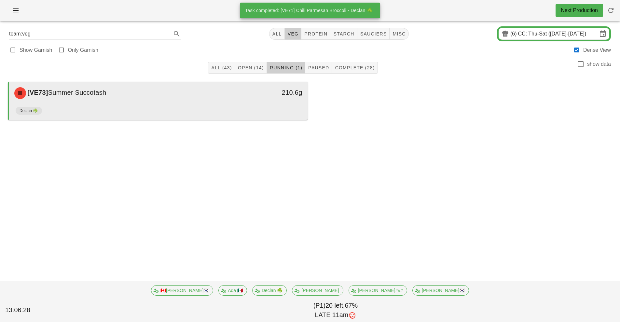
click at [157, 103] on div "[VE73] Summer Succotash" at bounding box center [121, 93] width 222 height 20
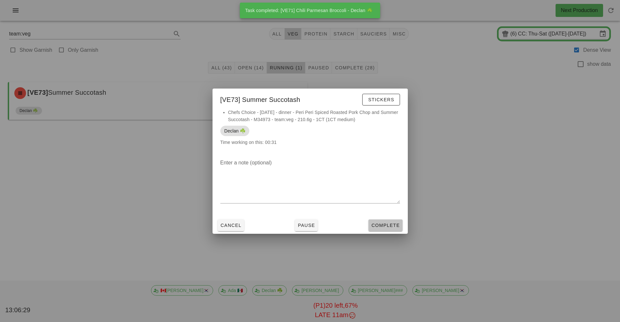
click at [385, 231] on button "Complete" at bounding box center [386, 225] width 34 height 12
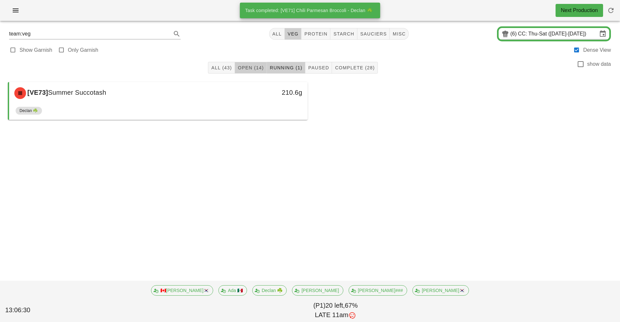
click at [257, 68] on span "Open (14)" at bounding box center [251, 67] width 26 height 5
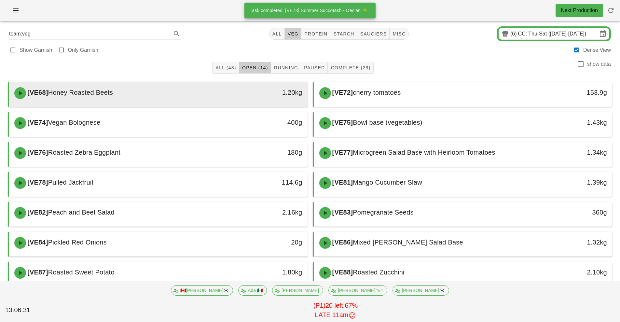
click at [272, 94] on div "1.20kg" at bounding box center [269, 92] width 66 height 10
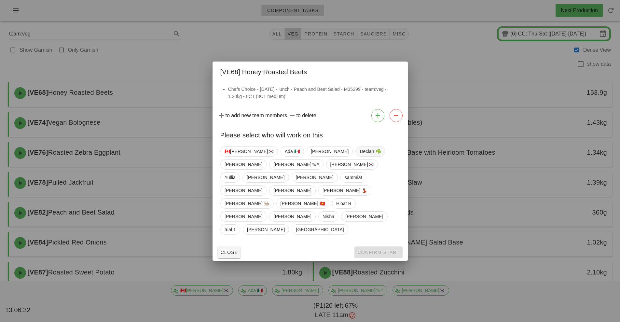
click at [360, 156] on span "Declan ☘️" at bounding box center [370, 152] width 21 height 10
click at [388, 250] on span "Confirm Start" at bounding box center [378, 252] width 43 height 5
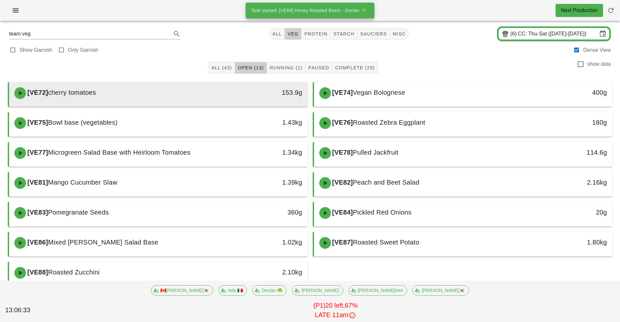
click at [237, 105] on div at bounding box center [159, 105] width 286 height 3
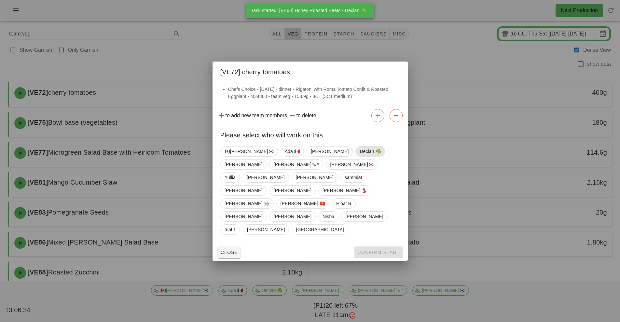
click at [360, 156] on span "Declan ☘️" at bounding box center [370, 152] width 21 height 10
click at [378, 250] on span "Confirm Start" at bounding box center [378, 252] width 43 height 5
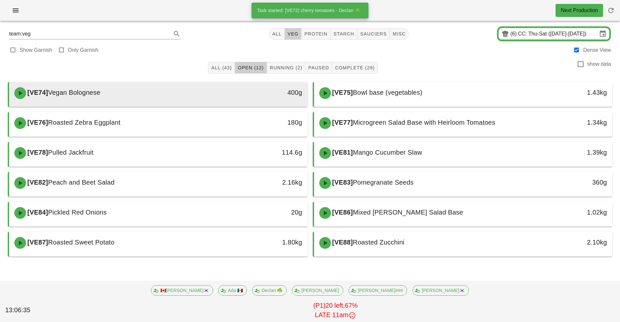
click at [225, 100] on div "[VE74] Vegan Bolognese" at bounding box center [121, 93] width 222 height 20
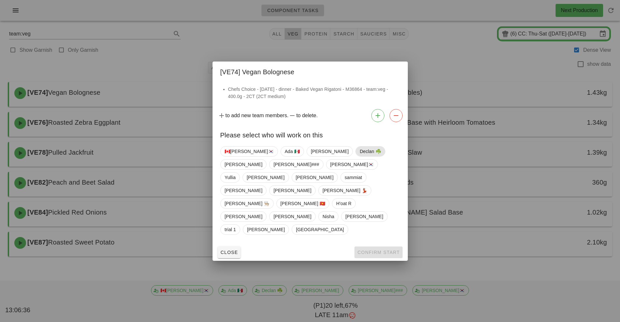
click at [360, 156] on span "Declan ☘️" at bounding box center [370, 152] width 21 height 10
click at [382, 250] on span "Confirm Start" at bounding box center [378, 252] width 43 height 5
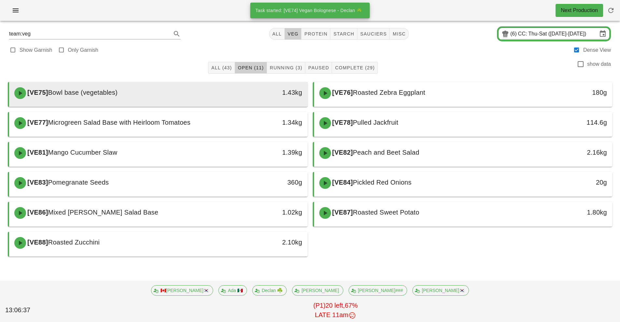
click at [222, 101] on div "[VE75] Bowl base (vegetables)" at bounding box center [121, 93] width 222 height 20
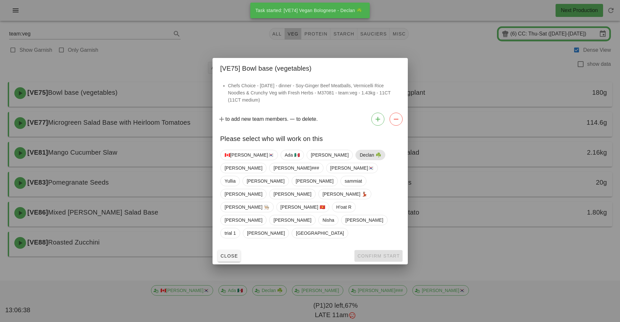
click at [360, 160] on span "Declan ☘️" at bounding box center [370, 155] width 21 height 10
click at [381, 253] on span "Confirm Start" at bounding box center [378, 255] width 43 height 5
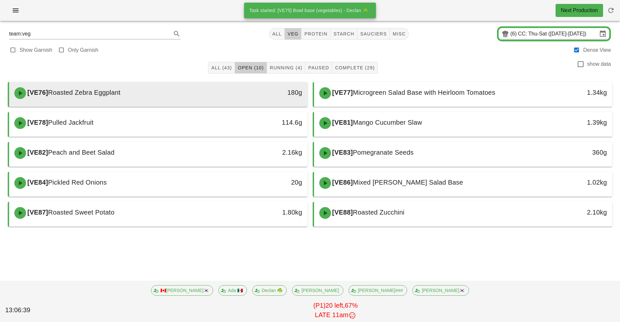
click at [224, 102] on div "[VE76] Roasted Zebra Eggplant" at bounding box center [121, 93] width 222 height 20
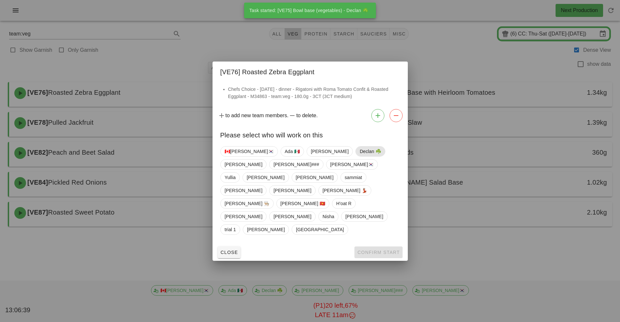
click at [360, 156] on span "Declan ☘️" at bounding box center [370, 152] width 21 height 10
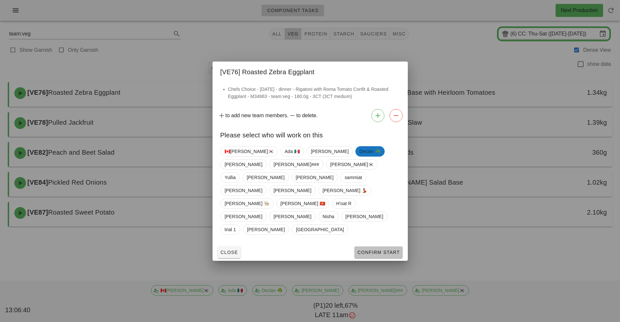
click at [386, 250] on span "Confirm Start" at bounding box center [378, 252] width 43 height 5
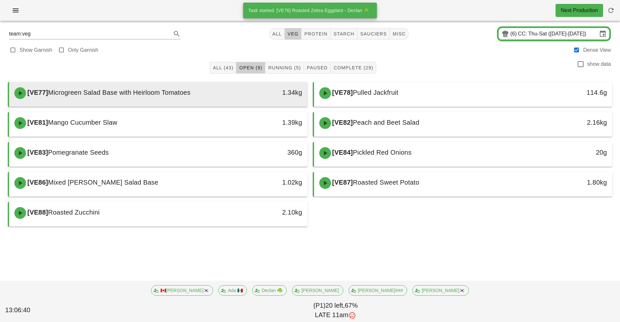
click at [227, 100] on div "[VE77] Microgreen Salad Base with Heirloom Tomatoes" at bounding box center [121, 93] width 222 height 20
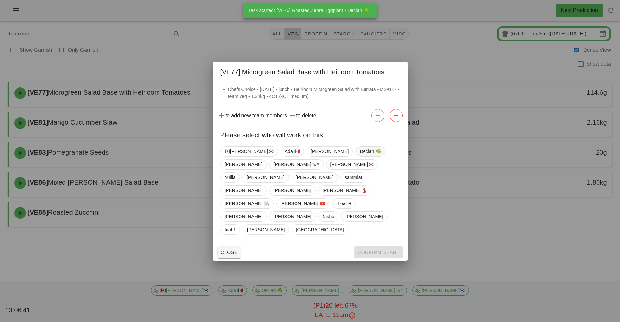
click at [360, 156] on span "Declan ☘️" at bounding box center [370, 152] width 21 height 10
click at [387, 250] on span "Confirm Start" at bounding box center [378, 252] width 43 height 5
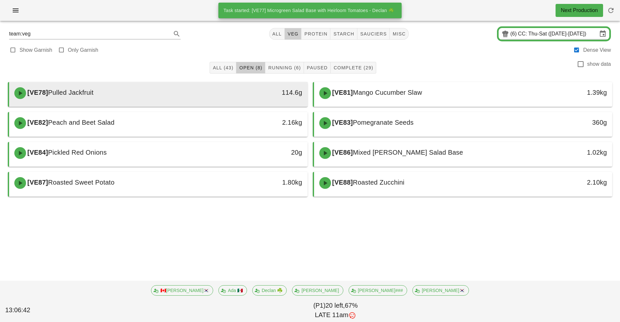
click at [239, 100] on div "114.6g" at bounding box center [269, 93] width 74 height 20
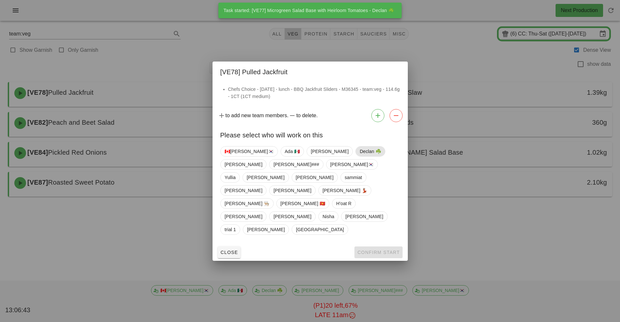
click at [360, 156] on span "Declan ☘️" at bounding box center [370, 152] width 21 height 10
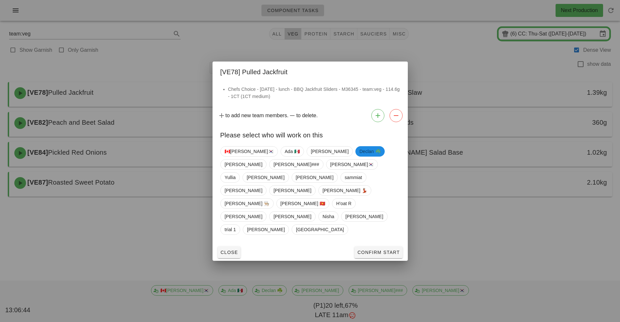
click at [448, 197] on div at bounding box center [310, 161] width 620 height 322
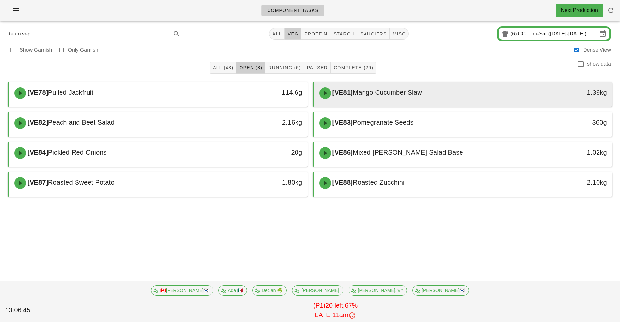
click at [430, 101] on div "[VE81] Mango Cucumber Slaw" at bounding box center [427, 93] width 222 height 20
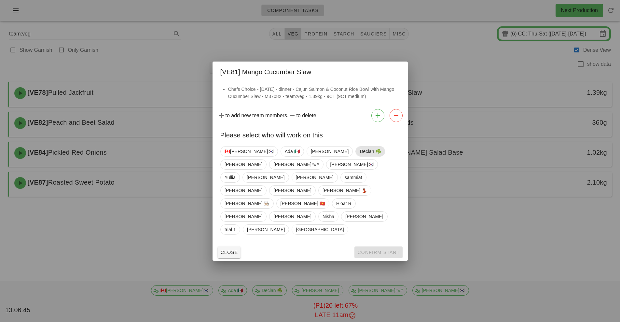
click at [360, 156] on span "Declan ☘️" at bounding box center [370, 152] width 21 height 10
click at [376, 246] on button "Confirm Start" at bounding box center [379, 252] width 48 height 12
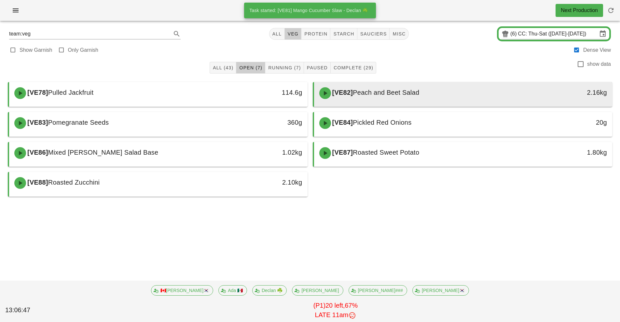
click at [393, 98] on div "[VE82] Peach and Beet Salad" at bounding box center [427, 93] width 222 height 20
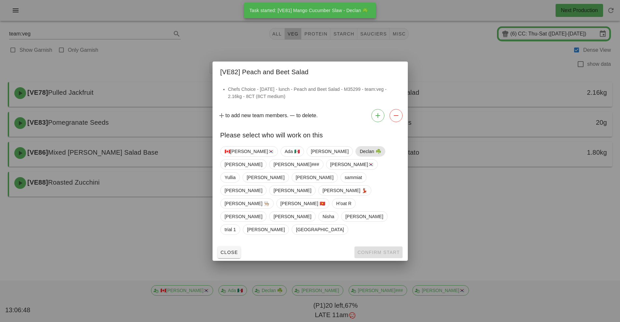
click at [360, 156] on span "Declan ☘️" at bounding box center [370, 152] width 21 height 10
click at [383, 250] on span "Confirm Start" at bounding box center [378, 252] width 43 height 5
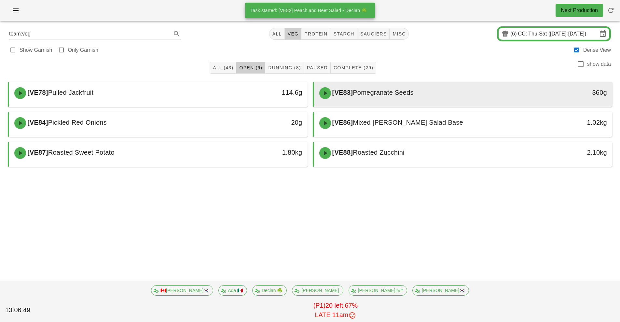
click at [395, 98] on div "[VE83] Pomegranate Seeds" at bounding box center [427, 93] width 222 height 20
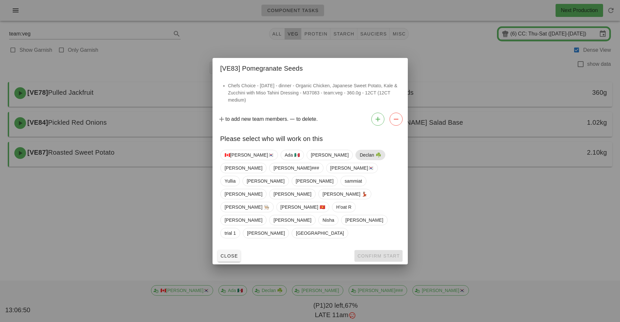
click at [360, 160] on span "Declan ☘️" at bounding box center [370, 155] width 21 height 10
click at [381, 253] on span "Confirm Start" at bounding box center [378, 255] width 43 height 5
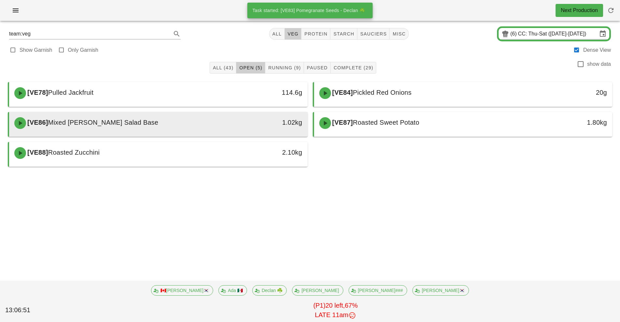
click at [256, 135] on div at bounding box center [159, 135] width 286 height 3
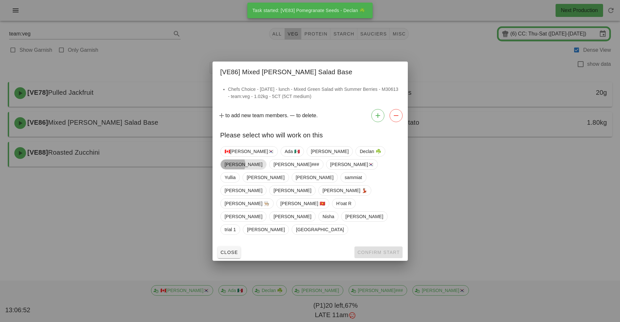
click at [262, 169] on span "[PERSON_NAME]" at bounding box center [244, 165] width 38 height 10
click at [262, 168] on span "[PERSON_NAME]" at bounding box center [243, 164] width 38 height 10
click at [360, 156] on span "Declan ☘️" at bounding box center [370, 152] width 21 height 10
click at [381, 250] on span "Confirm Start" at bounding box center [378, 252] width 43 height 5
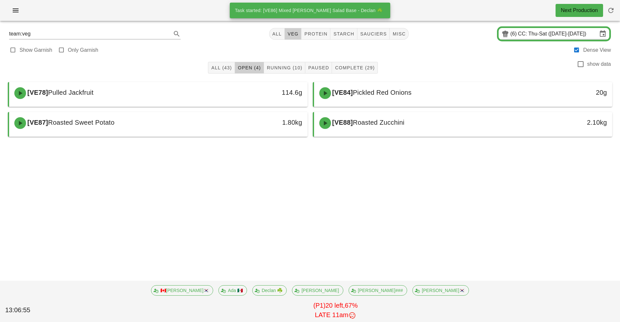
click at [393, 127] on div "[VE88] Roasted Zucchini" at bounding box center [427, 123] width 222 height 20
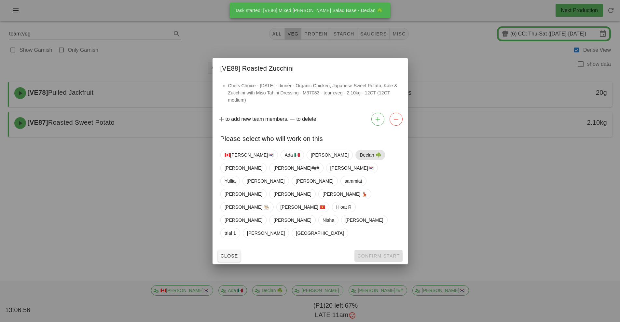
click at [360, 160] on span "Declan ☘️" at bounding box center [370, 155] width 21 height 10
click at [373, 253] on span "Confirm Start" at bounding box center [378, 255] width 43 height 5
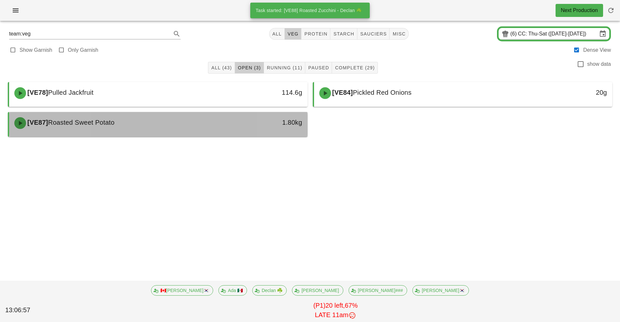
click at [223, 135] on div at bounding box center [159, 135] width 286 height 3
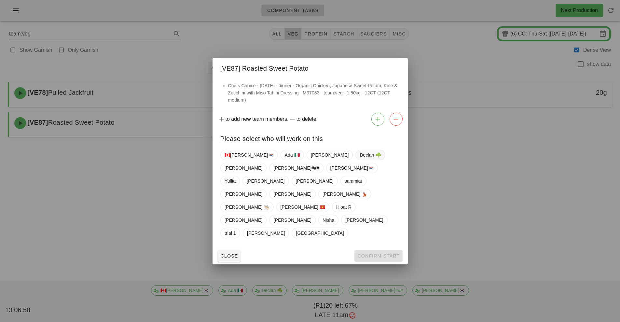
click at [360, 160] on span "Declan ☘️" at bounding box center [370, 155] width 21 height 10
click at [379, 253] on span "Confirm Start" at bounding box center [378, 255] width 43 height 5
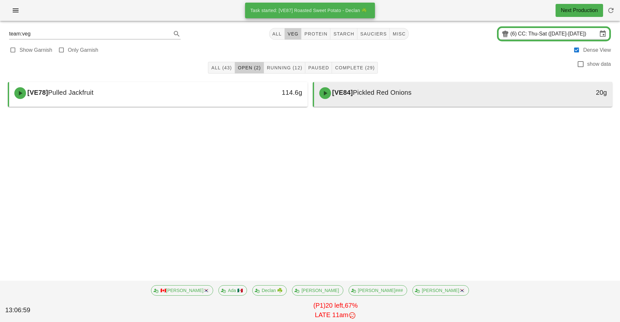
click at [406, 100] on div "[VE84] Pickled Red Onions" at bounding box center [427, 93] width 222 height 20
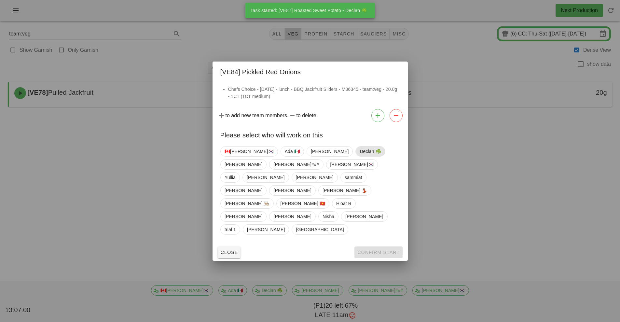
click at [360, 156] on span "Declan ☘️" at bounding box center [370, 152] width 21 height 10
click at [374, 250] on span "Confirm Start" at bounding box center [378, 252] width 43 height 5
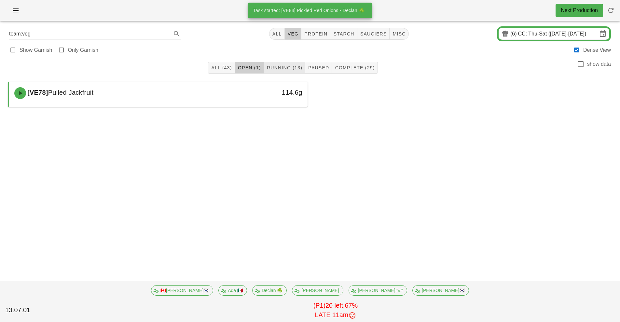
click at [293, 71] on button "Running (13)" at bounding box center [284, 68] width 41 height 12
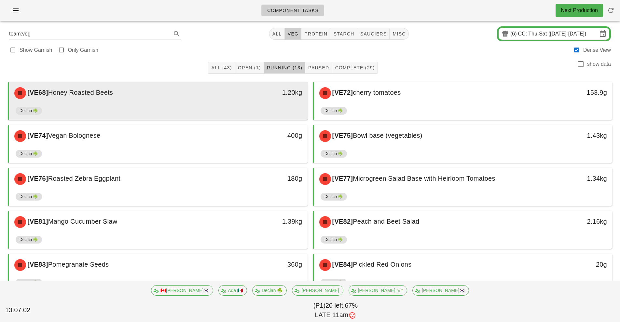
click at [113, 94] on span "Honey Roasted Beets" at bounding box center [80, 92] width 65 height 7
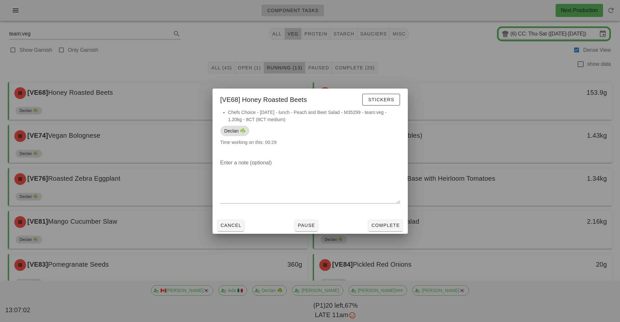
click at [503, 143] on div at bounding box center [310, 161] width 620 height 322
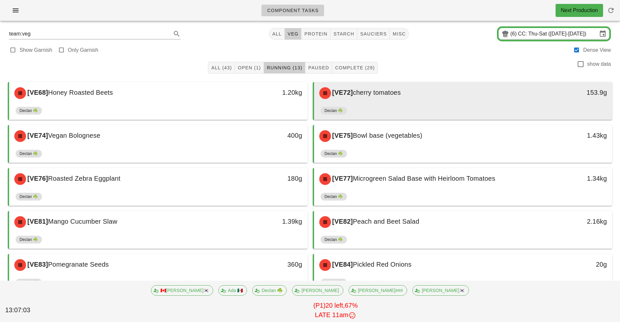
click at [449, 102] on div "[VE72] cherry tomatoes" at bounding box center [427, 93] width 222 height 20
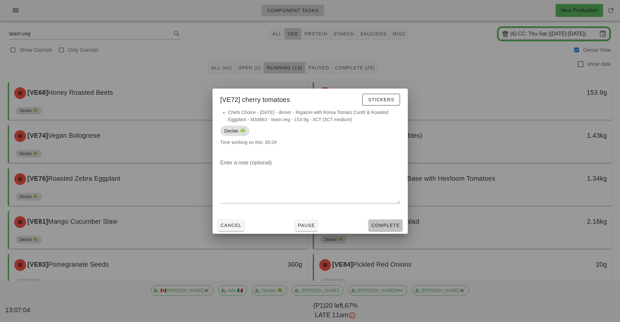
click at [394, 223] on span "Complete" at bounding box center [385, 225] width 29 height 5
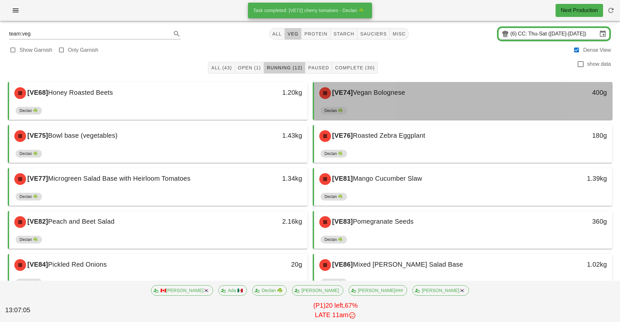
click at [437, 97] on div "[VE74] Vegan Bolognese" at bounding box center [427, 93] width 222 height 20
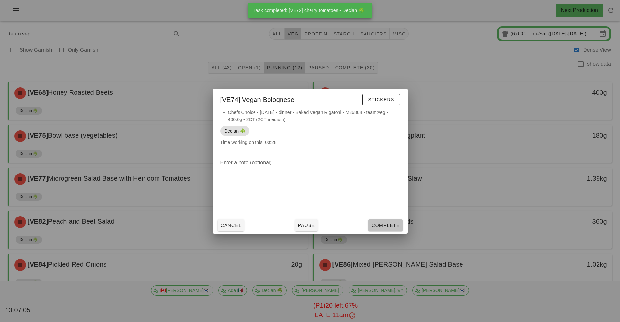
click at [394, 225] on span "Complete" at bounding box center [385, 225] width 29 height 5
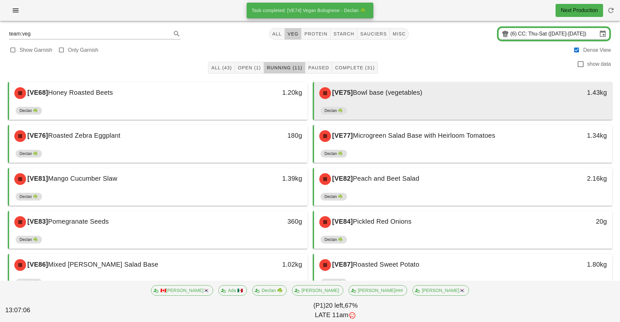
click at [440, 100] on div "[VE75] Bowl base (vegetables)" at bounding box center [427, 93] width 222 height 20
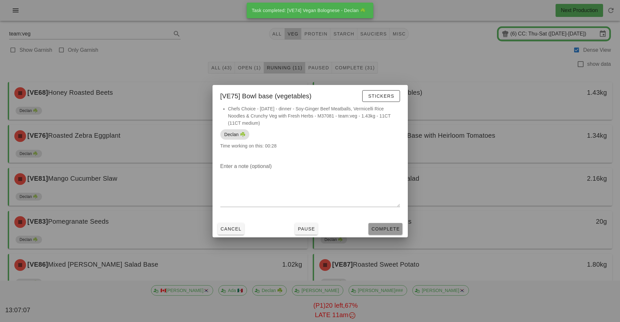
click at [392, 229] on span "Complete" at bounding box center [385, 228] width 29 height 5
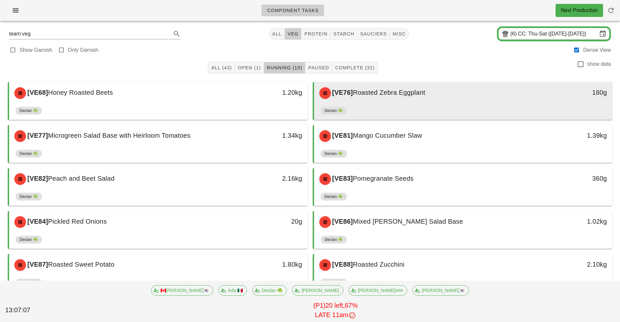
click at [411, 110] on div "Declan ☘️" at bounding box center [464, 112] width 286 height 16
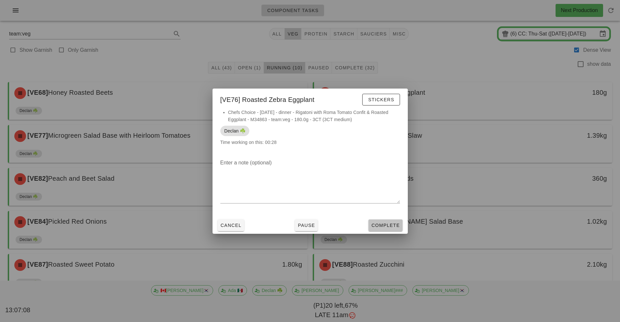
click at [400, 230] on button "Complete" at bounding box center [386, 225] width 34 height 12
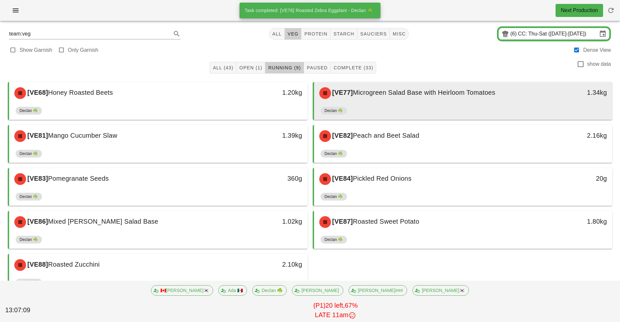
click at [435, 106] on div "Declan ☘️" at bounding box center [464, 112] width 286 height 16
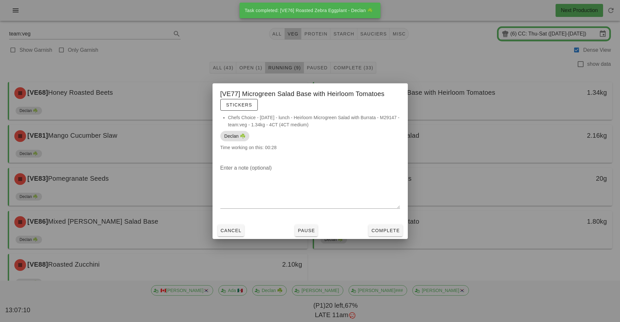
click at [508, 136] on div at bounding box center [310, 161] width 620 height 322
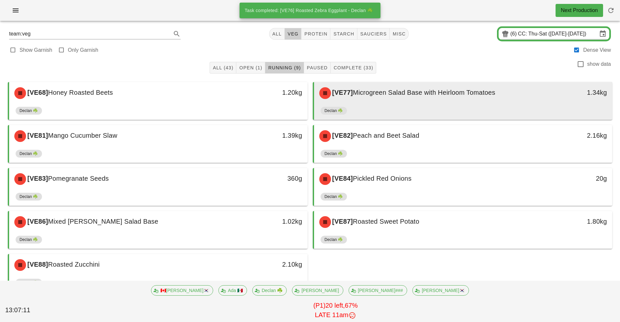
click at [444, 99] on div "[VE77] Microgreen Salad Base with Heirloom Tomatoes" at bounding box center [427, 93] width 222 height 20
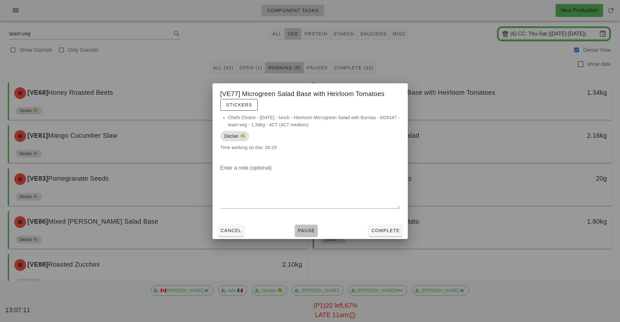
click at [308, 234] on button "Pause" at bounding box center [306, 231] width 23 height 12
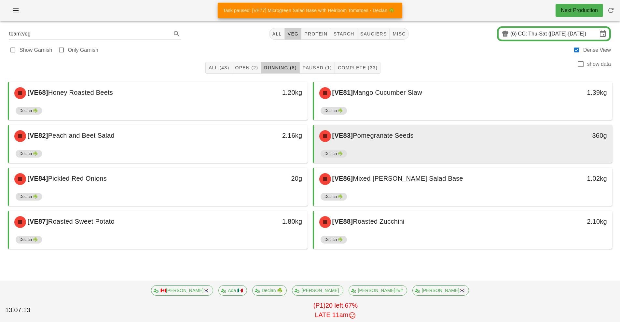
click at [405, 143] on div "[VE83] Pomegranate Seeds" at bounding box center [427, 136] width 222 height 20
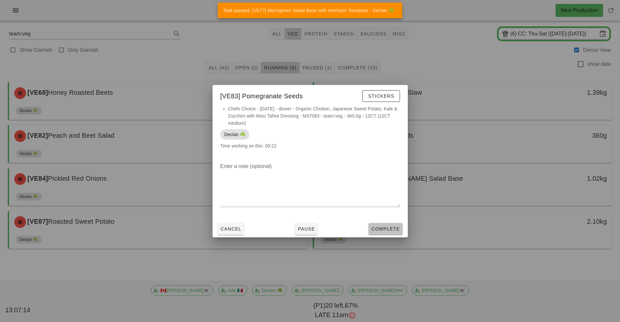
click at [393, 229] on span "Complete" at bounding box center [385, 228] width 29 height 5
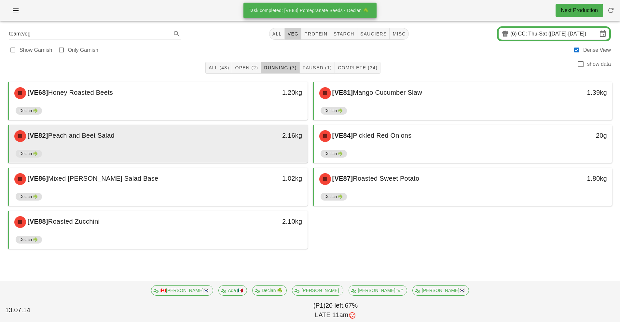
click at [213, 140] on div "[VE82] Peach and Beet Salad" at bounding box center [121, 136] width 222 height 20
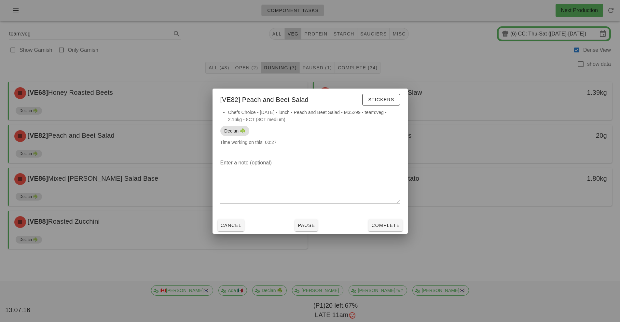
click at [464, 220] on div at bounding box center [310, 161] width 620 height 322
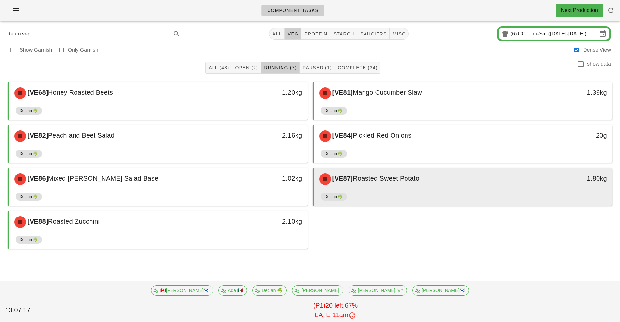
click at [409, 191] on div "Declan ☘️" at bounding box center [464, 198] width 286 height 16
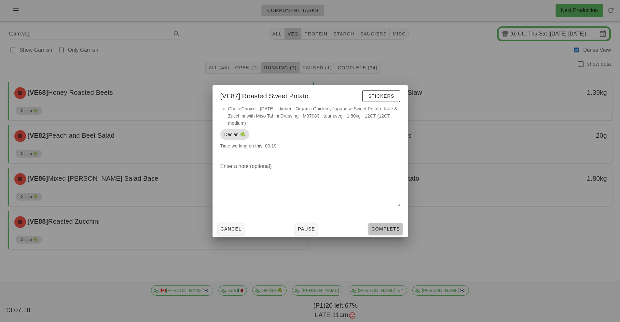
click at [392, 229] on span "Complete" at bounding box center [385, 228] width 29 height 5
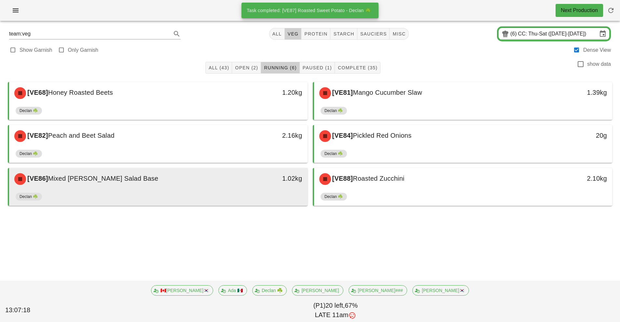
click at [242, 185] on div "1.02kg" at bounding box center [269, 179] width 74 height 20
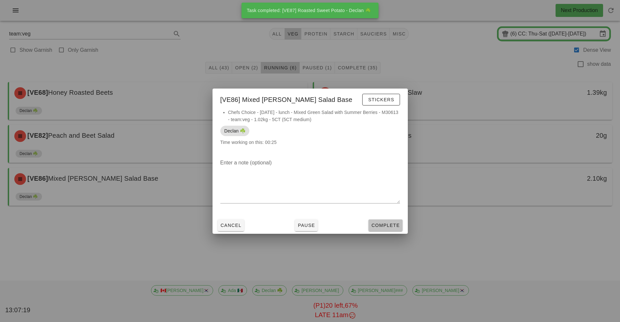
click at [384, 225] on span "Complete" at bounding box center [385, 225] width 29 height 5
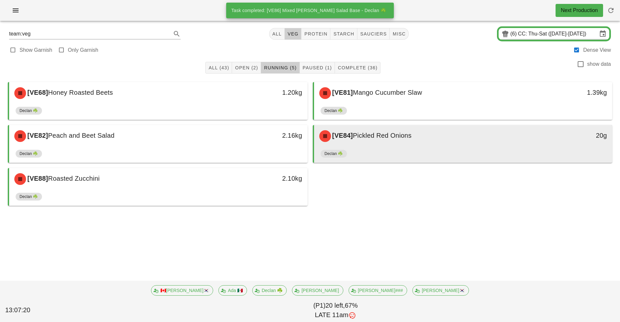
click at [413, 146] on div "[VE84] Pickled Red Onions 20g" at bounding box center [463, 136] width 299 height 22
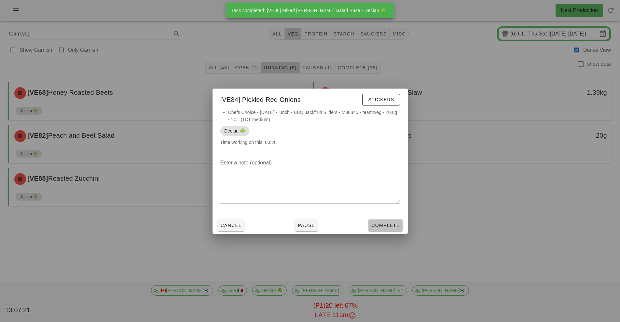
click at [382, 226] on span "Complete" at bounding box center [385, 225] width 29 height 5
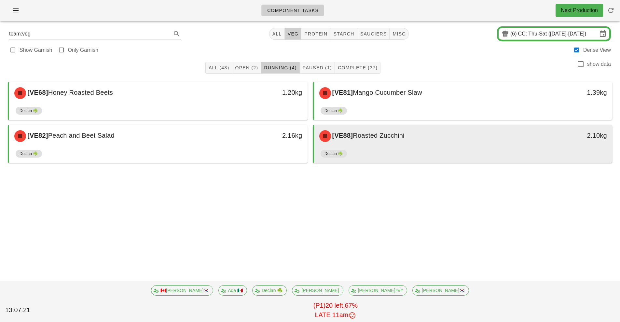
click at [396, 141] on div "[VE88] Roasted Zucchini" at bounding box center [427, 136] width 222 height 20
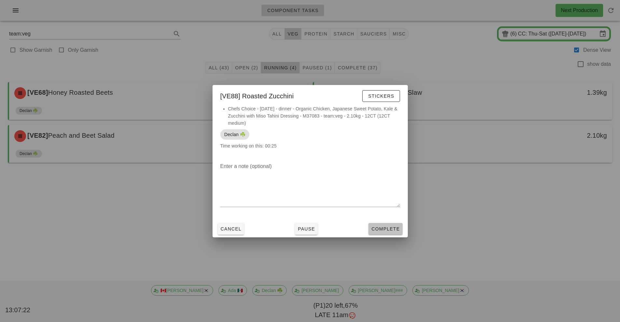
click at [386, 232] on button "Complete" at bounding box center [386, 229] width 34 height 12
